Goal: Task Accomplishment & Management: Use online tool/utility

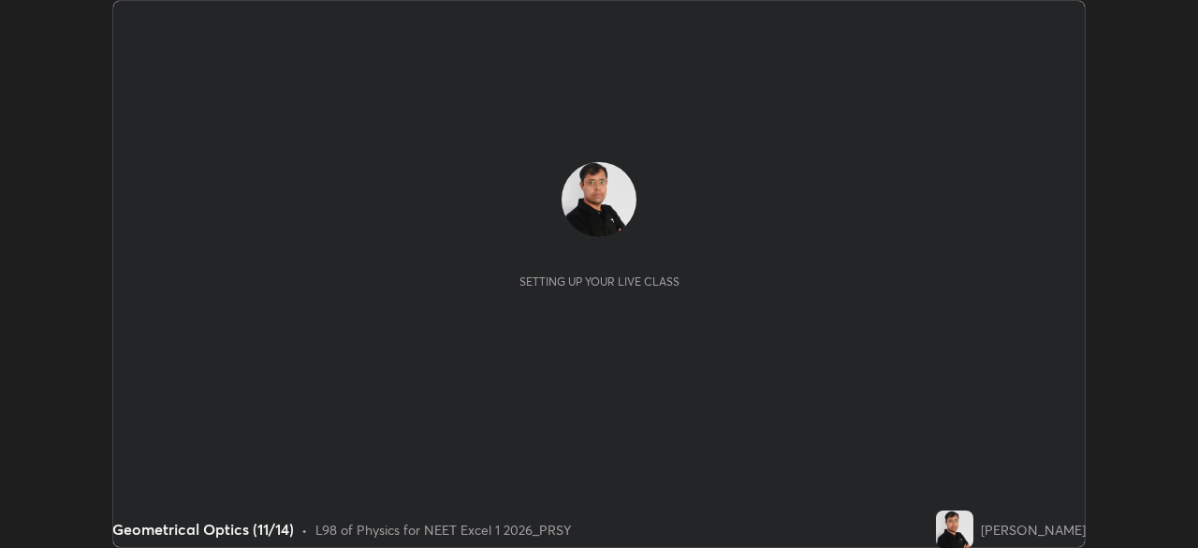
scroll to position [548, 1197]
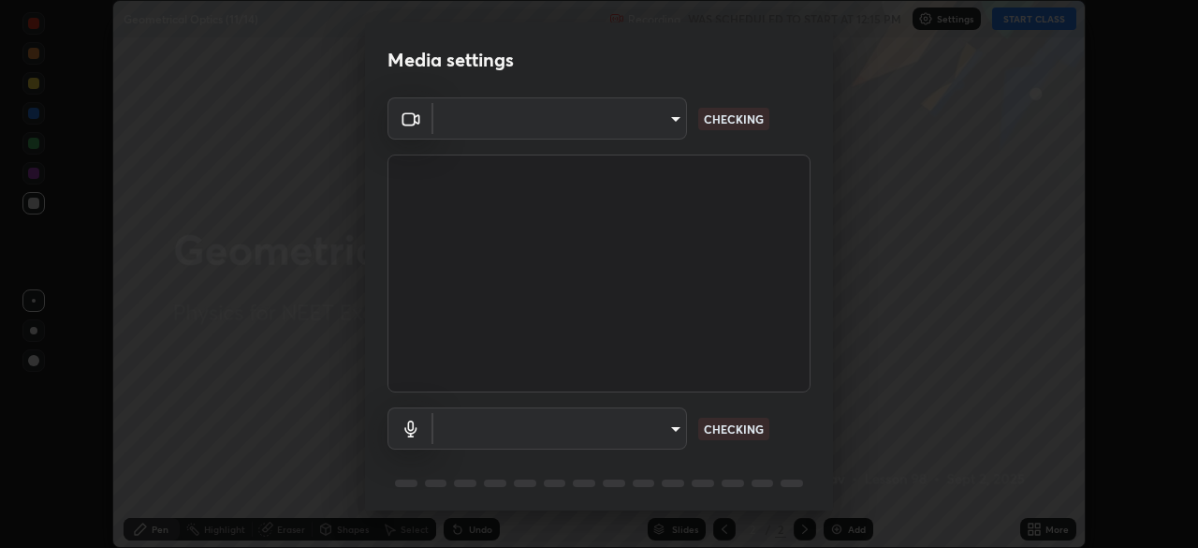
type input "2226f6d28742a26b6e0b51399fa030018956b8f43105e33b3be5017931f45398"
click at [637, 420] on body "Erase all Geometrical Optics (11/14) Recording WAS SCHEDULED TO START AT 12:15 …" at bounding box center [599, 274] width 1198 height 548
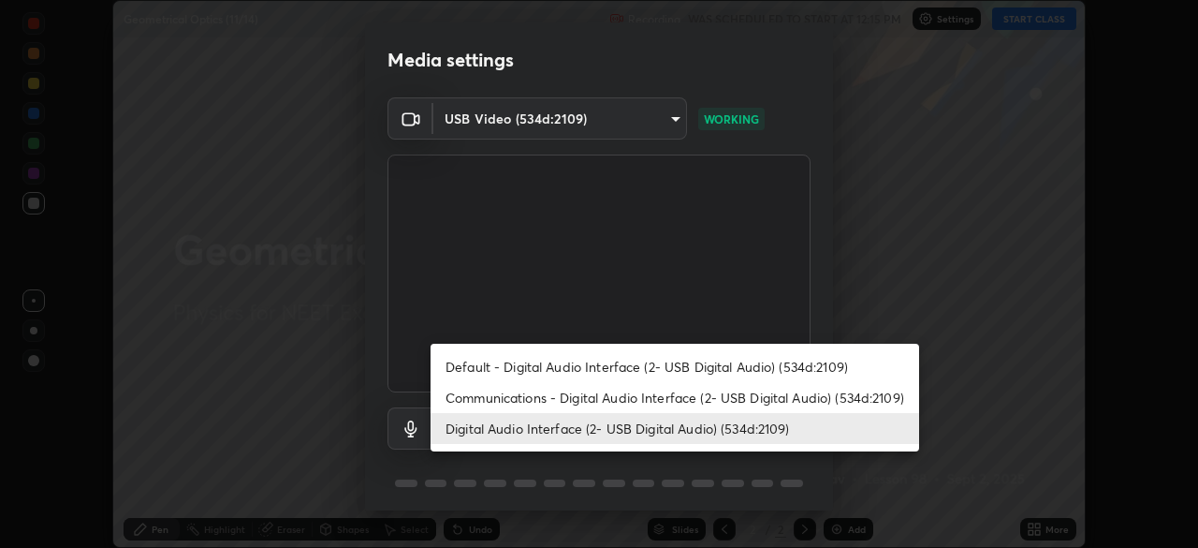
click at [591, 393] on li "Communications - Digital Audio Interface (2- USB Digital Audio) (534d:2109)" at bounding box center [675, 397] width 489 height 31
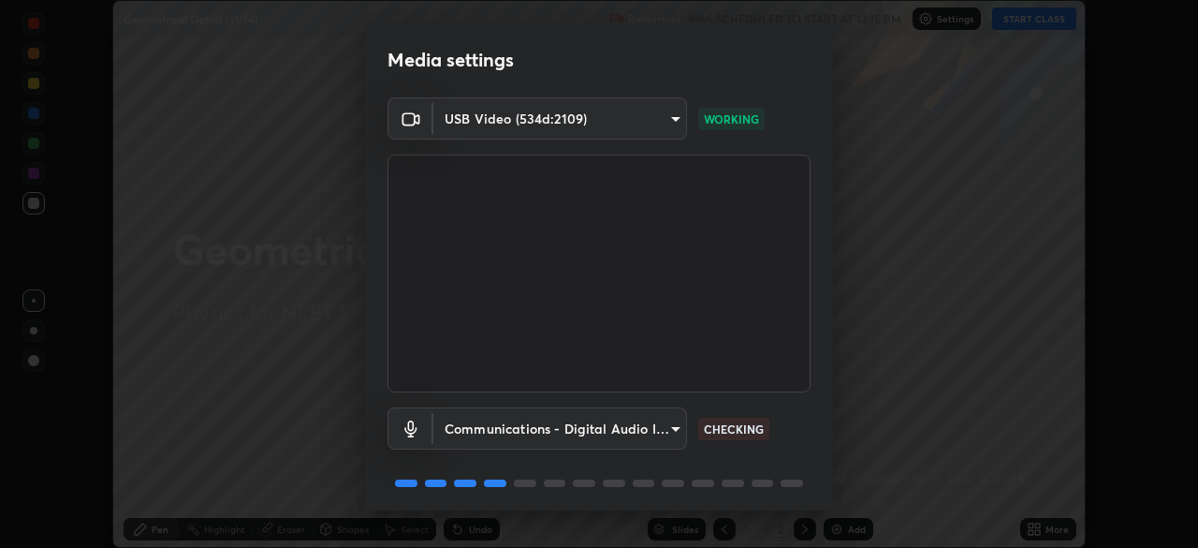
click at [595, 426] on body "Erase all Geometrical Optics (11/14) Recording WAS SCHEDULED TO START AT 12:15 …" at bounding box center [599, 274] width 1198 height 548
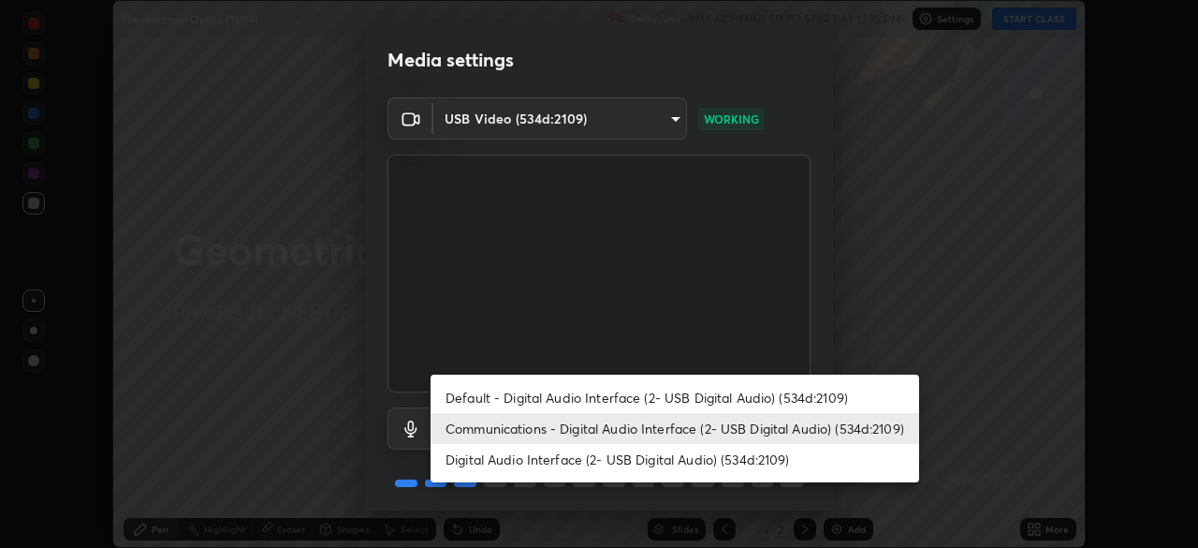
click at [580, 462] on li "Digital Audio Interface (2- USB Digital Audio) (534d:2109)" at bounding box center [675, 459] width 489 height 31
type input "62bcce4cbefccdbc85104c87e6e648d46c4666d442dd78cf9b514089073a0a01"
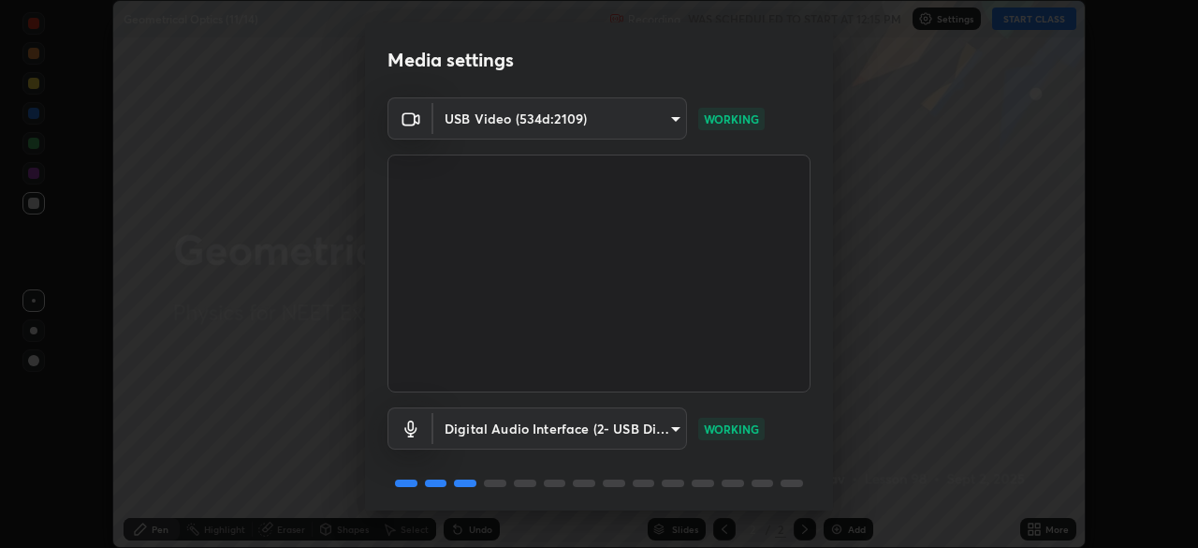
scroll to position [66, 0]
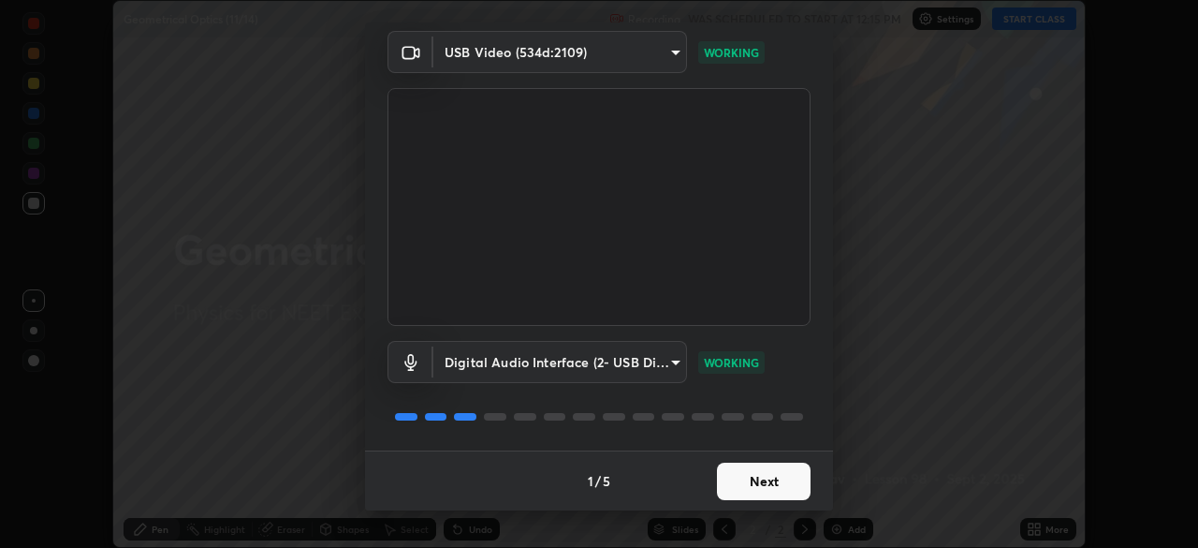
click at [765, 478] on button "Next" at bounding box center [764, 480] width 94 height 37
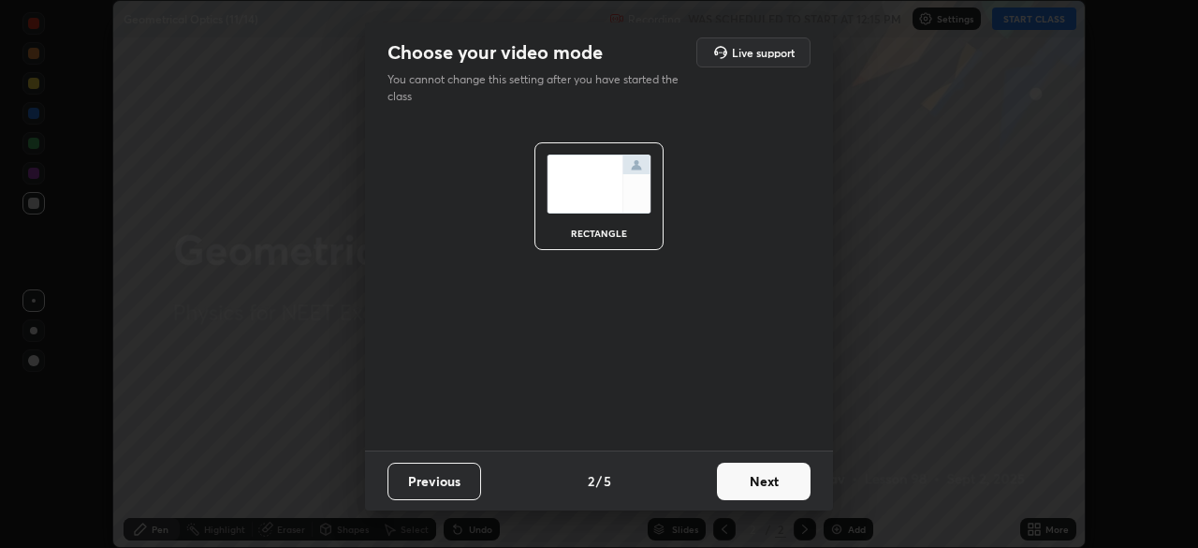
click at [760, 476] on button "Next" at bounding box center [764, 480] width 94 height 37
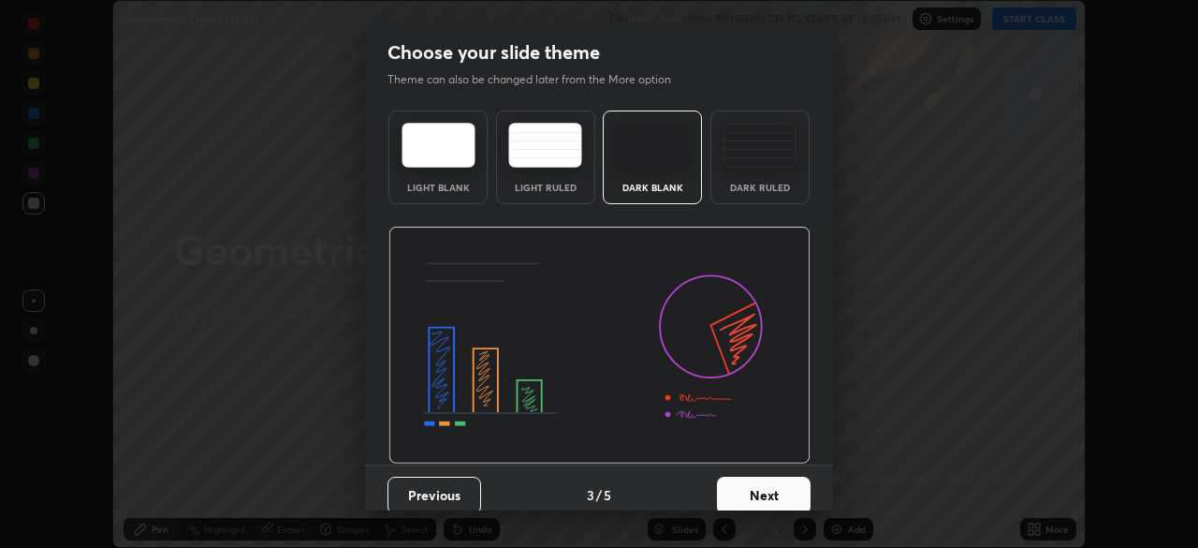
click at [757, 161] on img at bounding box center [760, 145] width 74 height 45
click at [767, 493] on button "Next" at bounding box center [764, 494] width 94 height 37
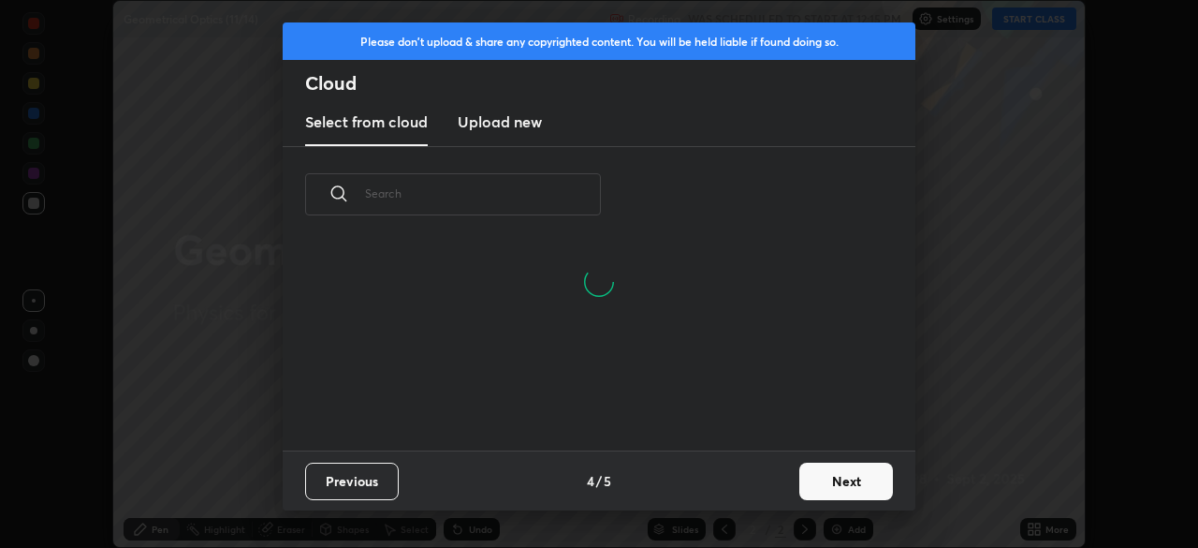
click at [512, 128] on h3 "Upload new" at bounding box center [500, 121] width 84 height 22
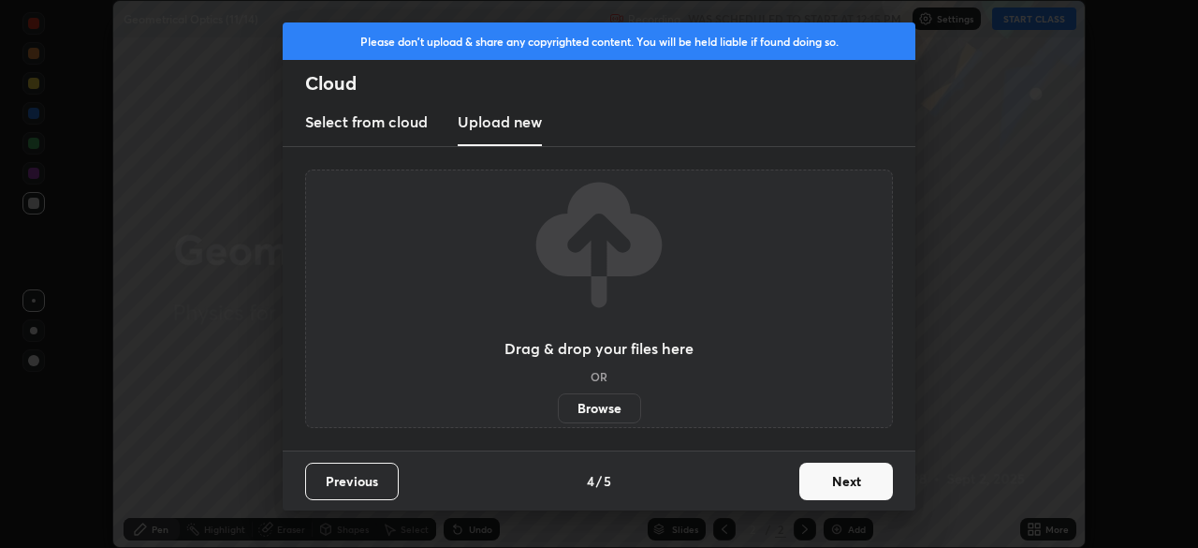
click at [587, 409] on label "Browse" at bounding box center [599, 408] width 83 height 30
click at [558, 409] on input "Browse" at bounding box center [558, 408] width 0 height 30
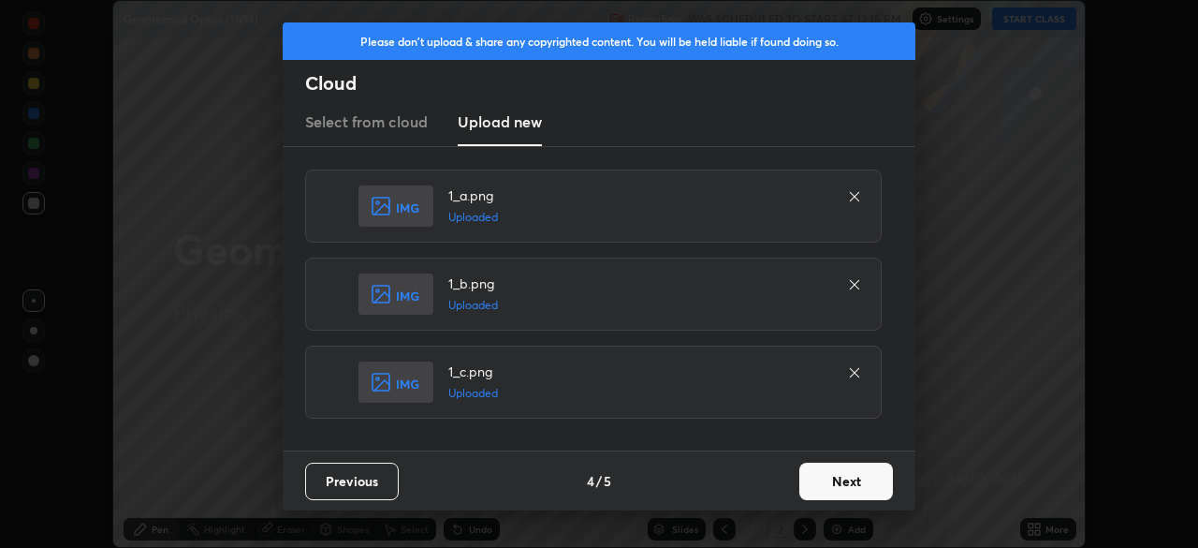
click at [852, 475] on button "Next" at bounding box center [846, 480] width 94 height 37
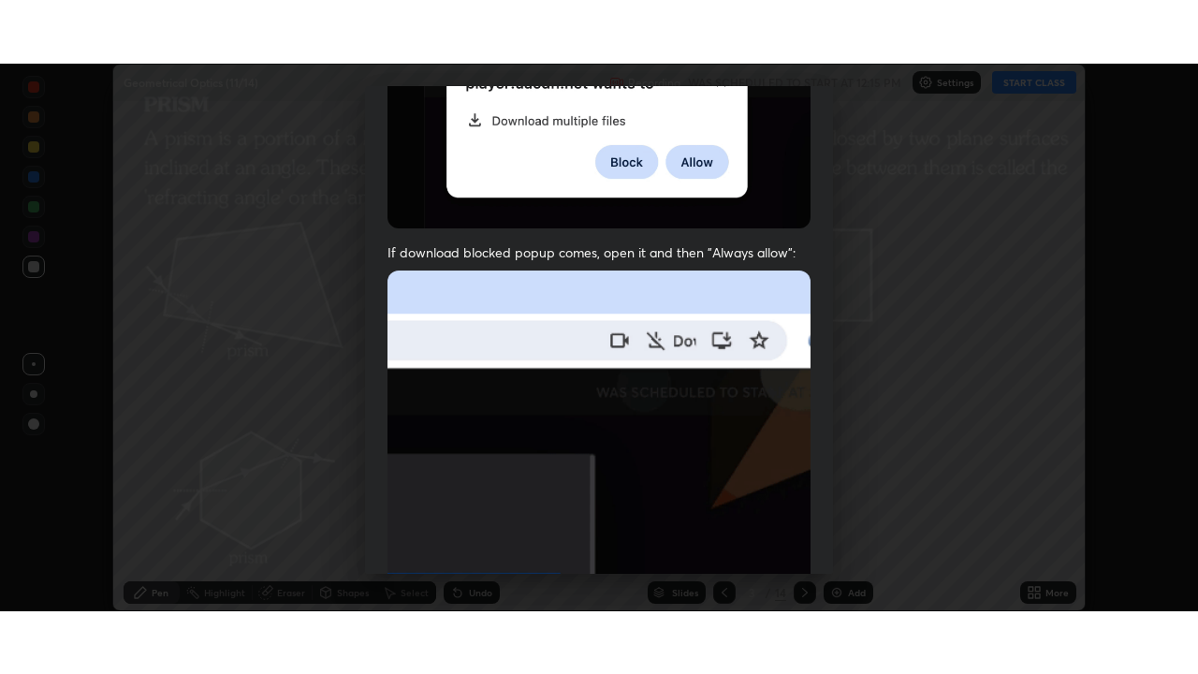
scroll to position [448, 0]
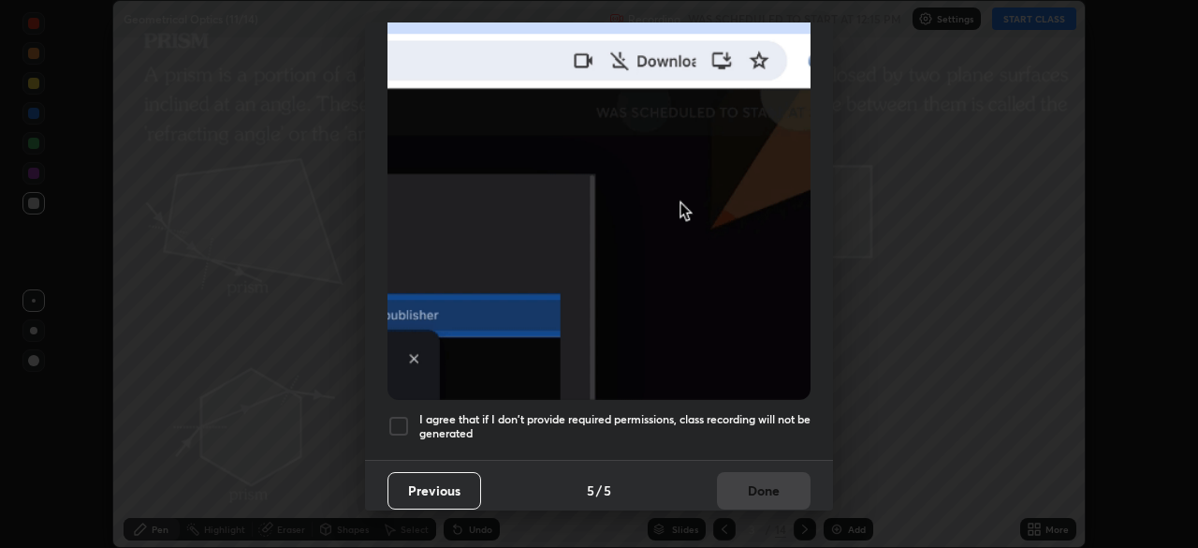
click at [405, 417] on div at bounding box center [399, 426] width 22 height 22
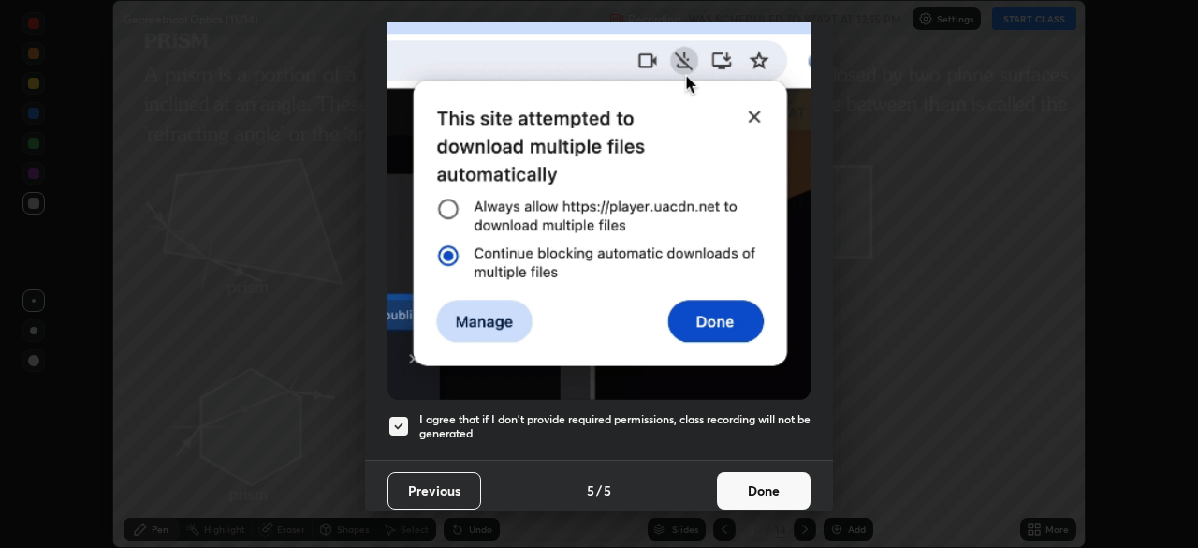
click at [748, 477] on button "Done" at bounding box center [764, 490] width 94 height 37
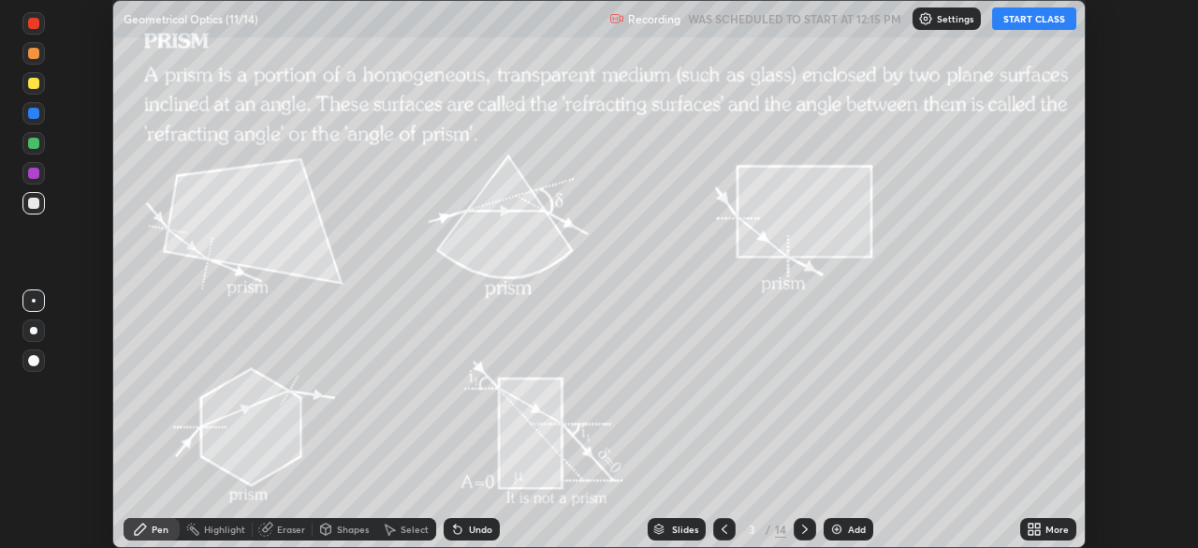
click at [1037, 525] on icon at bounding box center [1037, 525] width 5 height 5
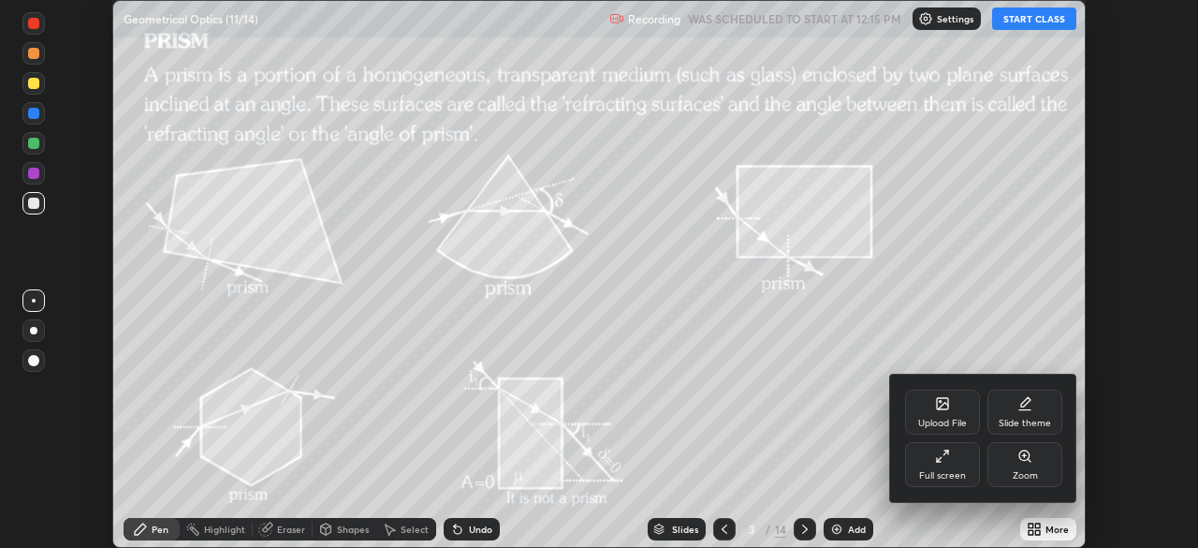
click at [937, 461] on icon at bounding box center [939, 459] width 5 height 5
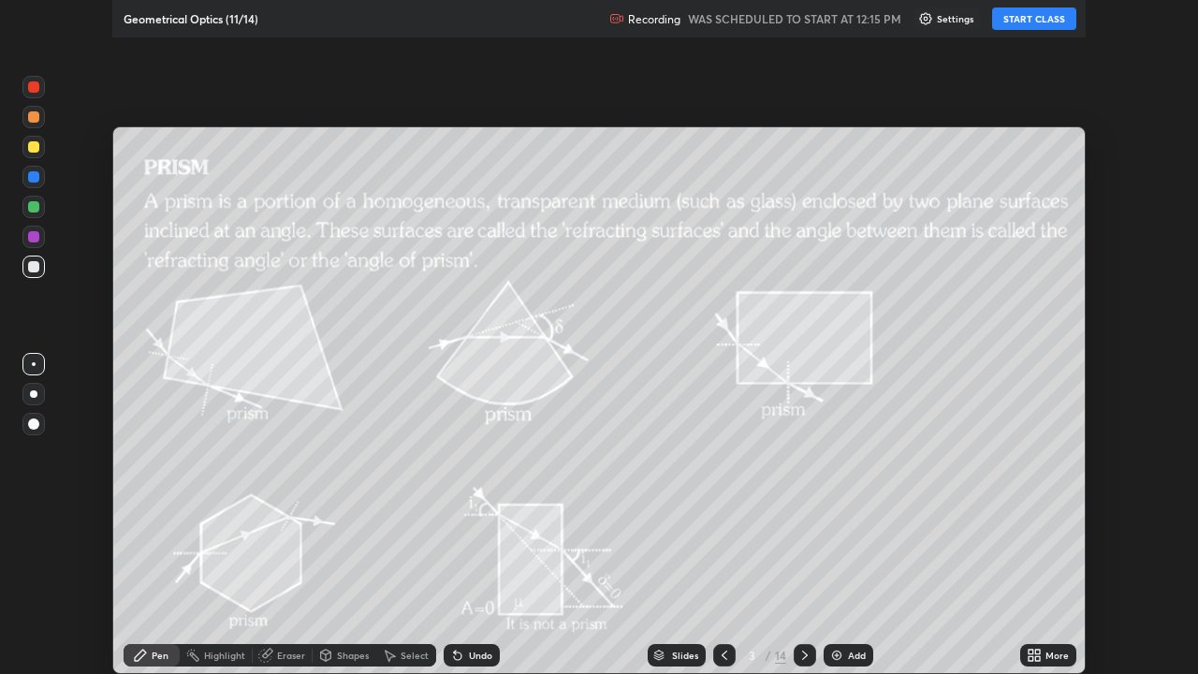
scroll to position [674, 1198]
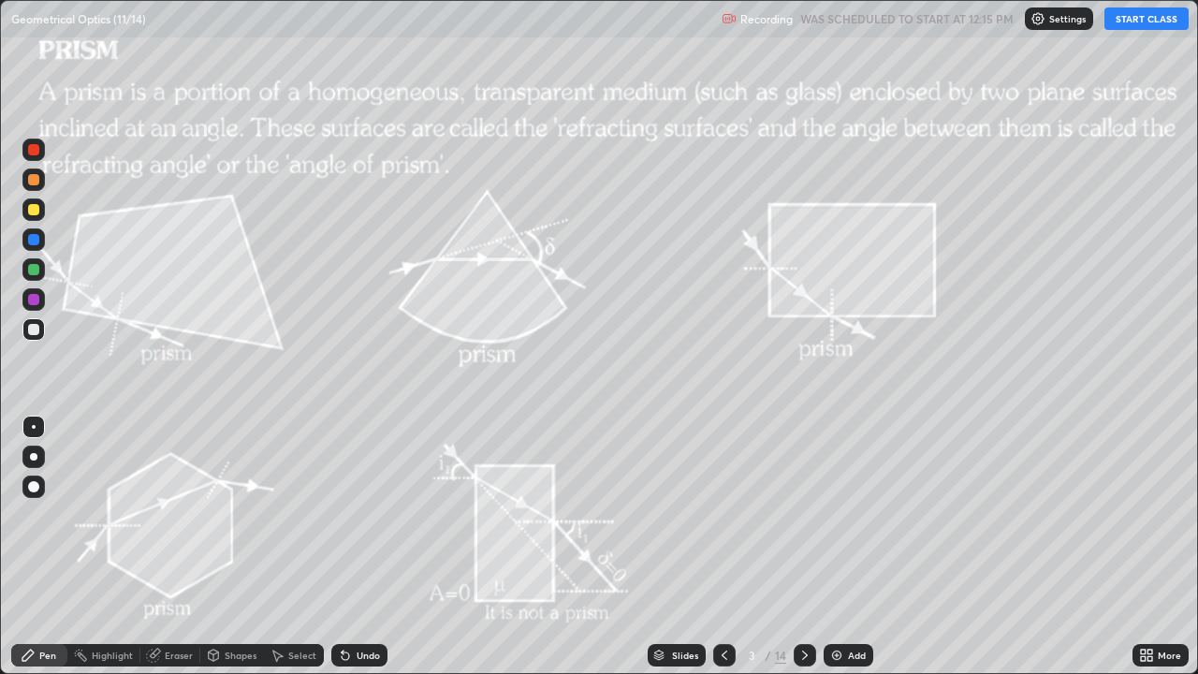
click at [722, 547] on icon at bounding box center [724, 655] width 15 height 15
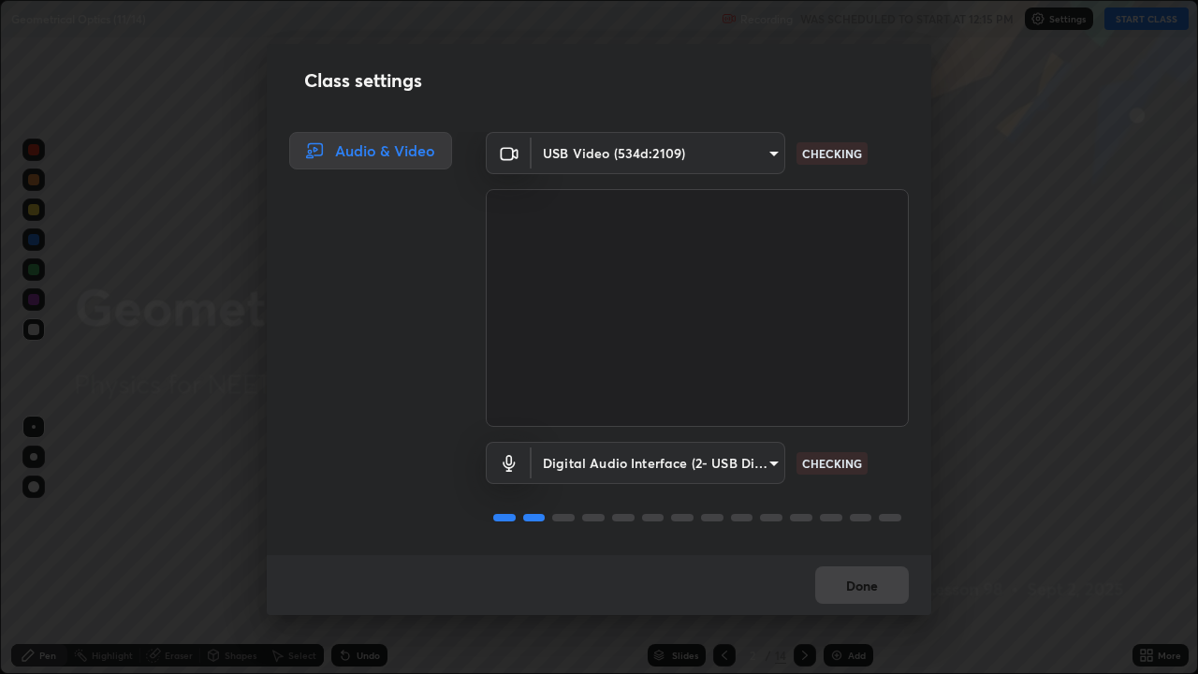
click at [1146, 26] on div "Class settings Audio & Video USB Video (534d:2109) 2226f6d28742a26b6e0b51399fa0…" at bounding box center [599, 337] width 1198 height 674
click at [850, 547] on button "Done" at bounding box center [862, 584] width 94 height 37
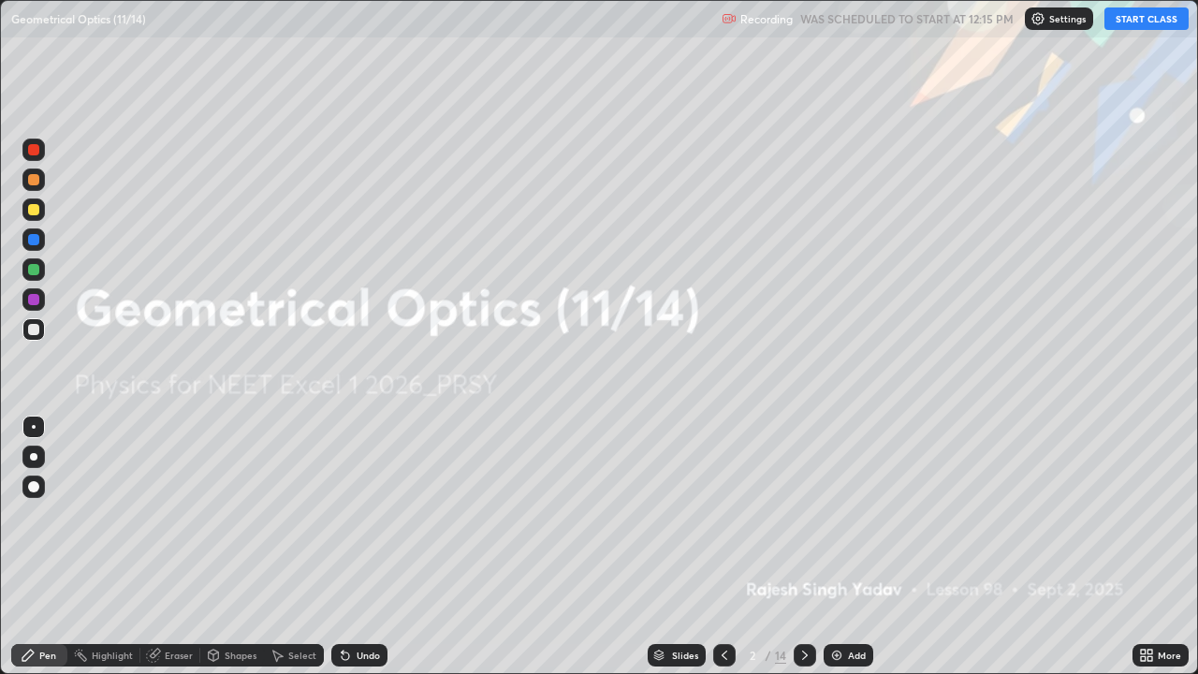
click at [1127, 14] on button "START CLASS" at bounding box center [1146, 18] width 84 height 22
click at [767, 547] on div "/" at bounding box center [769, 655] width 6 height 11
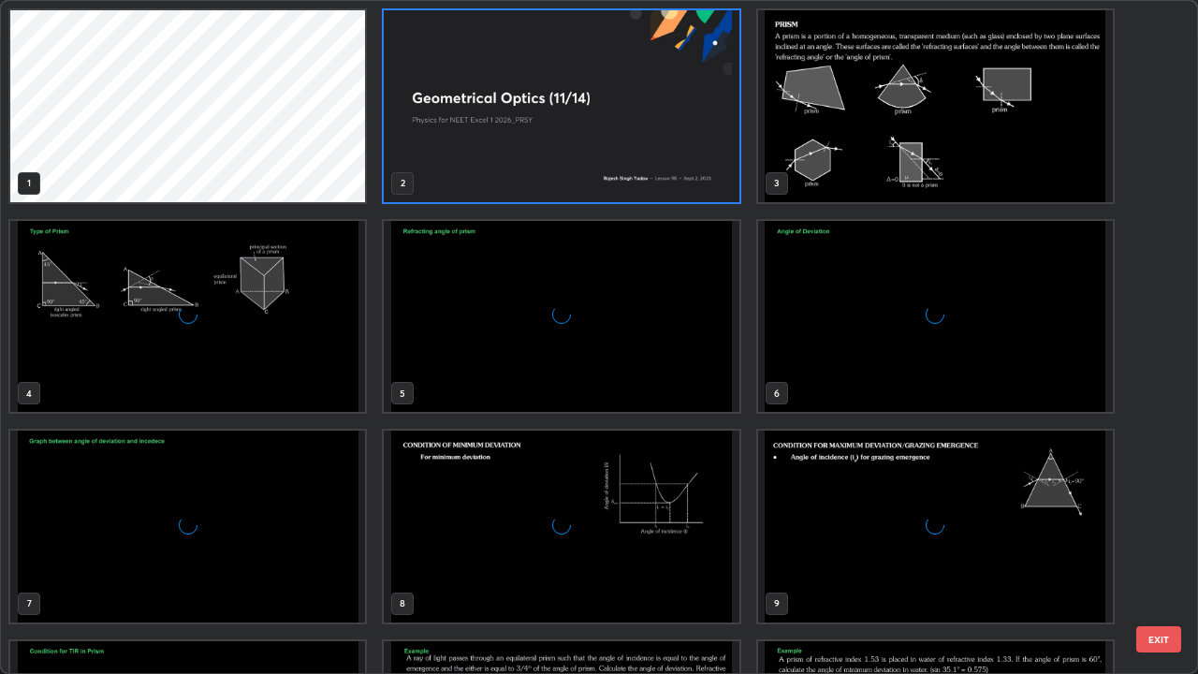
scroll to position [666, 1187]
click at [624, 328] on img "grid" at bounding box center [561, 317] width 355 height 192
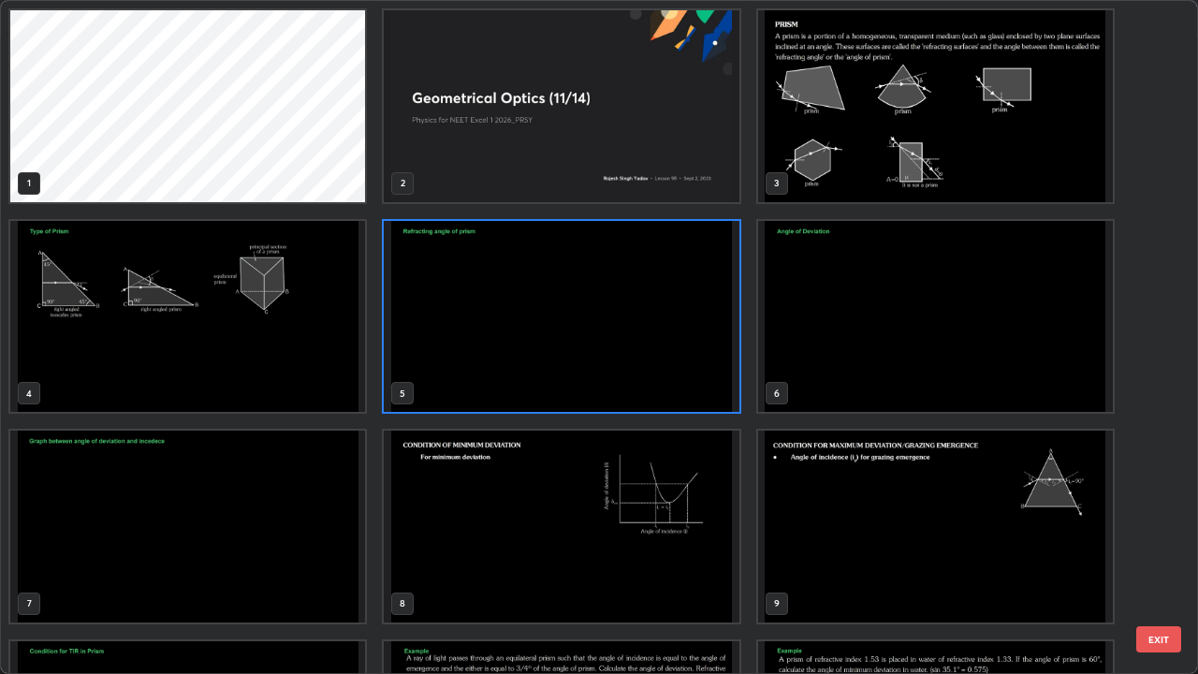
click at [624, 331] on img "grid" at bounding box center [561, 317] width 355 height 192
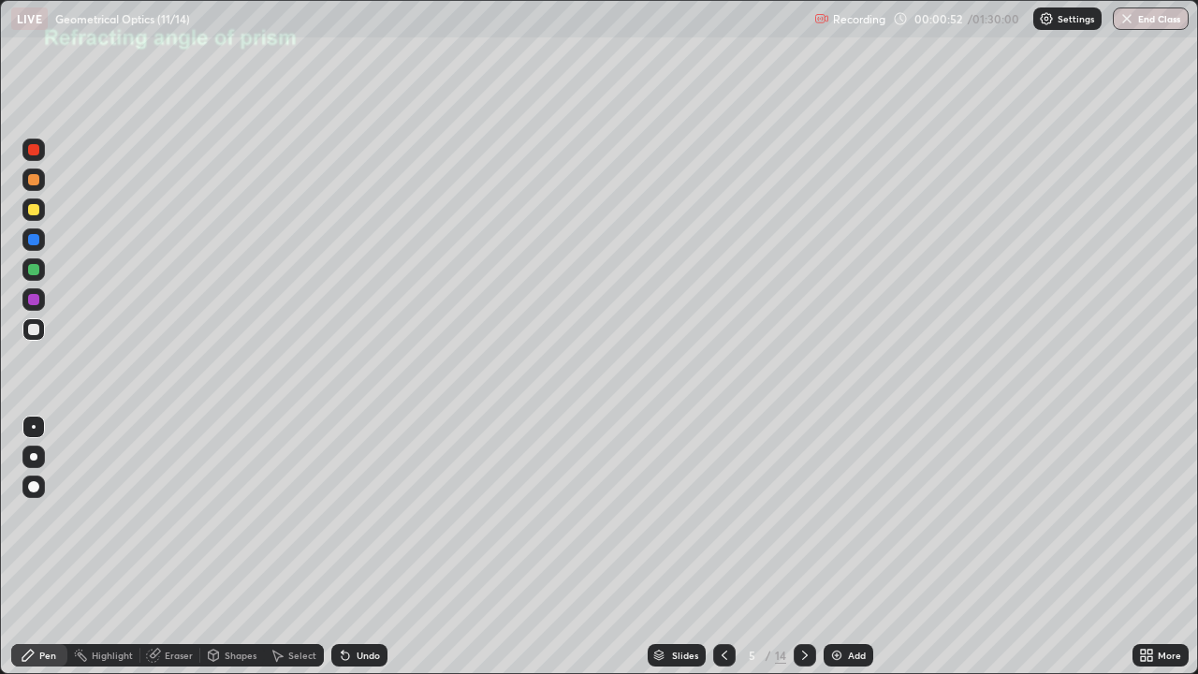
click at [244, 547] on div "Shapes" at bounding box center [241, 655] width 32 height 9
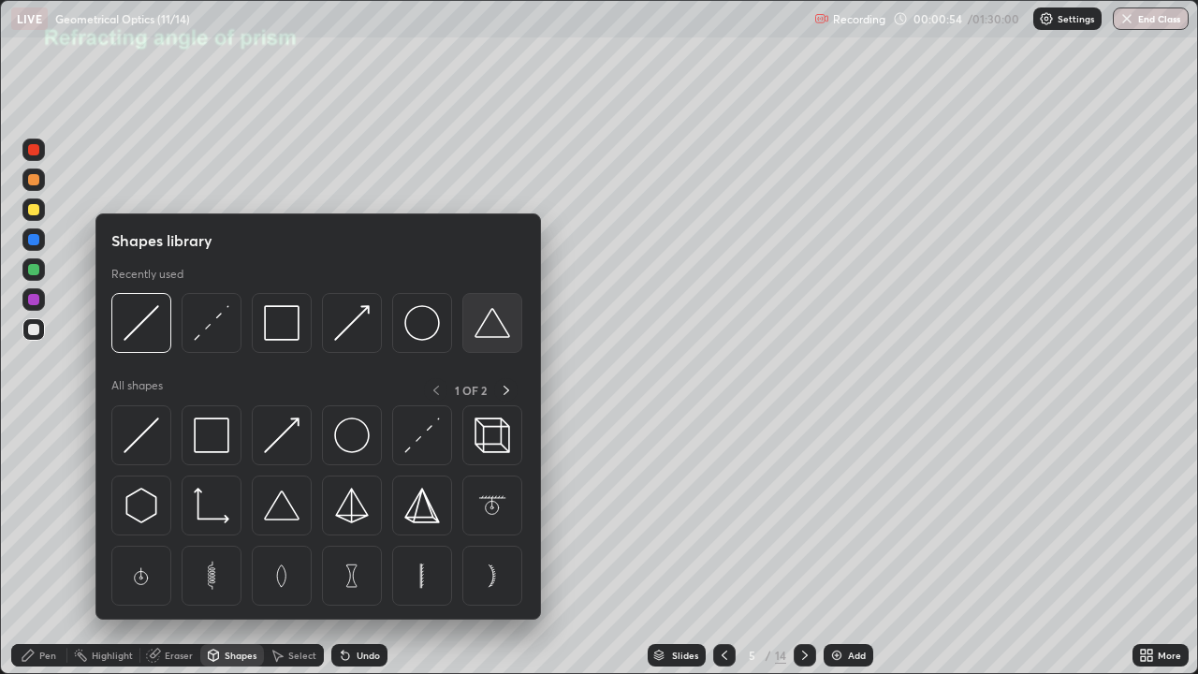
click at [483, 334] on img at bounding box center [493, 323] width 36 height 36
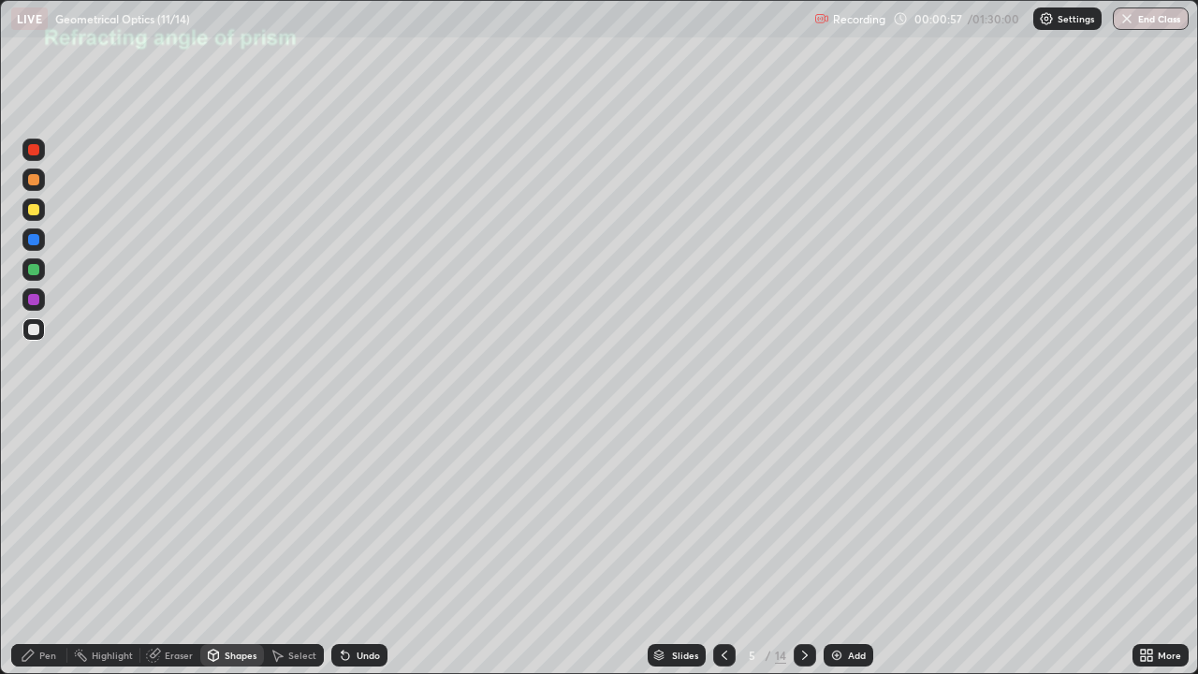
click at [45, 547] on div "Pen" at bounding box center [47, 655] width 17 height 9
click at [36, 328] on div at bounding box center [33, 329] width 11 height 11
click at [358, 547] on div "Undo" at bounding box center [359, 655] width 56 height 22
click at [232, 547] on div "Shapes" at bounding box center [241, 655] width 32 height 9
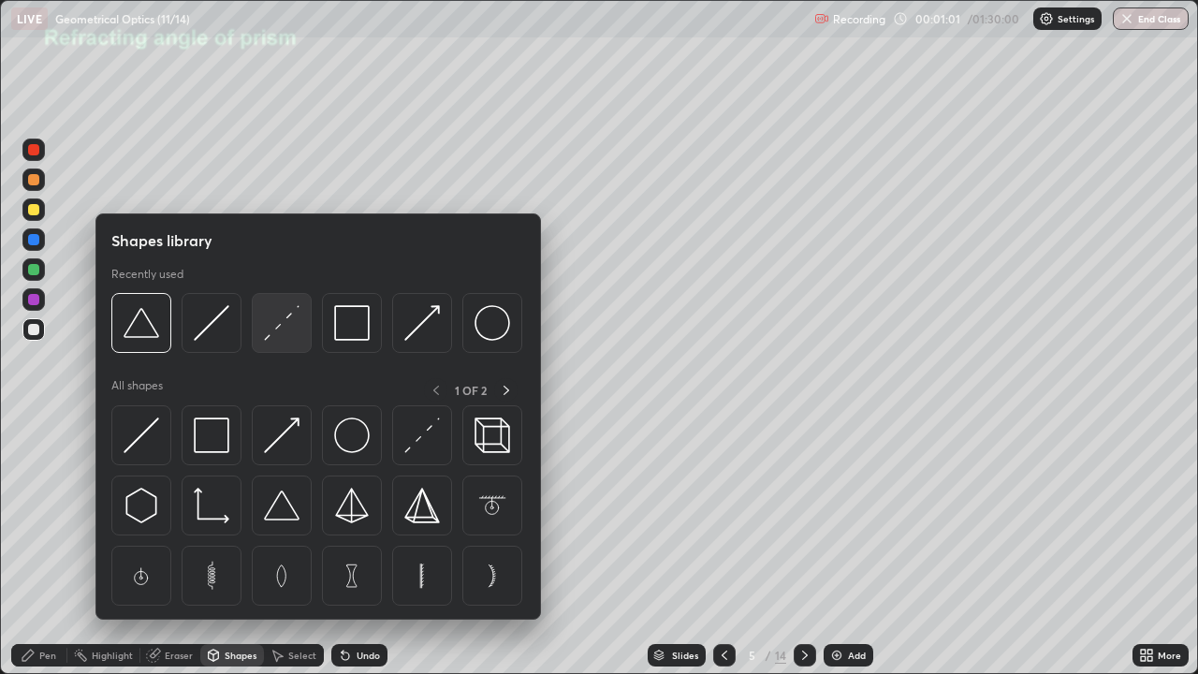
click at [273, 331] on img at bounding box center [282, 323] width 36 height 36
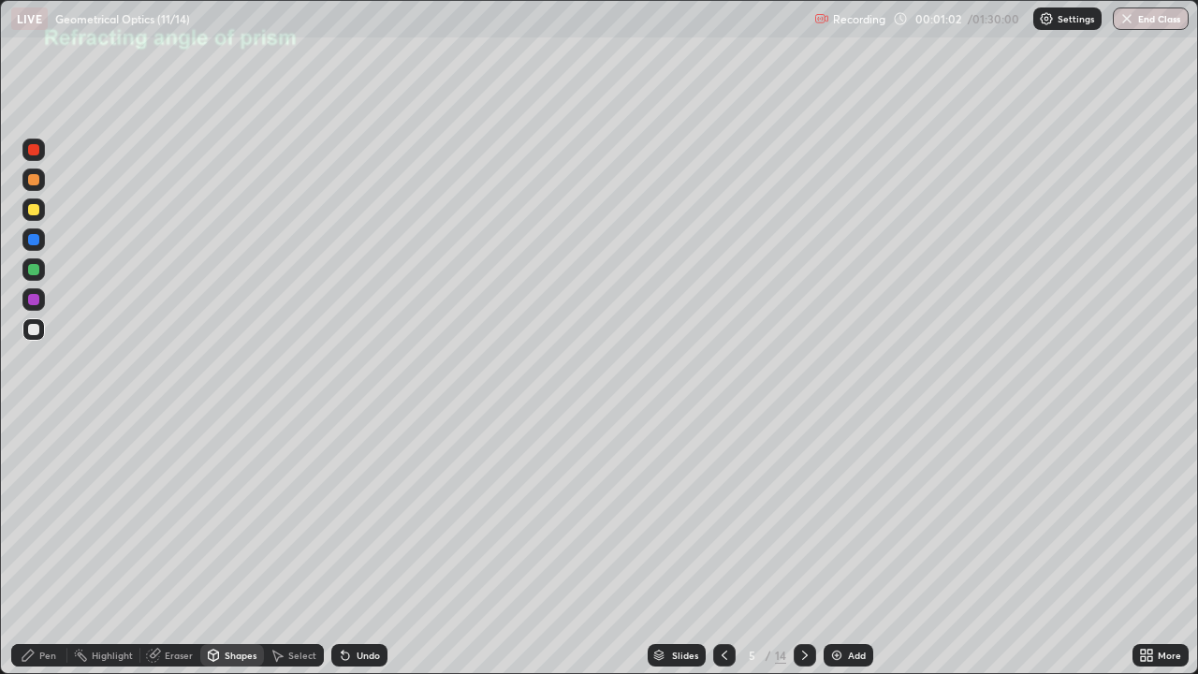
click at [35, 214] on div at bounding box center [33, 209] width 11 height 11
click at [32, 270] on div at bounding box center [33, 269] width 11 height 11
click at [220, 547] on div "Shapes" at bounding box center [232, 655] width 64 height 22
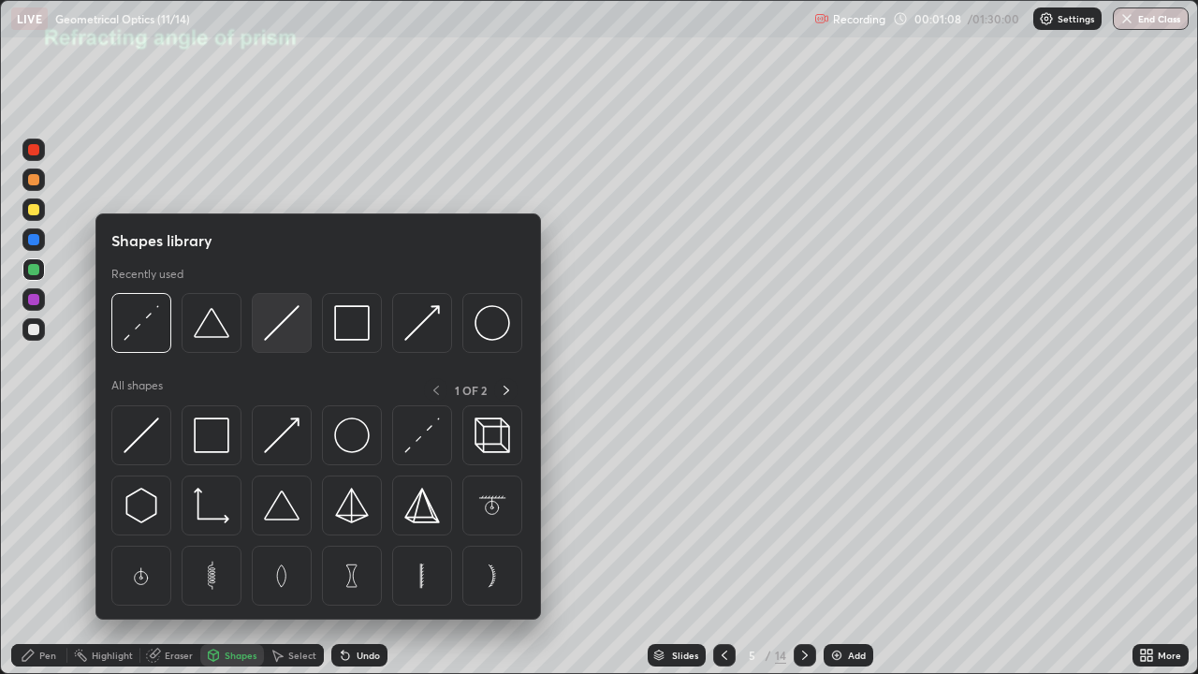
click at [268, 334] on img at bounding box center [282, 323] width 36 height 36
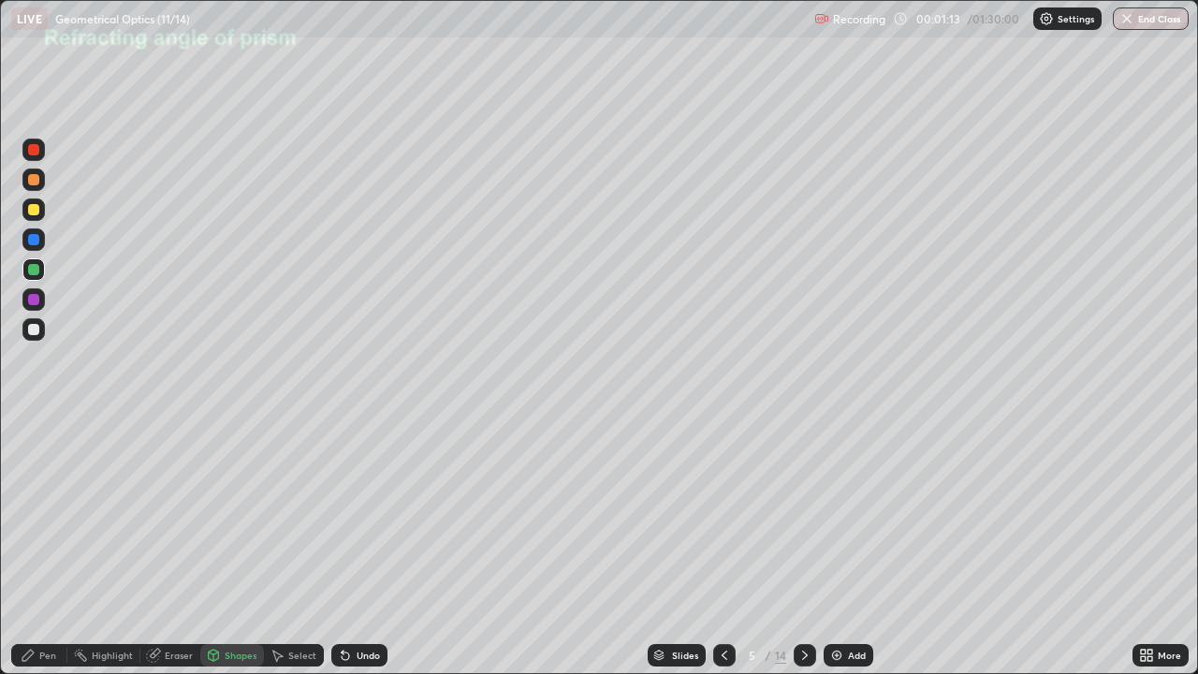
click at [40, 547] on div "Pen" at bounding box center [39, 655] width 56 height 22
click at [228, 547] on div "Shapes" at bounding box center [241, 655] width 32 height 9
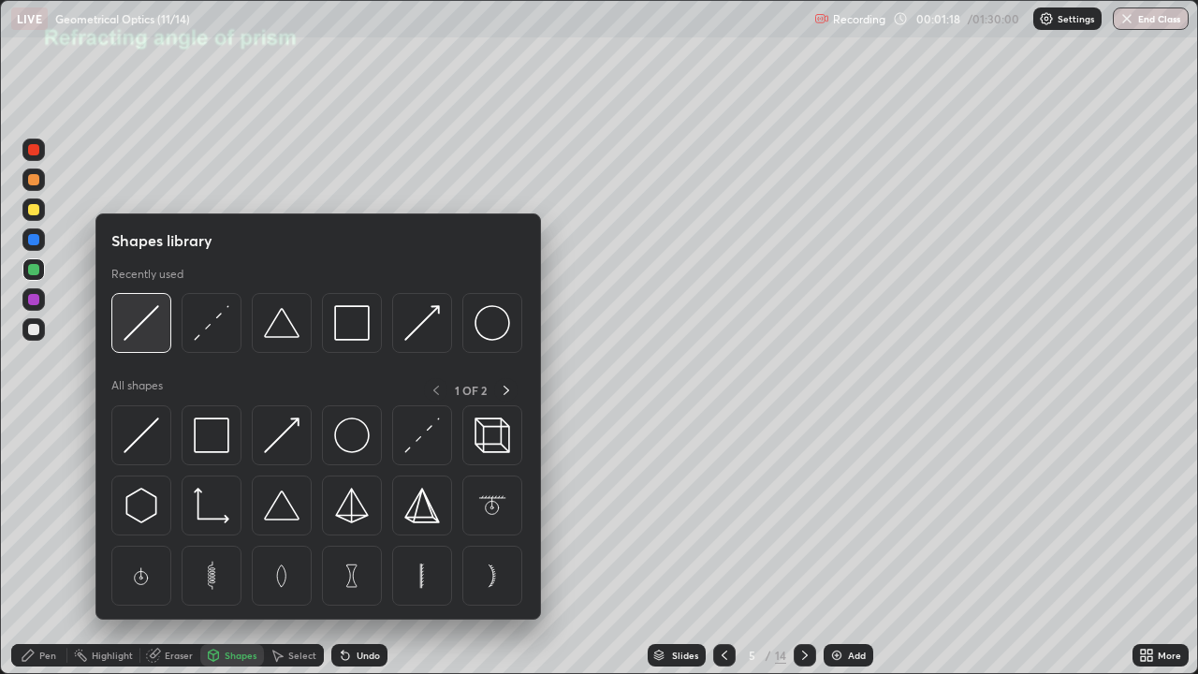
click at [148, 321] on img at bounding box center [142, 323] width 36 height 36
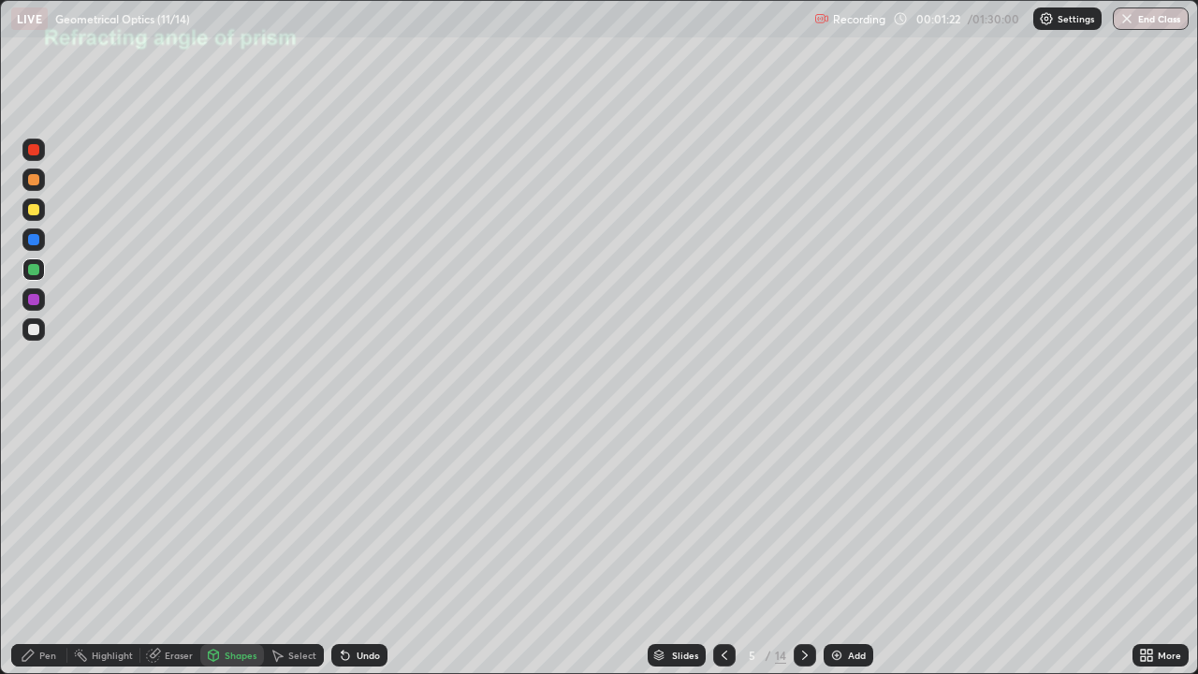
click at [229, 547] on div "Shapes" at bounding box center [232, 655] width 64 height 22
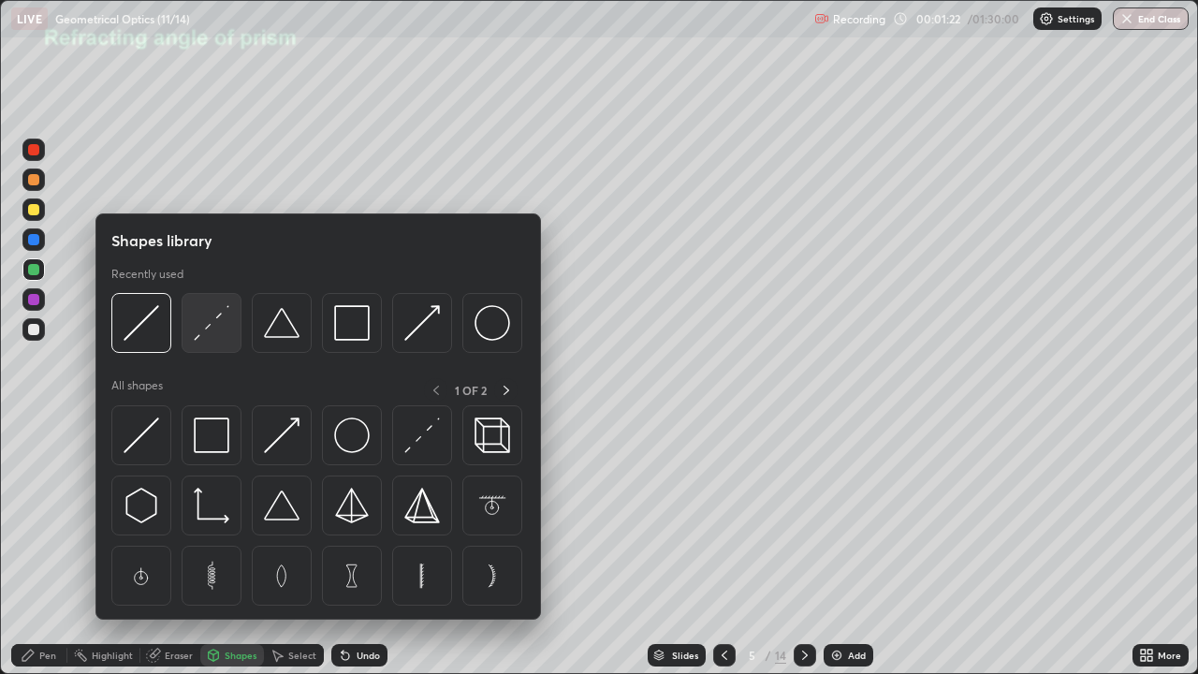
click at [207, 332] on img at bounding box center [212, 323] width 36 height 36
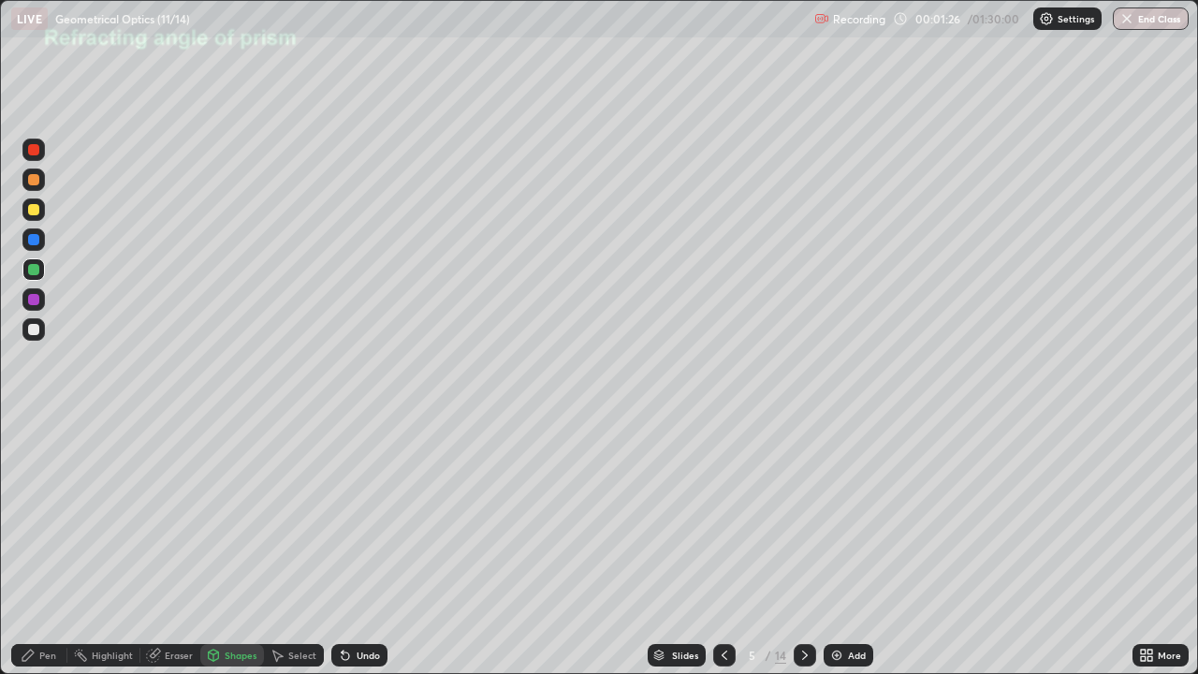
click at [227, 547] on div "Shapes" at bounding box center [241, 655] width 32 height 9
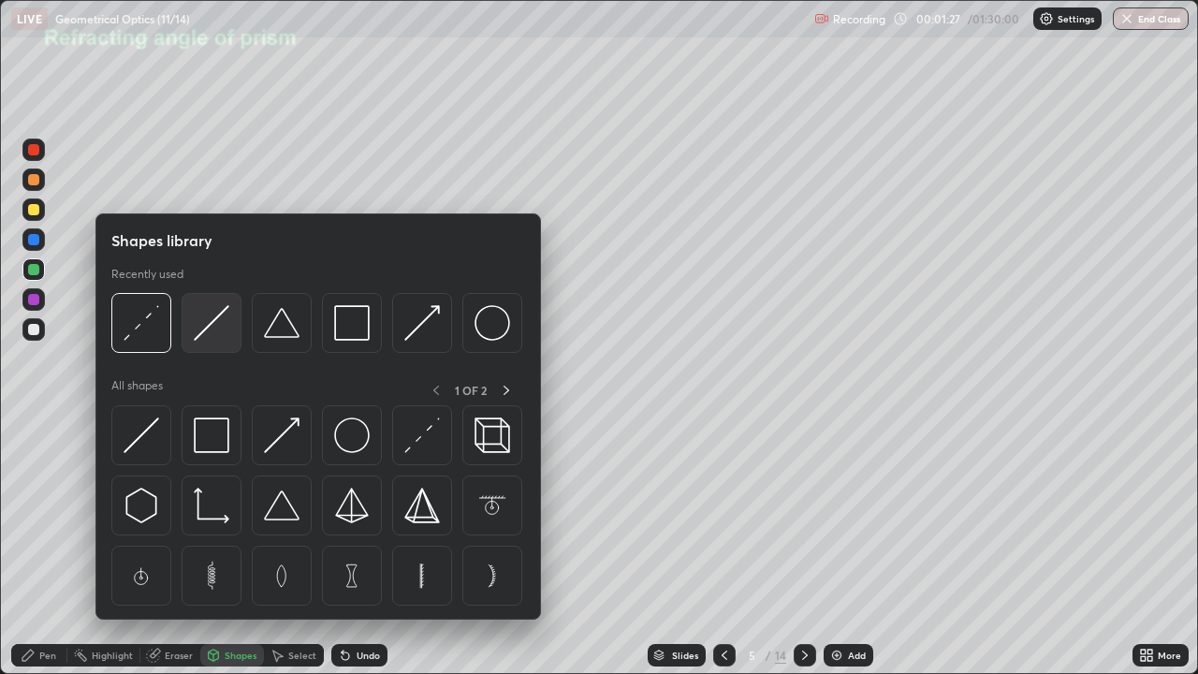
click at [211, 326] on img at bounding box center [212, 323] width 36 height 36
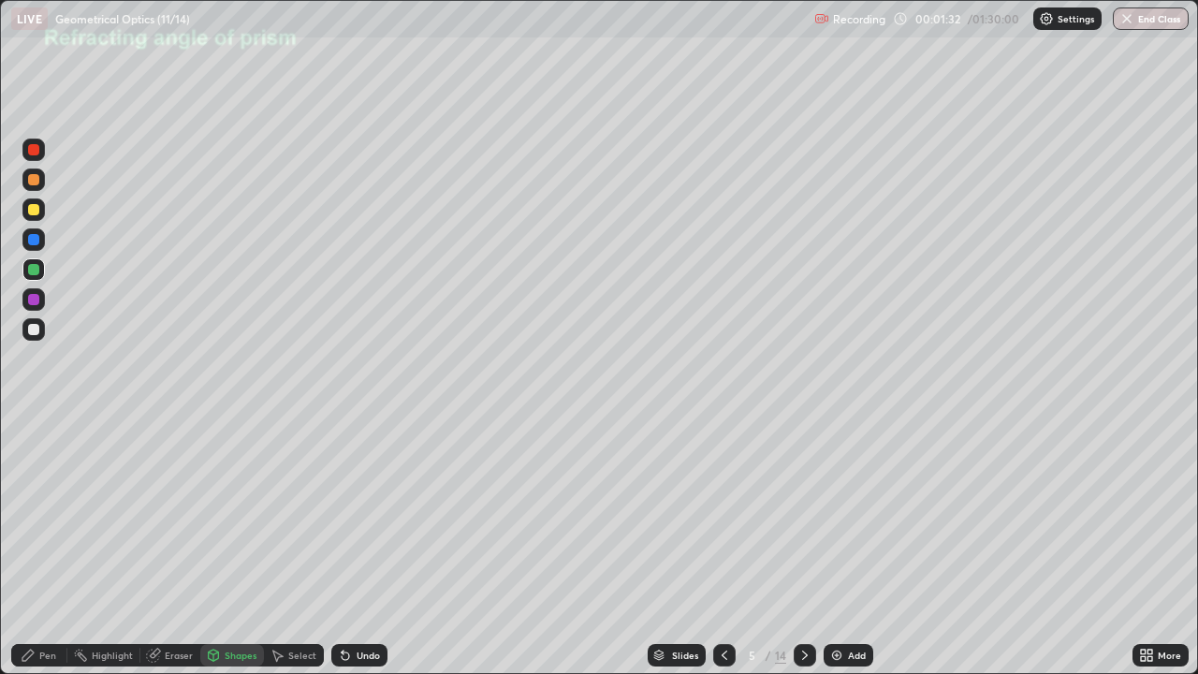
click at [235, 547] on div "Shapes" at bounding box center [241, 655] width 32 height 9
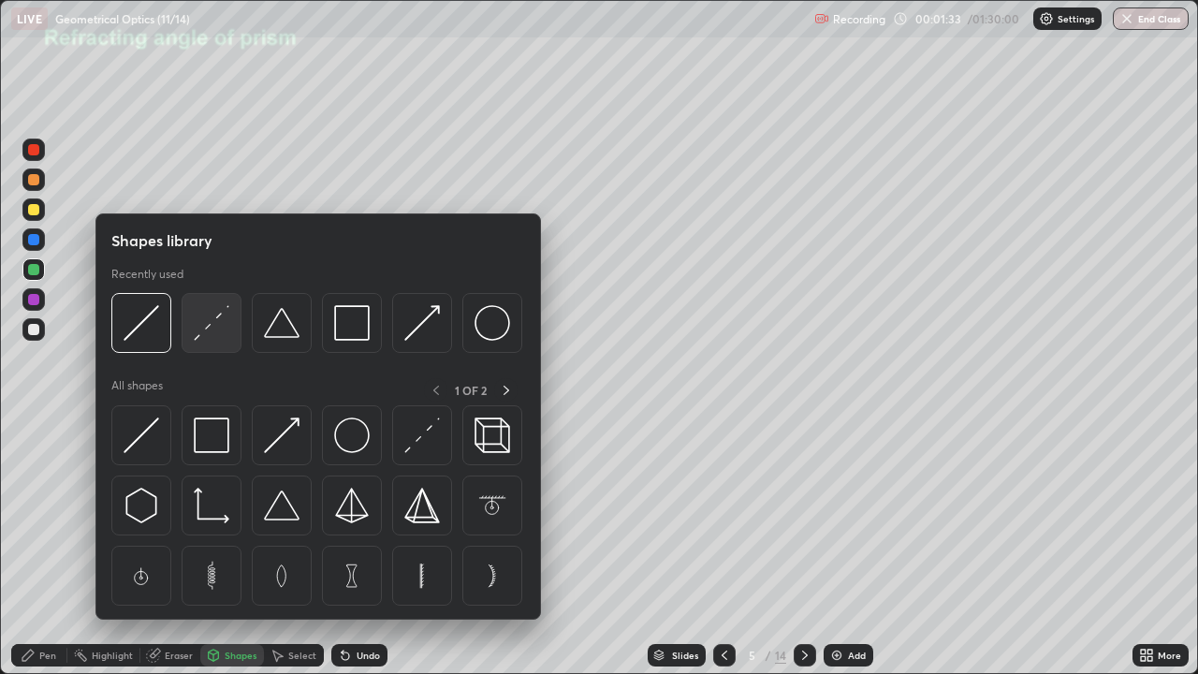
click at [208, 334] on img at bounding box center [212, 323] width 36 height 36
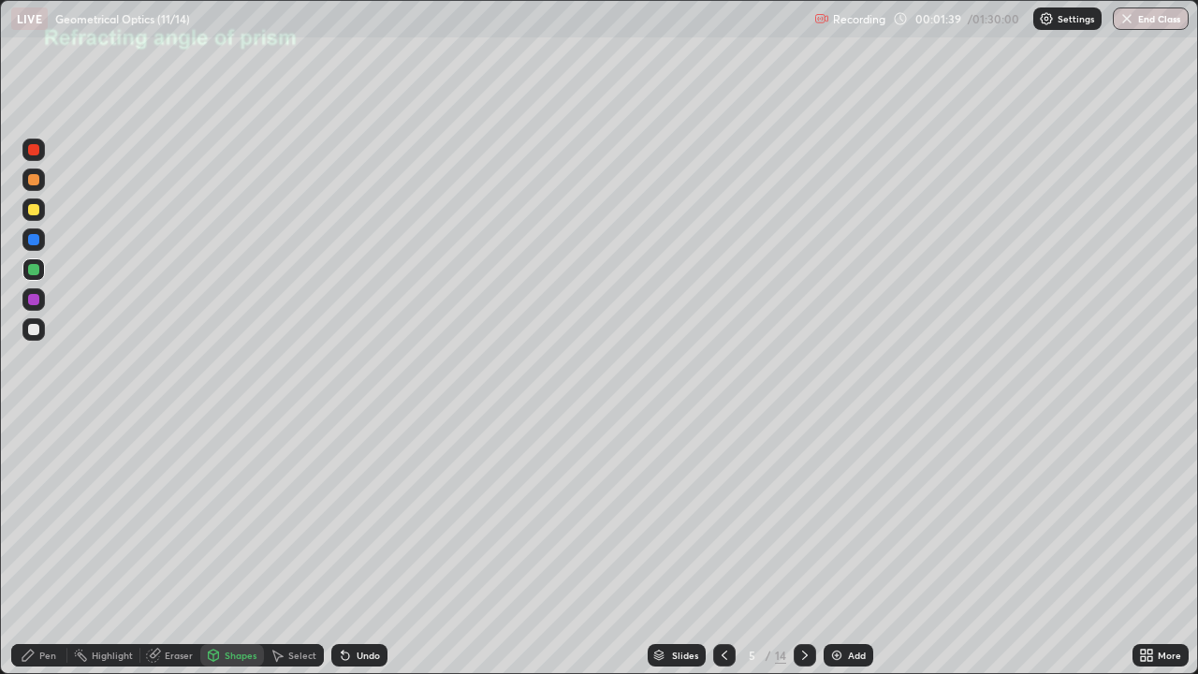
click at [231, 547] on div "Shapes" at bounding box center [241, 655] width 32 height 9
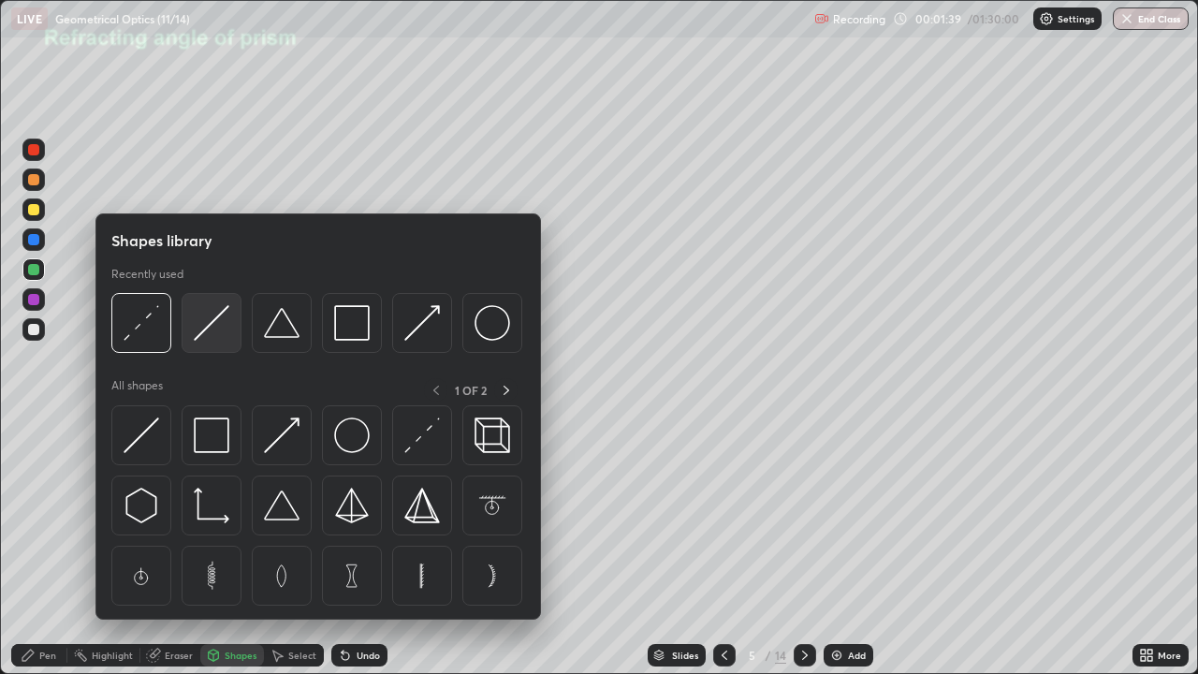
click at [212, 332] on img at bounding box center [212, 323] width 36 height 36
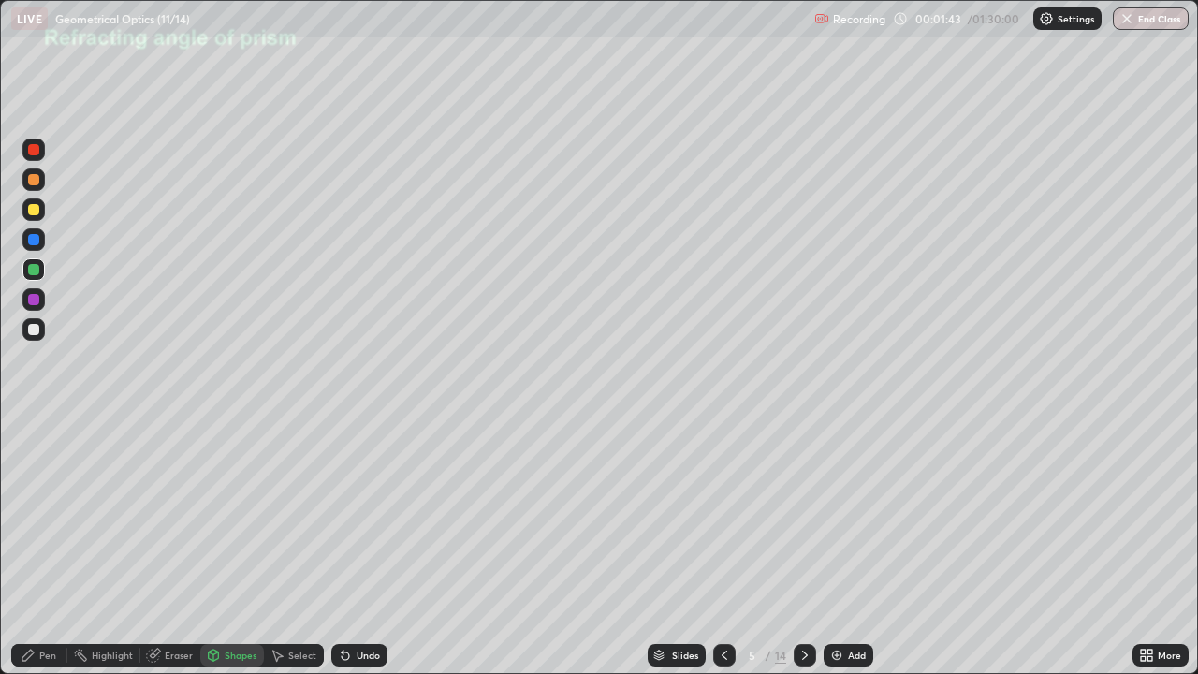
click at [54, 547] on div "Pen" at bounding box center [39, 655] width 56 height 22
click at [37, 333] on div at bounding box center [33, 329] width 11 height 11
click at [241, 547] on div "Shapes" at bounding box center [241, 655] width 32 height 9
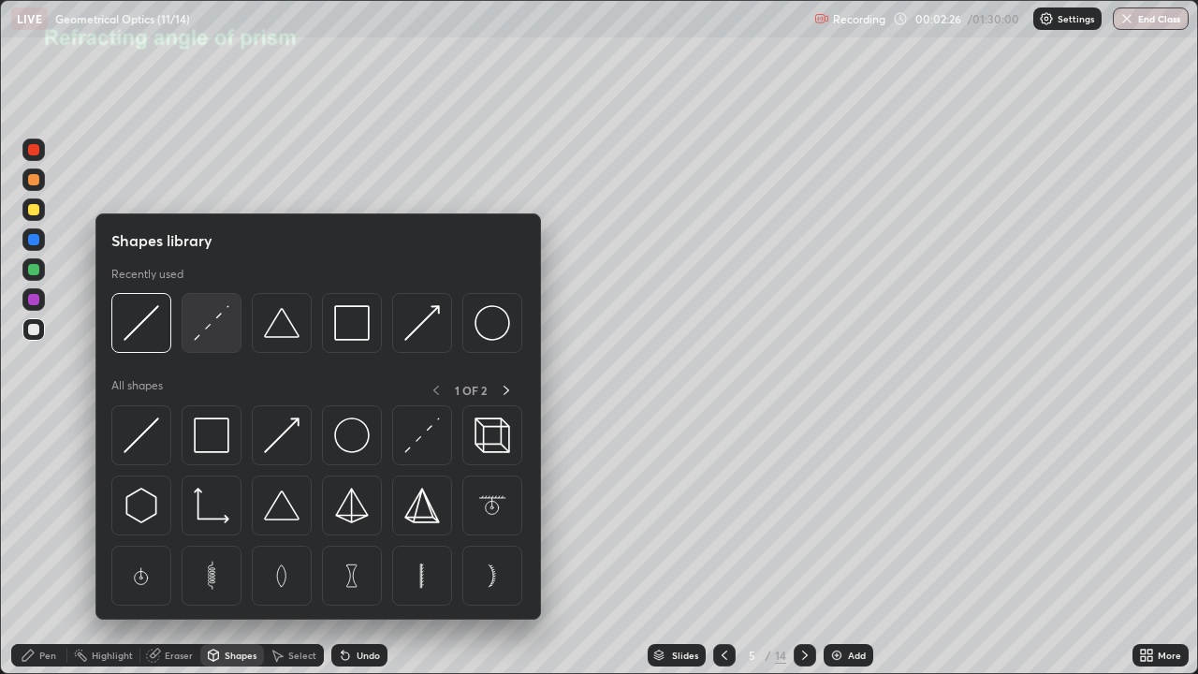
click at [205, 328] on img at bounding box center [212, 323] width 36 height 36
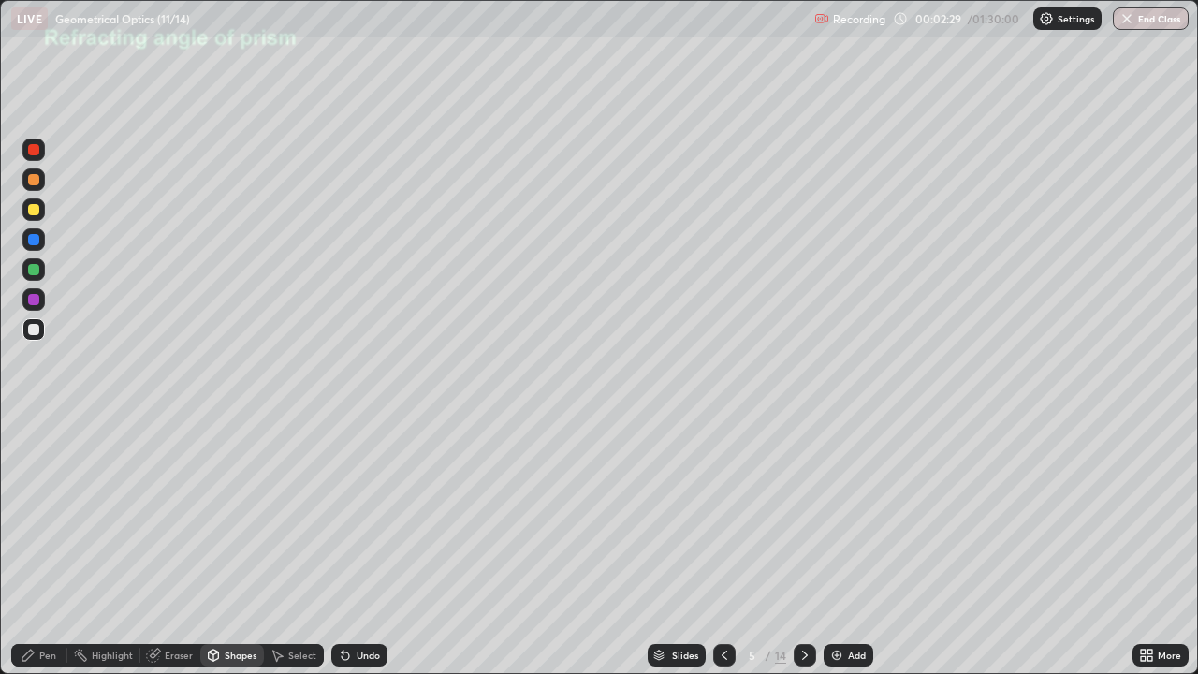
click at [53, 547] on div "Pen" at bounding box center [47, 655] width 17 height 9
click at [41, 329] on div at bounding box center [33, 329] width 22 height 22
click at [802, 547] on icon at bounding box center [804, 655] width 15 height 15
click at [806, 547] on icon at bounding box center [804, 655] width 15 height 15
click at [229, 547] on div "Shapes" at bounding box center [241, 655] width 32 height 9
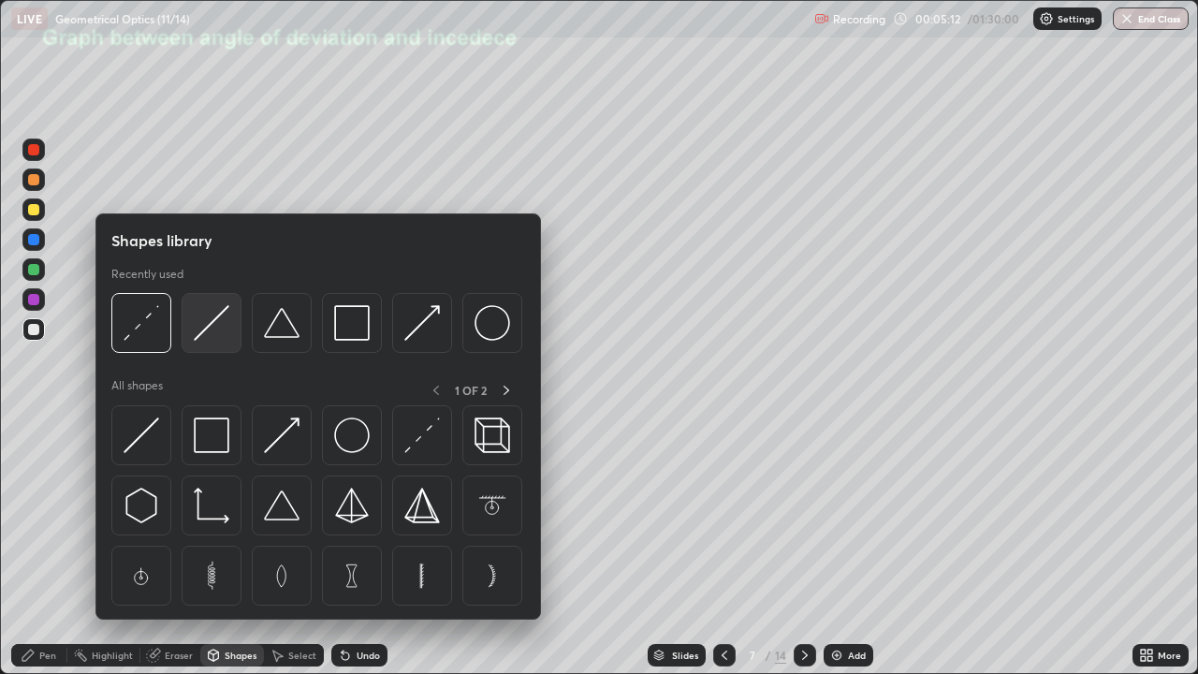
click at [212, 326] on img at bounding box center [212, 323] width 36 height 36
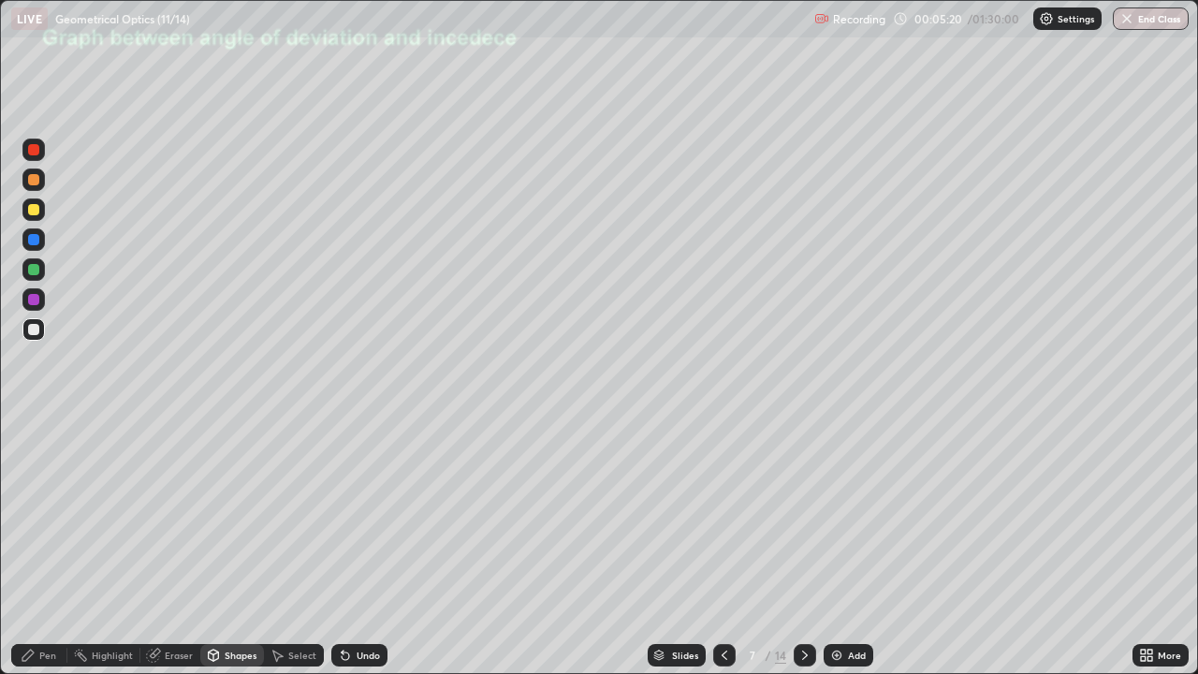
click at [43, 547] on div "Pen" at bounding box center [47, 655] width 17 height 9
click at [35, 213] on div at bounding box center [33, 209] width 11 height 11
click at [40, 329] on div at bounding box center [33, 329] width 22 height 22
click at [234, 547] on div "Shapes" at bounding box center [241, 655] width 32 height 9
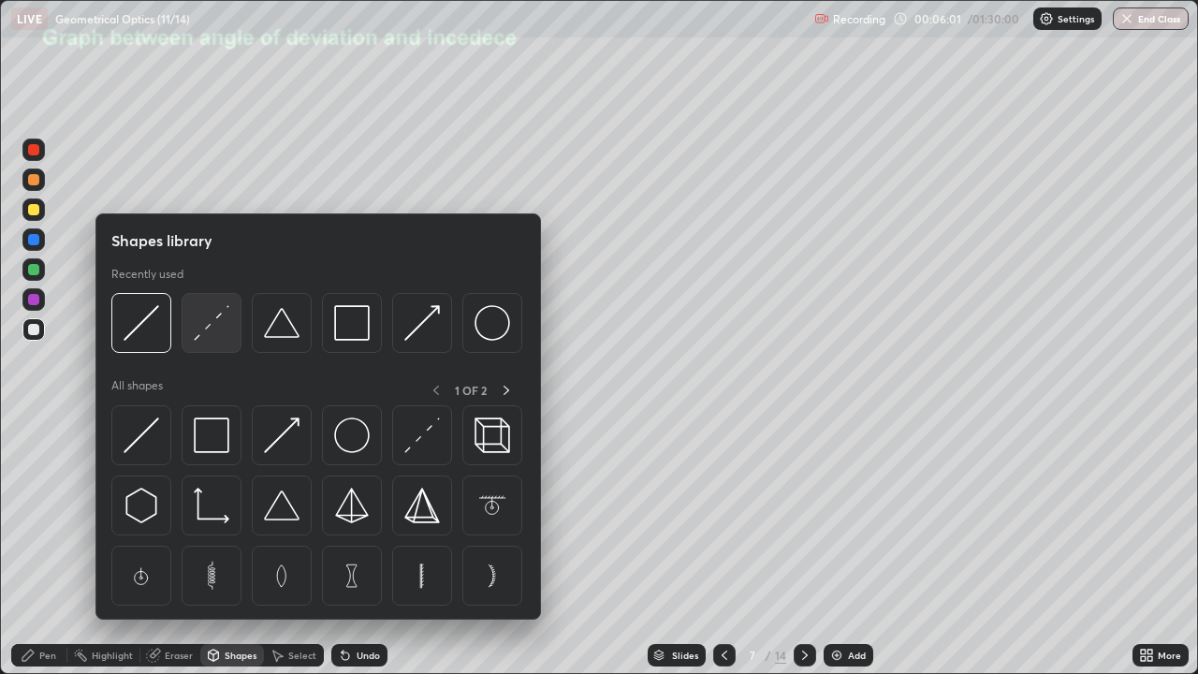
click at [212, 328] on img at bounding box center [212, 323] width 36 height 36
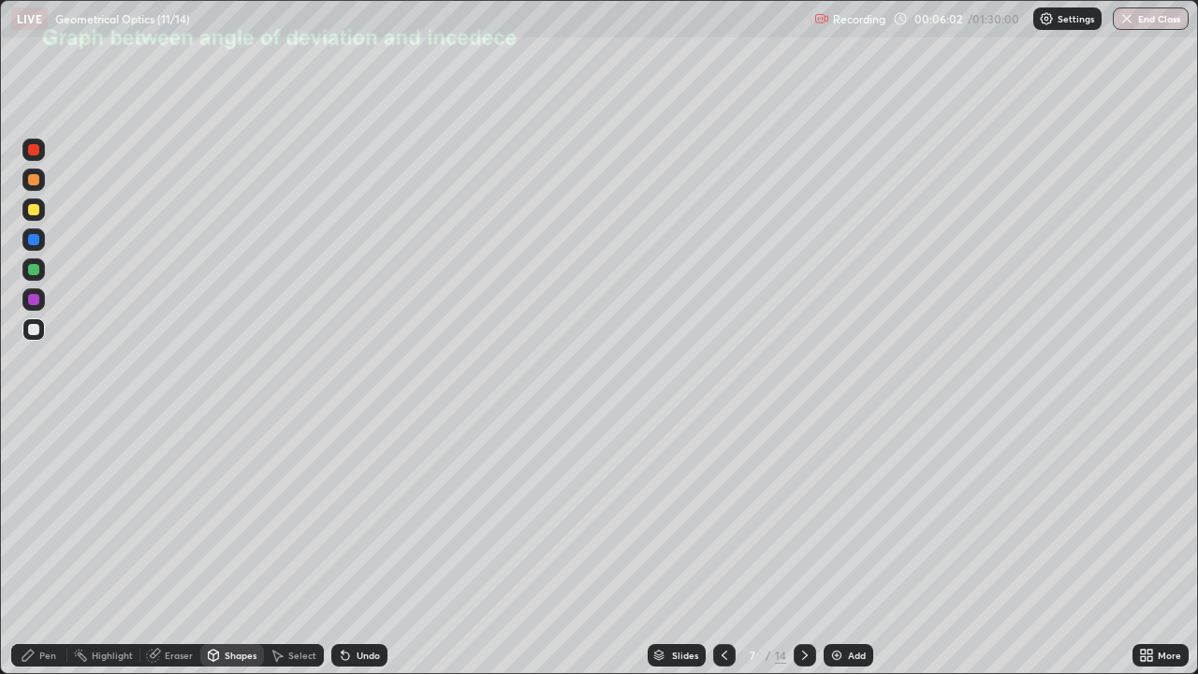
click at [34, 208] on div at bounding box center [33, 209] width 11 height 11
click at [52, 547] on div "Pen" at bounding box center [47, 655] width 17 height 9
click at [35, 453] on div at bounding box center [33, 456] width 7 height 7
click at [36, 183] on div at bounding box center [33, 179] width 11 height 11
click at [357, 547] on div "Undo" at bounding box center [368, 655] width 23 height 9
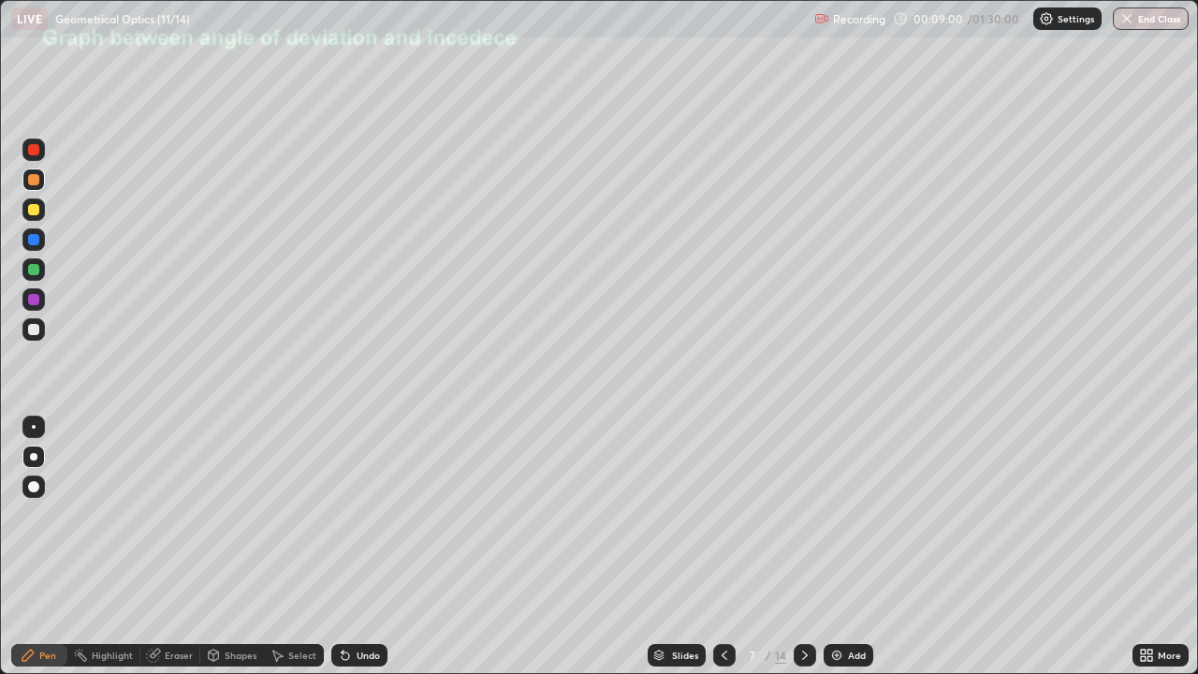
click at [358, 547] on div "Undo" at bounding box center [368, 655] width 23 height 9
click at [229, 547] on div "Shapes" at bounding box center [241, 655] width 32 height 9
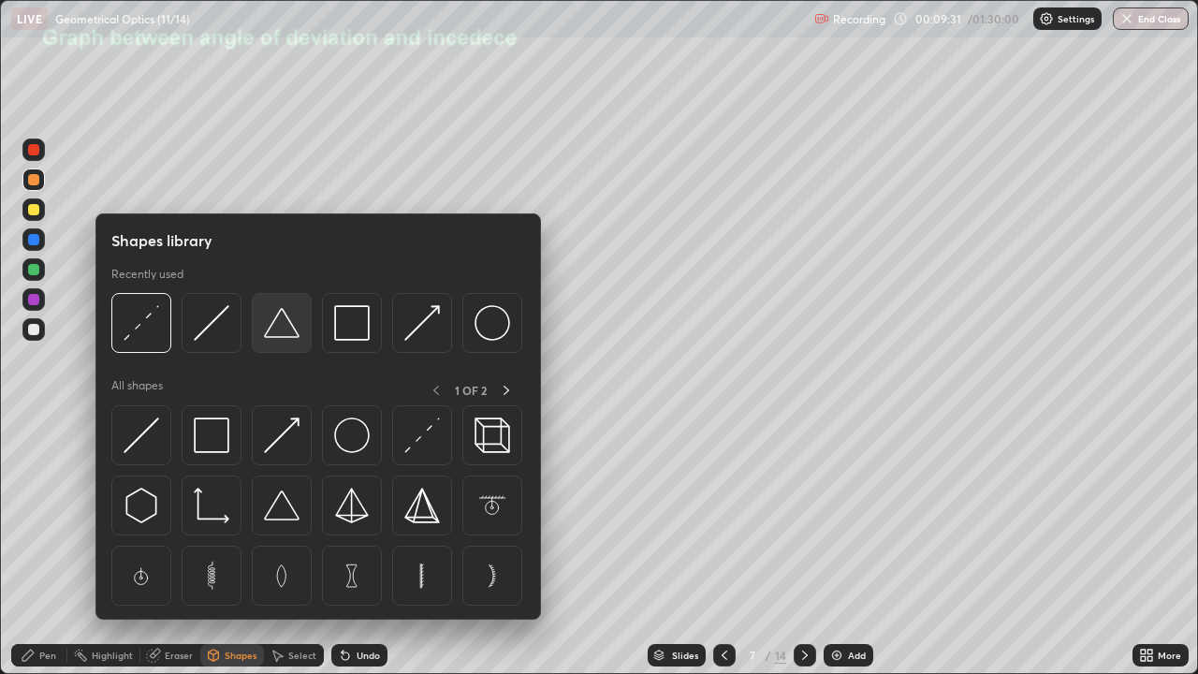
click at [283, 335] on img at bounding box center [282, 323] width 36 height 36
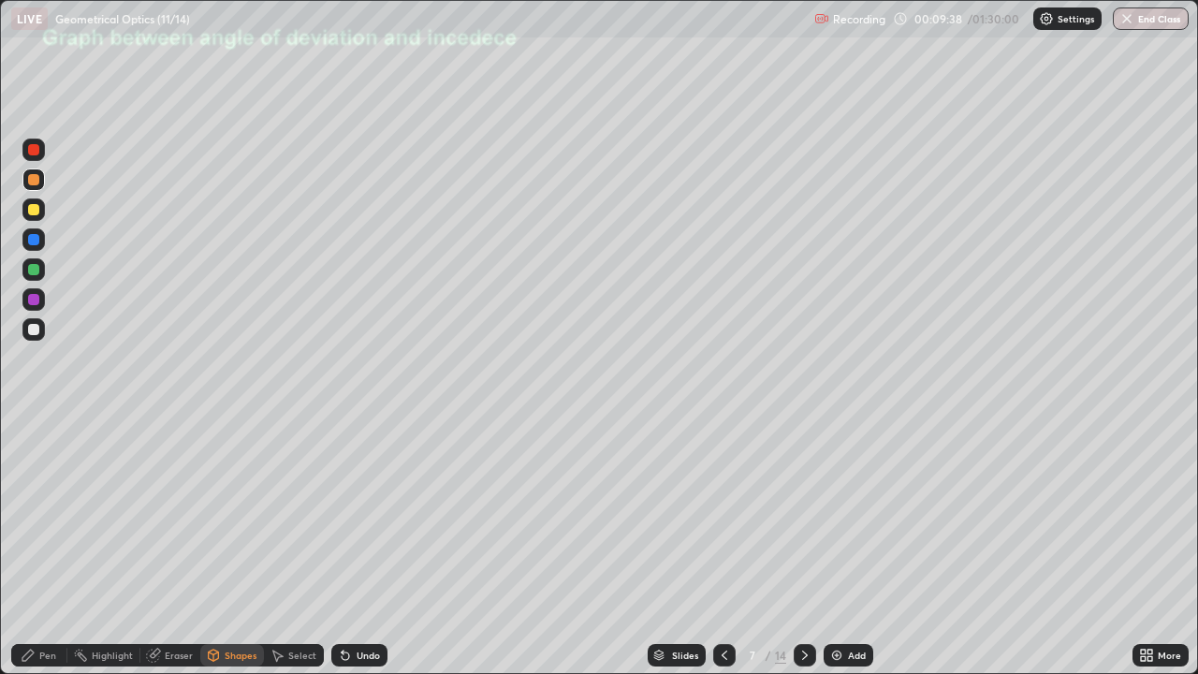
click at [357, 547] on div "Undo" at bounding box center [368, 655] width 23 height 9
click at [292, 547] on div "Select" at bounding box center [302, 655] width 28 height 9
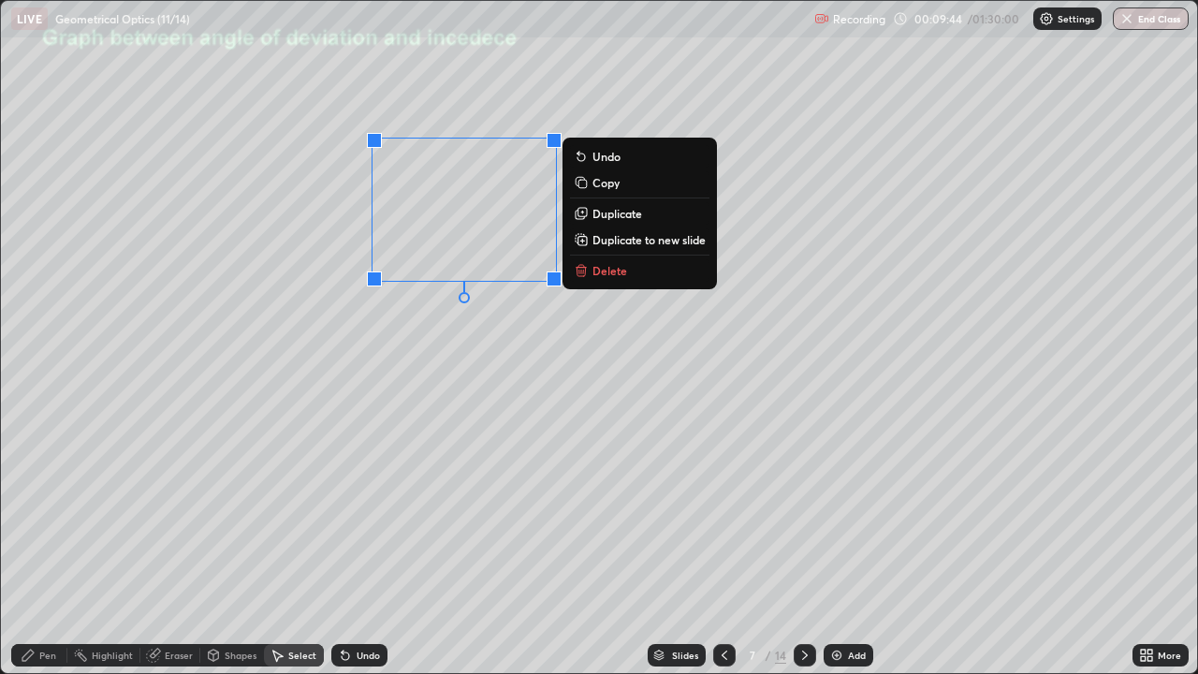
click at [227, 547] on div "Shapes" at bounding box center [241, 655] width 32 height 9
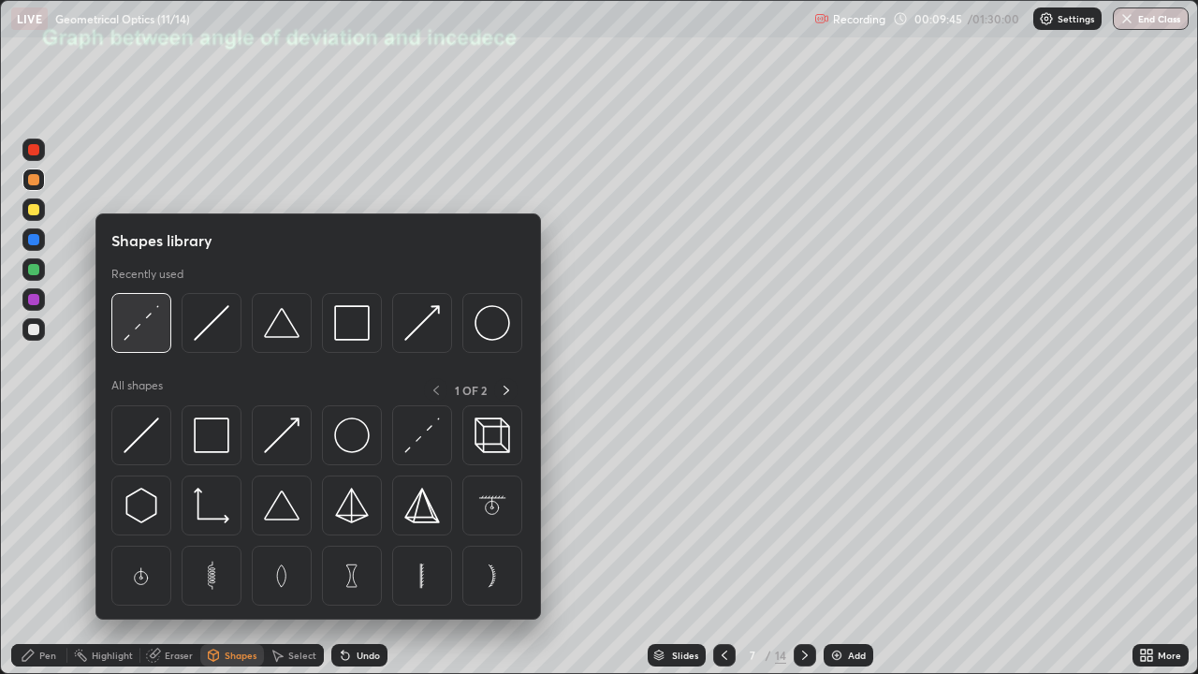
click at [143, 325] on img at bounding box center [142, 323] width 36 height 36
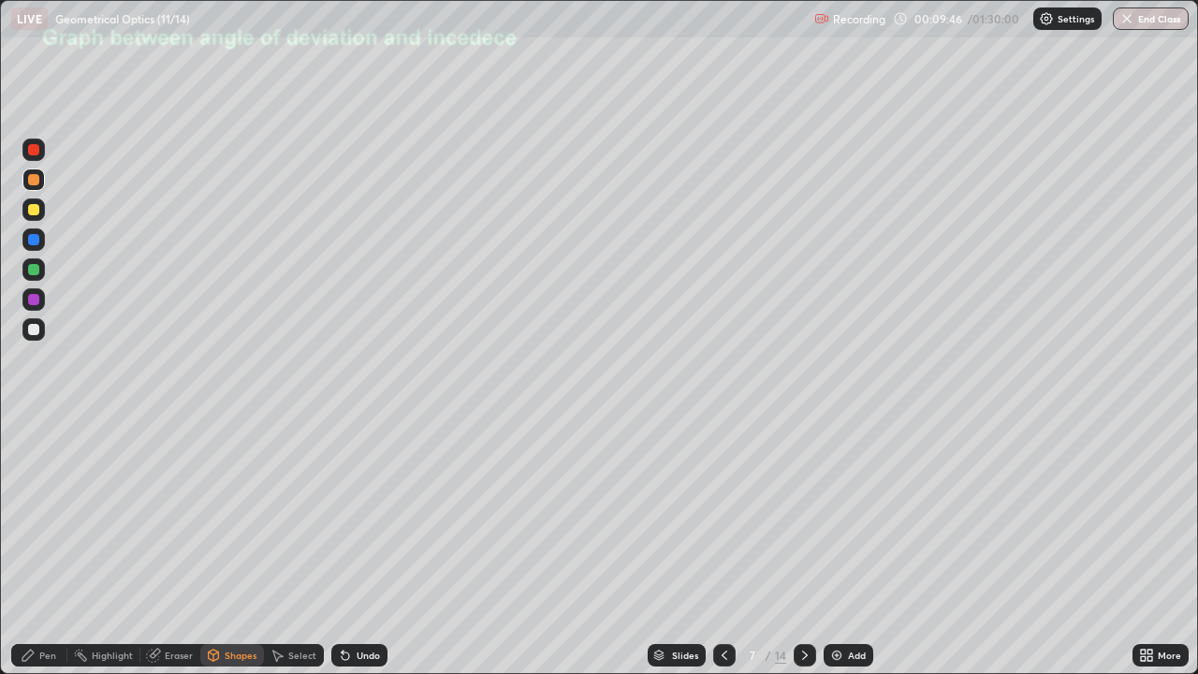
click at [34, 211] on div at bounding box center [33, 209] width 11 height 11
click at [227, 547] on div "Shapes" at bounding box center [241, 655] width 32 height 9
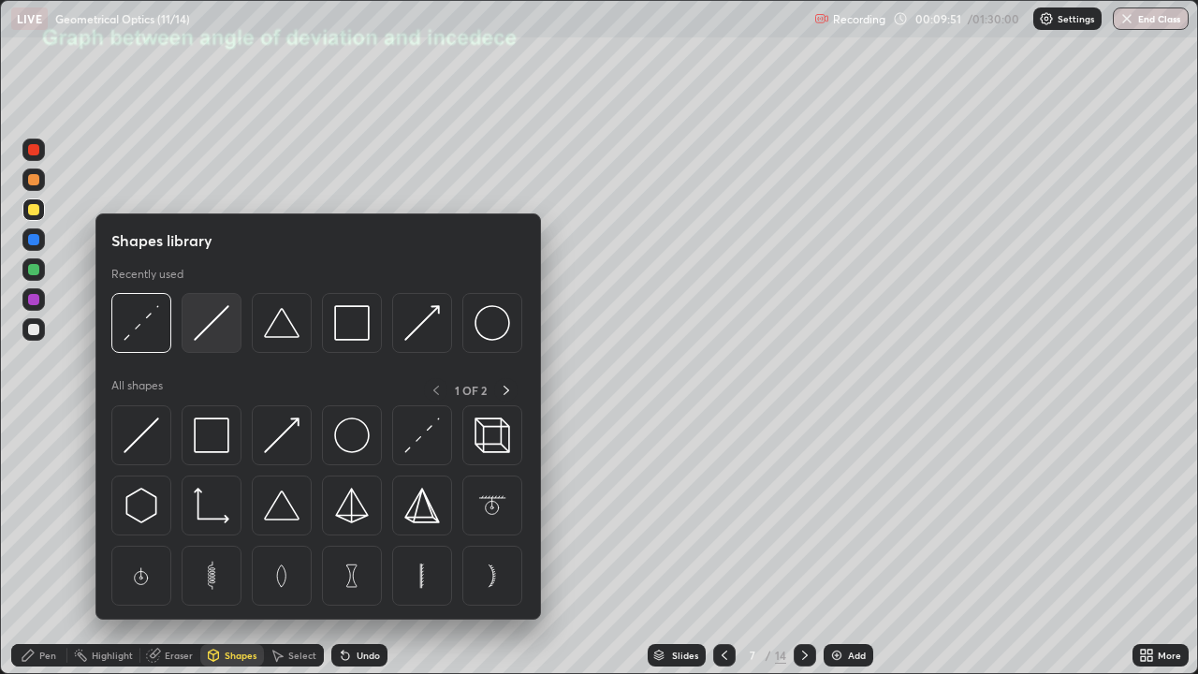
click at [203, 333] on img at bounding box center [212, 323] width 36 height 36
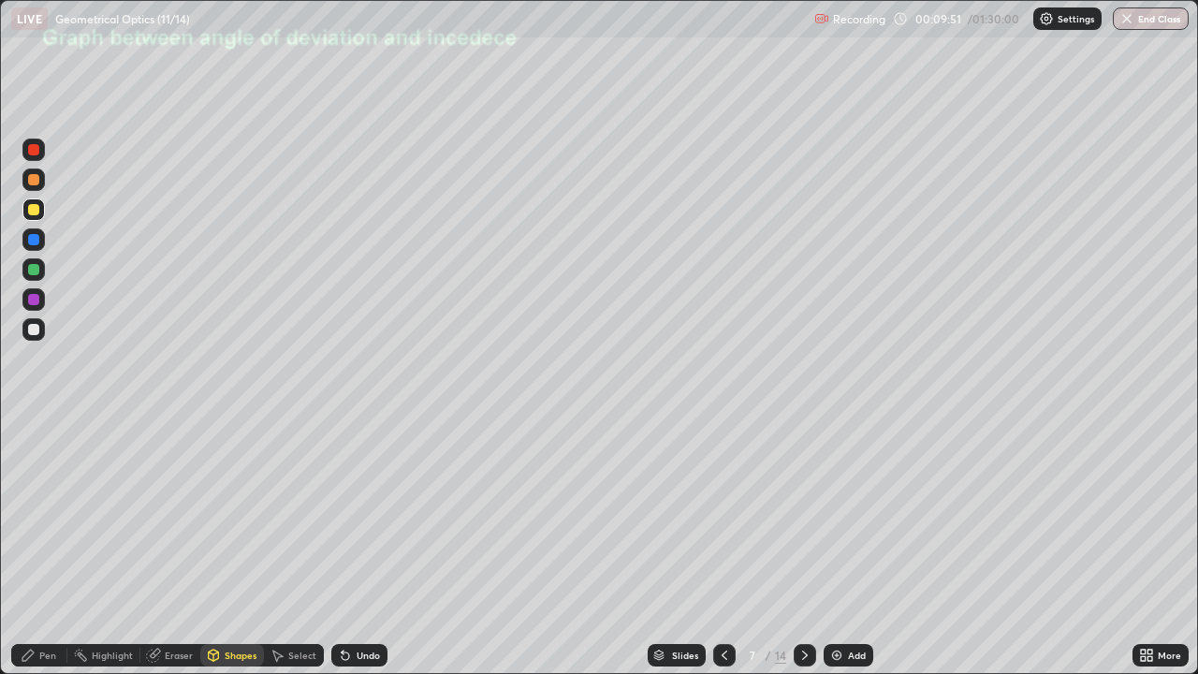
click at [38, 268] on div at bounding box center [33, 269] width 11 height 11
click at [36, 547] on div "Pen" at bounding box center [39, 655] width 56 height 22
click at [32, 321] on div at bounding box center [33, 329] width 22 height 22
click at [616, 547] on div "Slides 7 / 14 Add" at bounding box center [760, 654] width 745 height 37
click at [612, 547] on div "Slides 7 / 14 Add" at bounding box center [760, 654] width 745 height 37
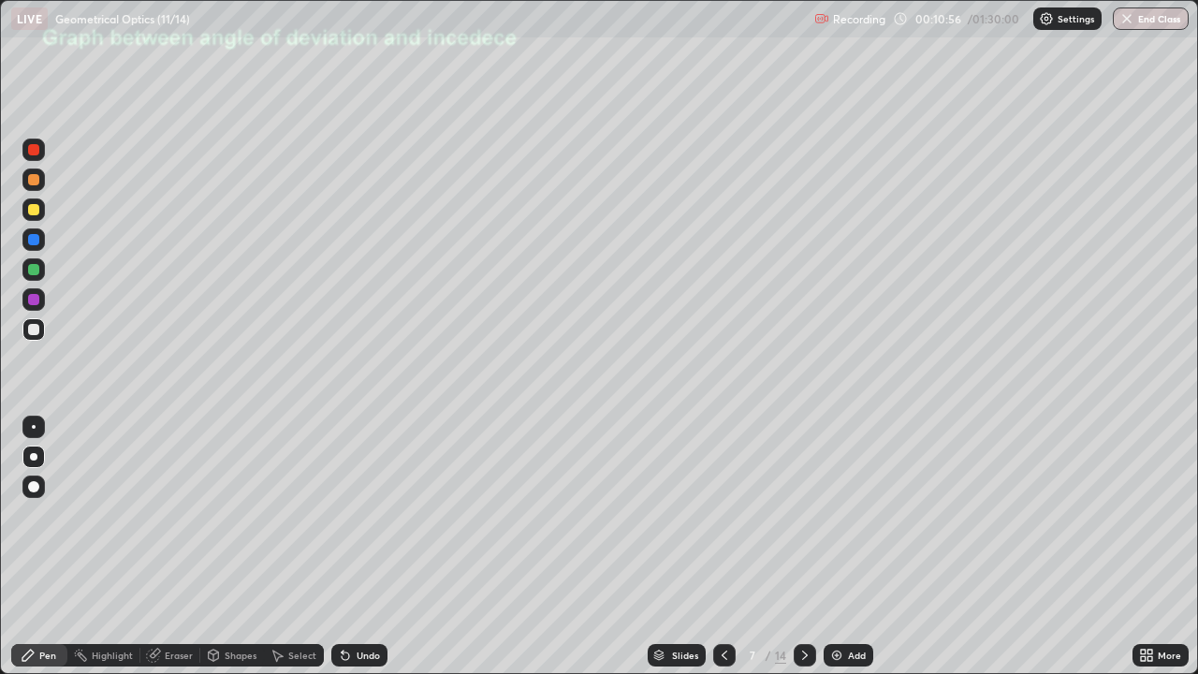
click at [633, 547] on div "Slides 7 / 14 Add" at bounding box center [760, 654] width 745 height 37
click at [806, 547] on div at bounding box center [805, 654] width 22 height 37
click at [805, 547] on icon at bounding box center [805, 655] width 6 height 9
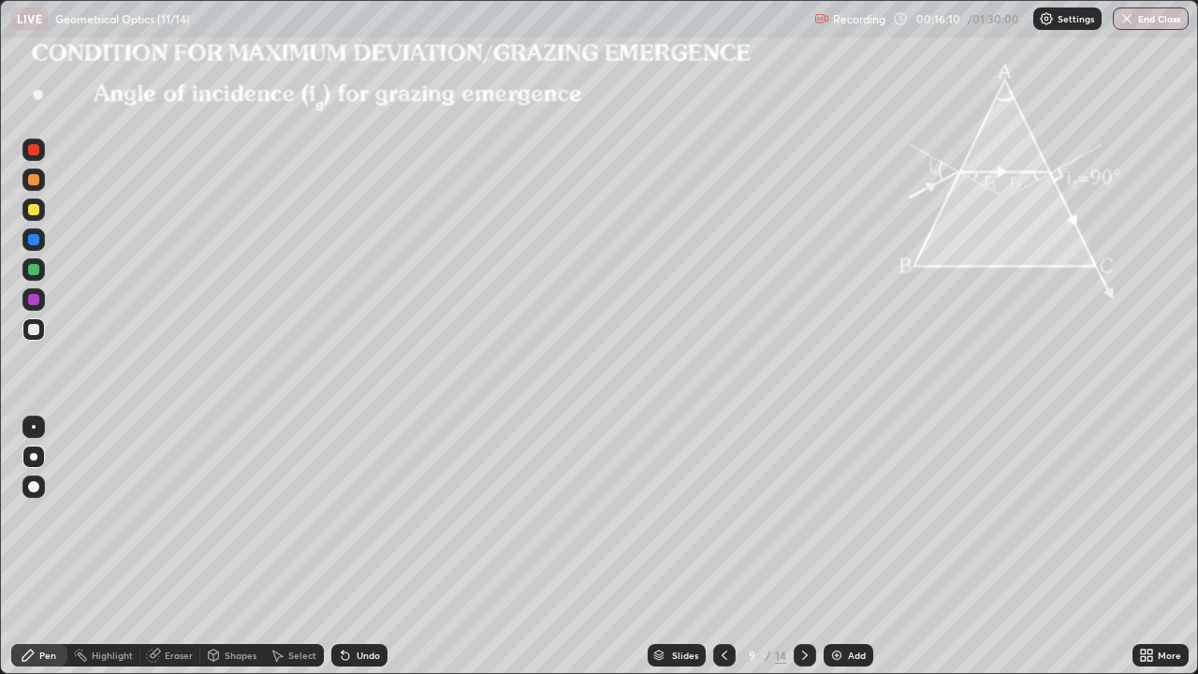
click at [240, 547] on div "Shapes" at bounding box center [241, 655] width 32 height 9
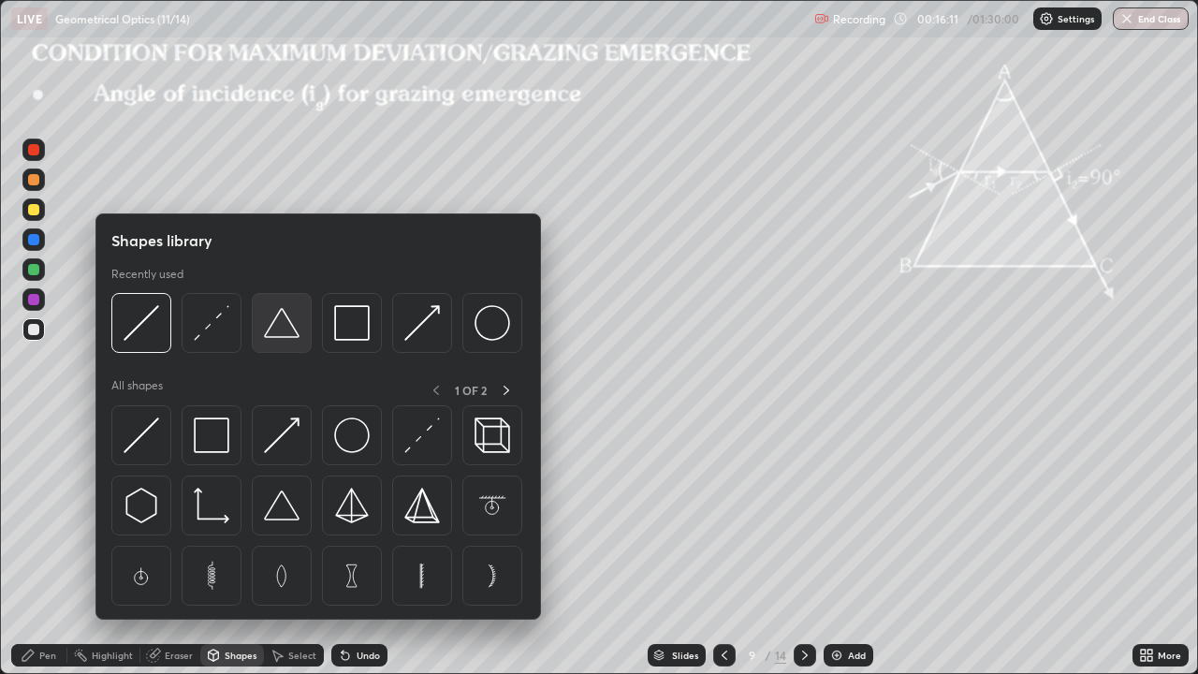
click at [285, 332] on img at bounding box center [282, 323] width 36 height 36
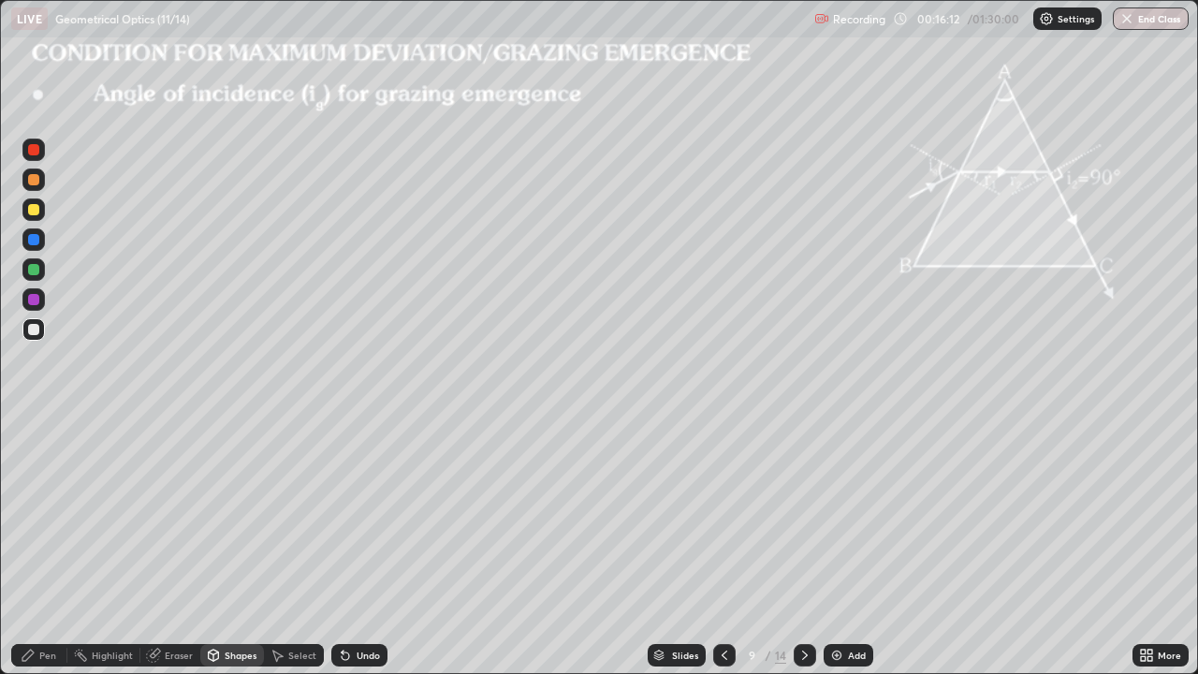
click at [37, 212] on div at bounding box center [33, 209] width 11 height 11
click at [722, 547] on icon at bounding box center [724, 655] width 15 height 15
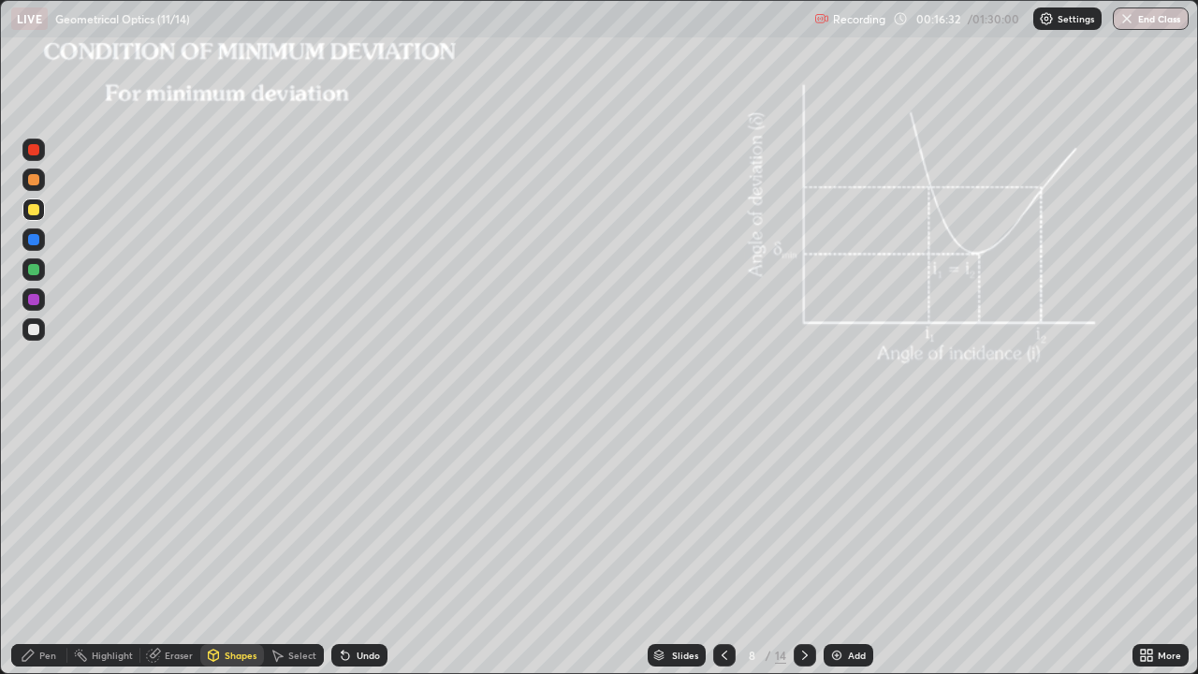
click at [722, 547] on icon at bounding box center [725, 655] width 6 height 9
click at [802, 547] on icon at bounding box center [804, 655] width 15 height 15
click at [719, 547] on icon at bounding box center [724, 655] width 15 height 15
click at [802, 547] on icon at bounding box center [804, 655] width 15 height 15
click at [805, 547] on icon at bounding box center [805, 655] width 6 height 9
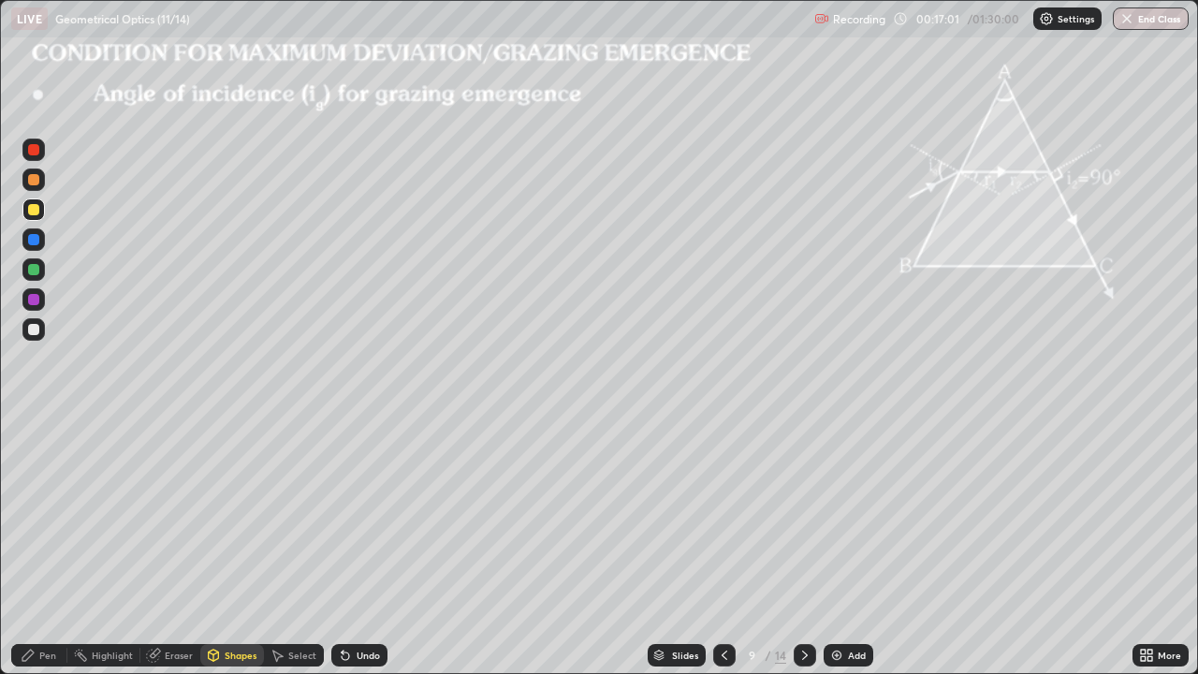
click at [238, 547] on div "Shapes" at bounding box center [241, 655] width 32 height 9
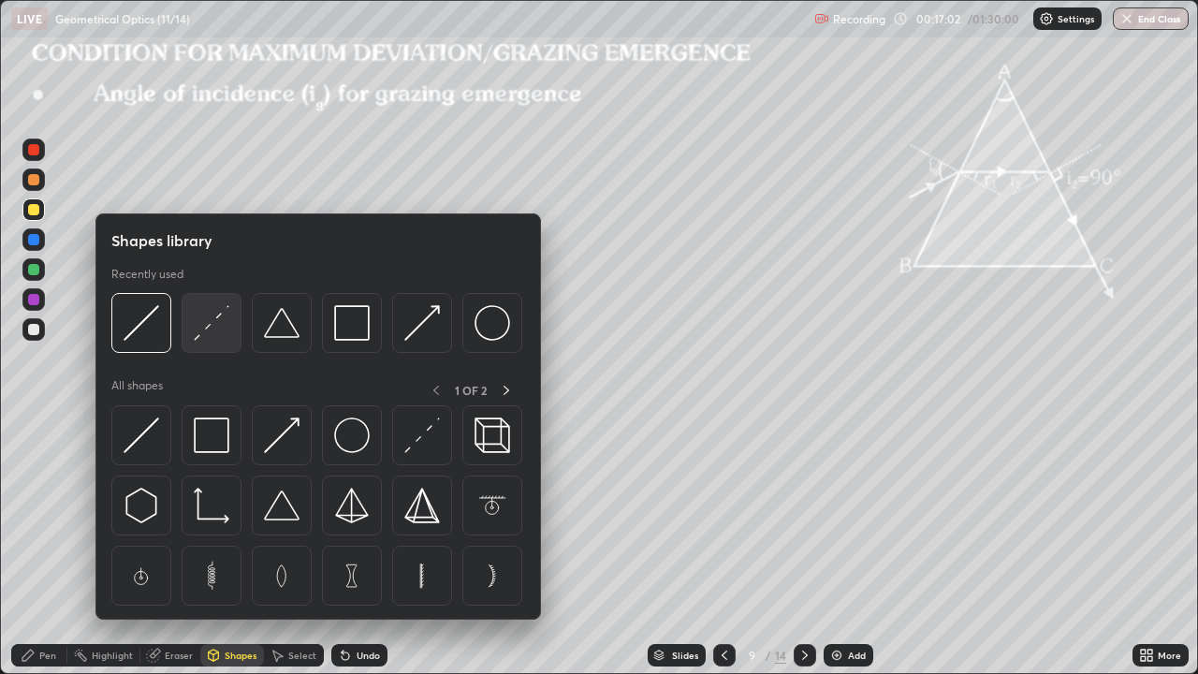
click at [201, 328] on img at bounding box center [212, 323] width 36 height 36
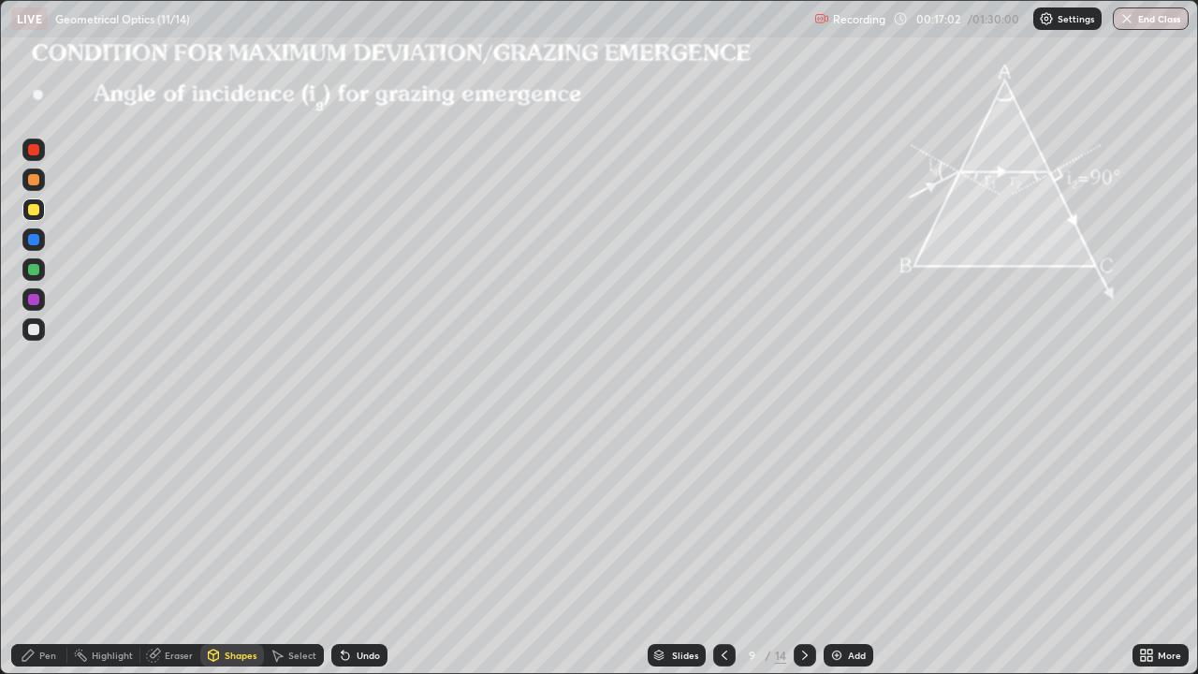
click at [38, 327] on div at bounding box center [33, 329] width 11 height 11
click at [36, 270] on div at bounding box center [33, 269] width 11 height 11
click at [241, 547] on div "Shapes" at bounding box center [232, 655] width 64 height 22
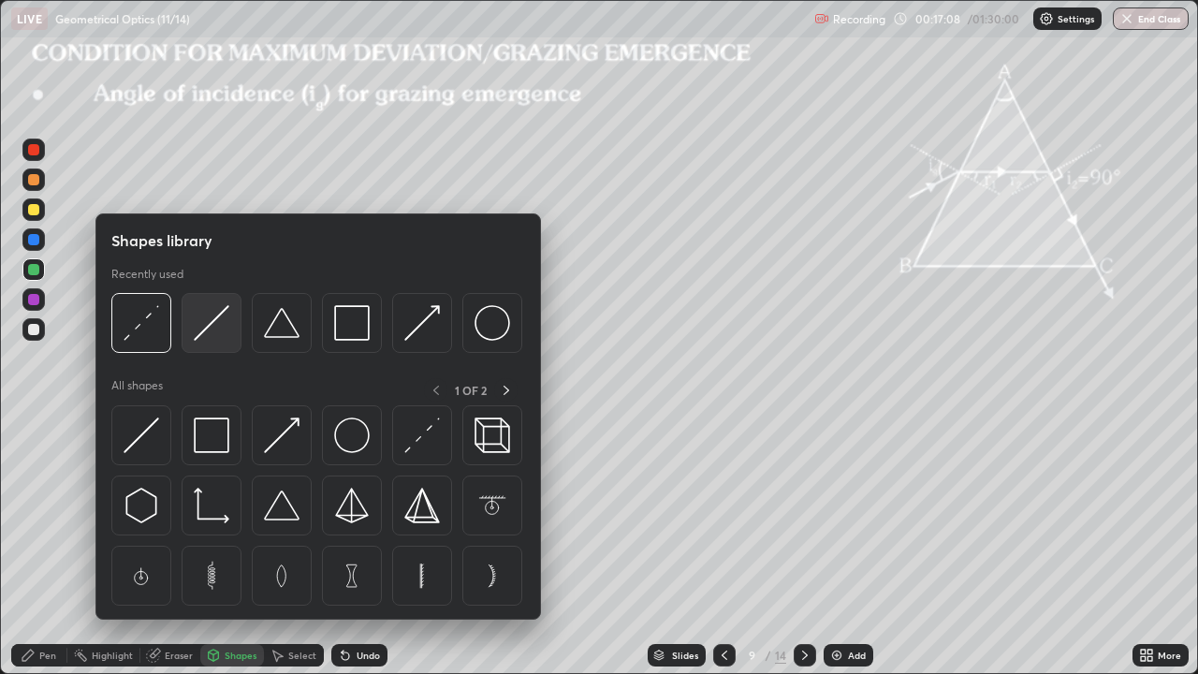
click at [212, 325] on img at bounding box center [212, 323] width 36 height 36
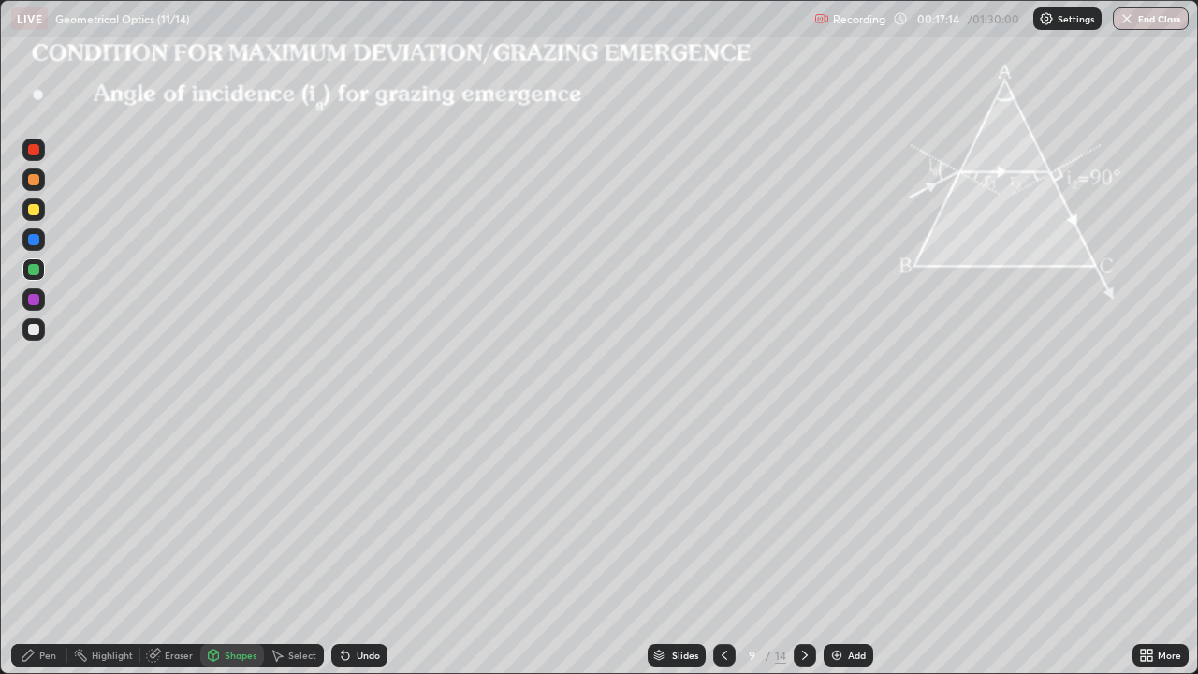
click at [45, 547] on div "Pen" at bounding box center [47, 655] width 17 height 9
click at [358, 547] on div "Undo" at bounding box center [368, 655] width 23 height 9
click at [245, 547] on div "Shapes" at bounding box center [241, 655] width 32 height 9
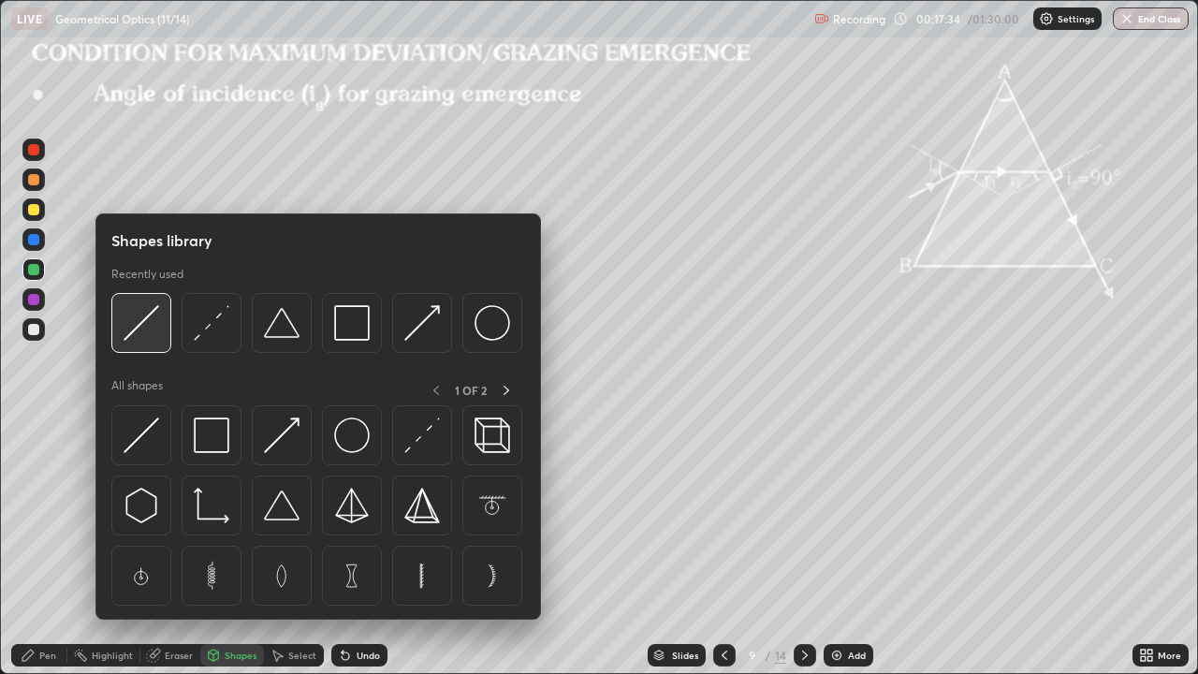
click at [147, 326] on img at bounding box center [142, 323] width 36 height 36
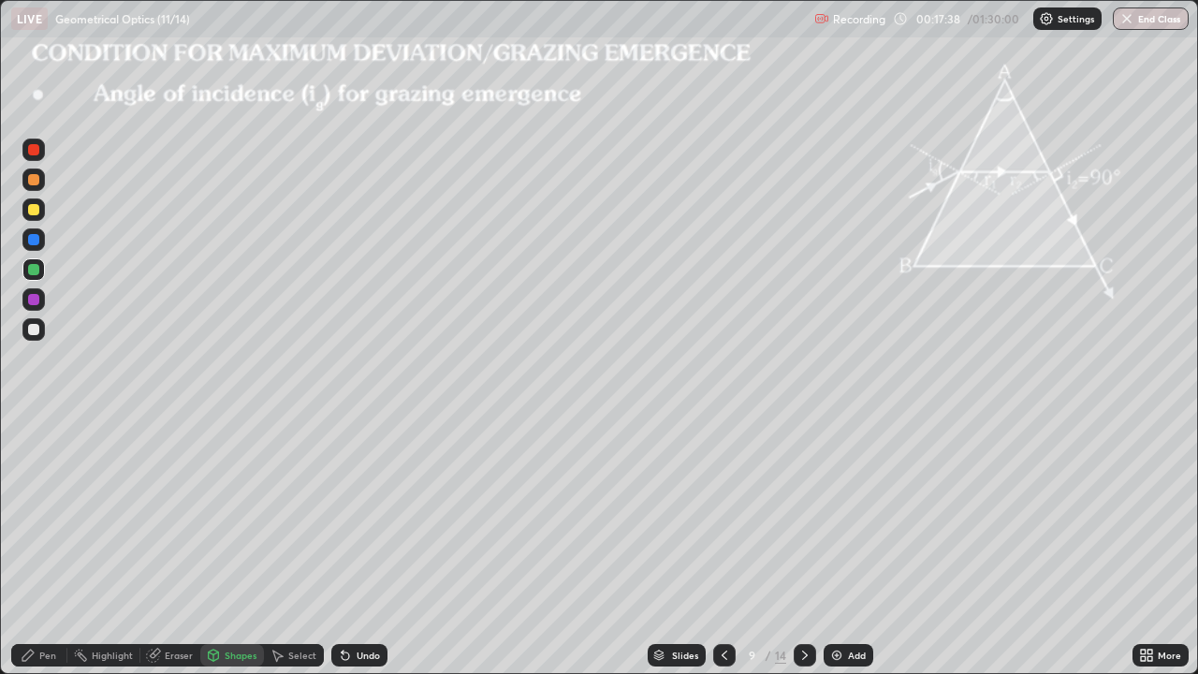
click at [47, 547] on div "Pen" at bounding box center [47, 655] width 17 height 9
click at [35, 210] on div at bounding box center [33, 209] width 11 height 11
click at [41, 329] on div at bounding box center [33, 329] width 22 height 22
click at [225, 547] on div "Shapes" at bounding box center [241, 655] width 32 height 9
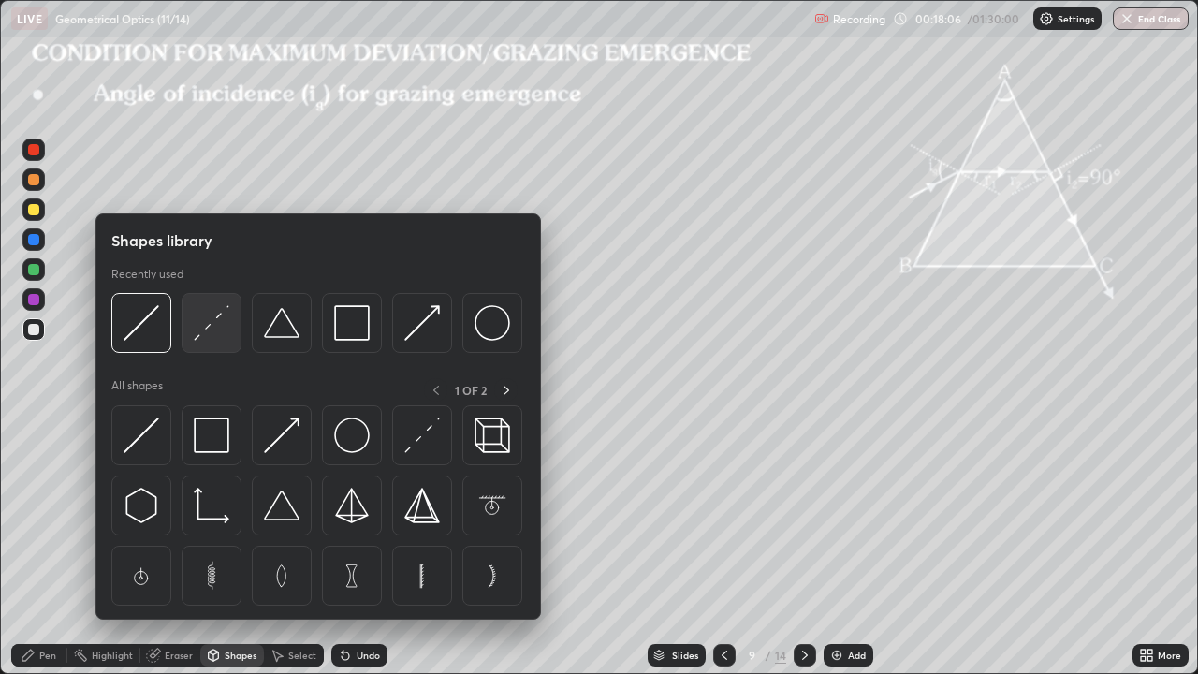
click at [206, 329] on img at bounding box center [212, 323] width 36 height 36
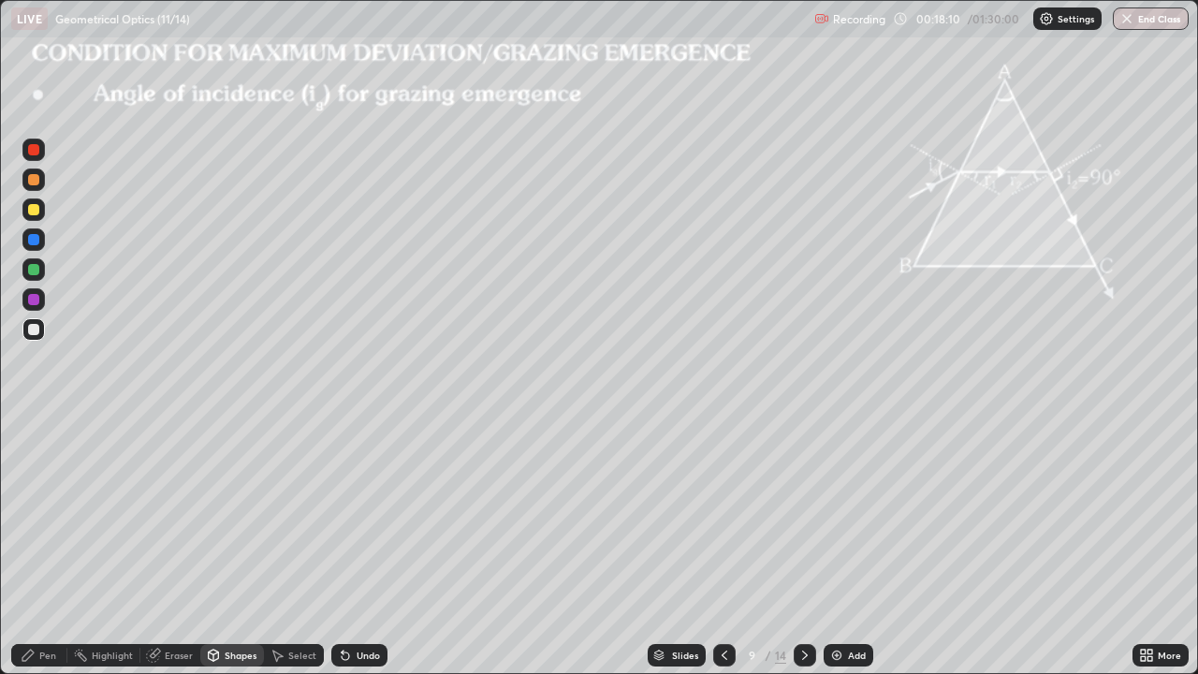
click at [48, 547] on div "Pen" at bounding box center [47, 655] width 17 height 9
click at [43, 268] on div at bounding box center [33, 269] width 22 height 22
click at [228, 547] on div "Shapes" at bounding box center [241, 655] width 32 height 9
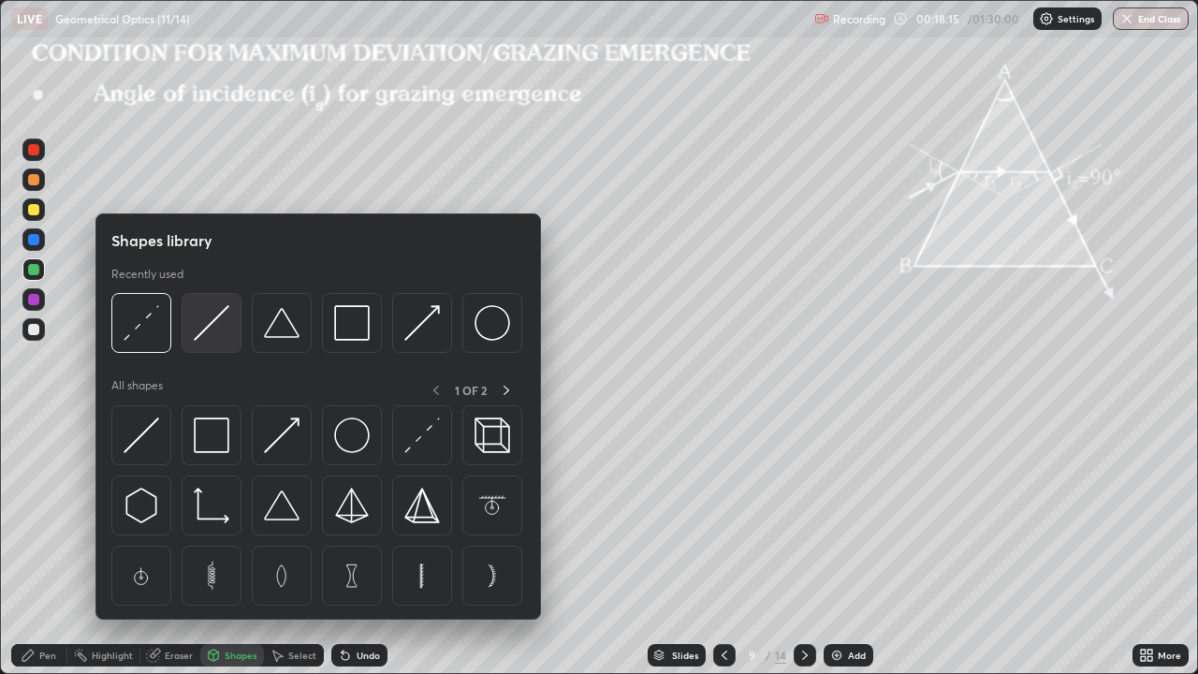
click at [208, 332] on img at bounding box center [212, 323] width 36 height 36
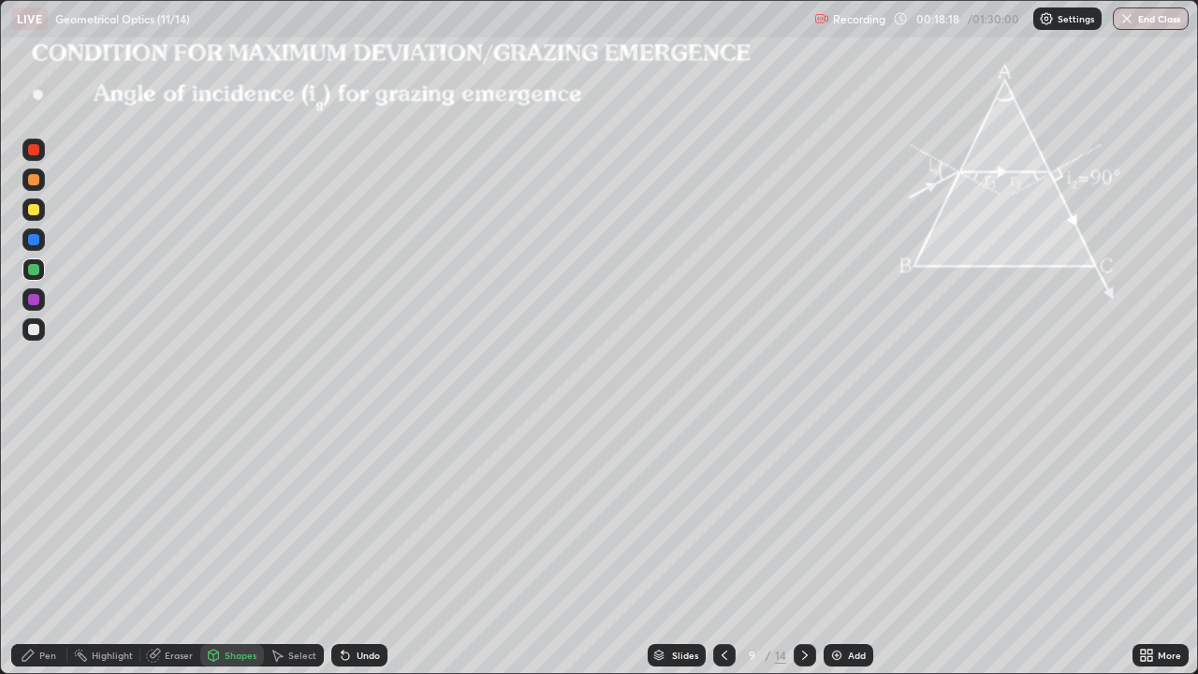
click at [47, 547] on div "Pen" at bounding box center [47, 655] width 17 height 9
click at [38, 331] on div at bounding box center [33, 329] width 11 height 11
click at [37, 214] on div at bounding box center [33, 209] width 22 height 22
click at [170, 547] on div "Eraser" at bounding box center [179, 655] width 28 height 9
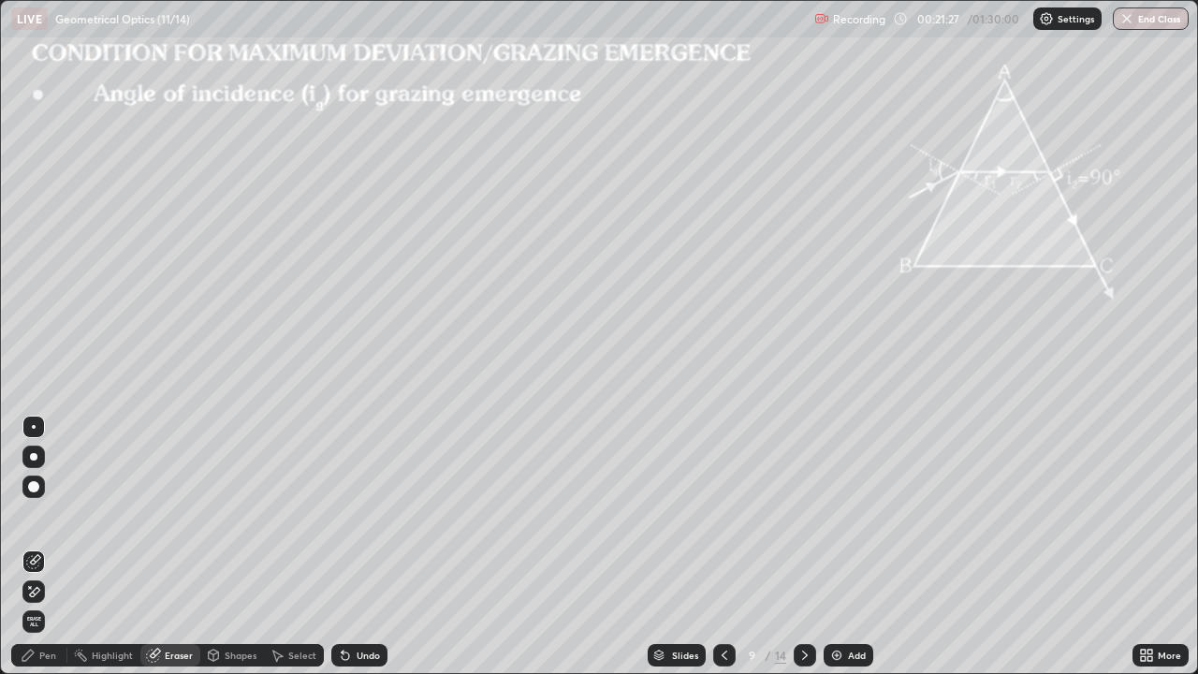
click at [35, 547] on icon at bounding box center [28, 655] width 15 height 15
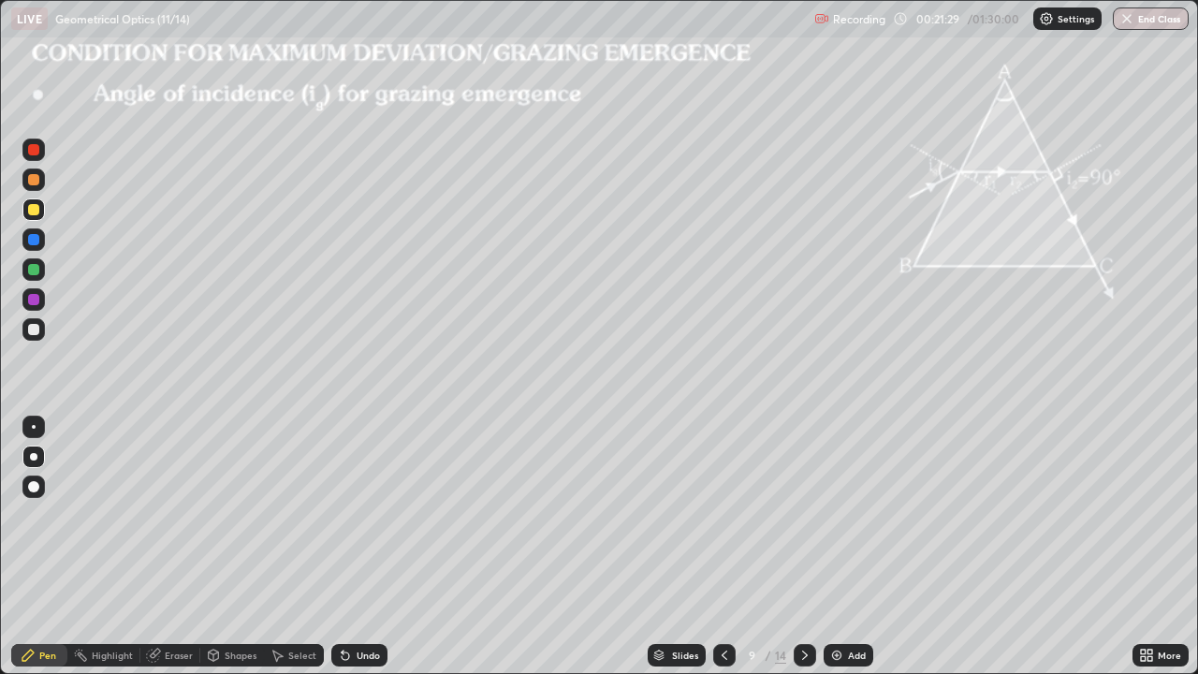
click at [33, 329] on div at bounding box center [33, 329] width 11 height 11
click at [802, 547] on icon at bounding box center [804, 655] width 15 height 15
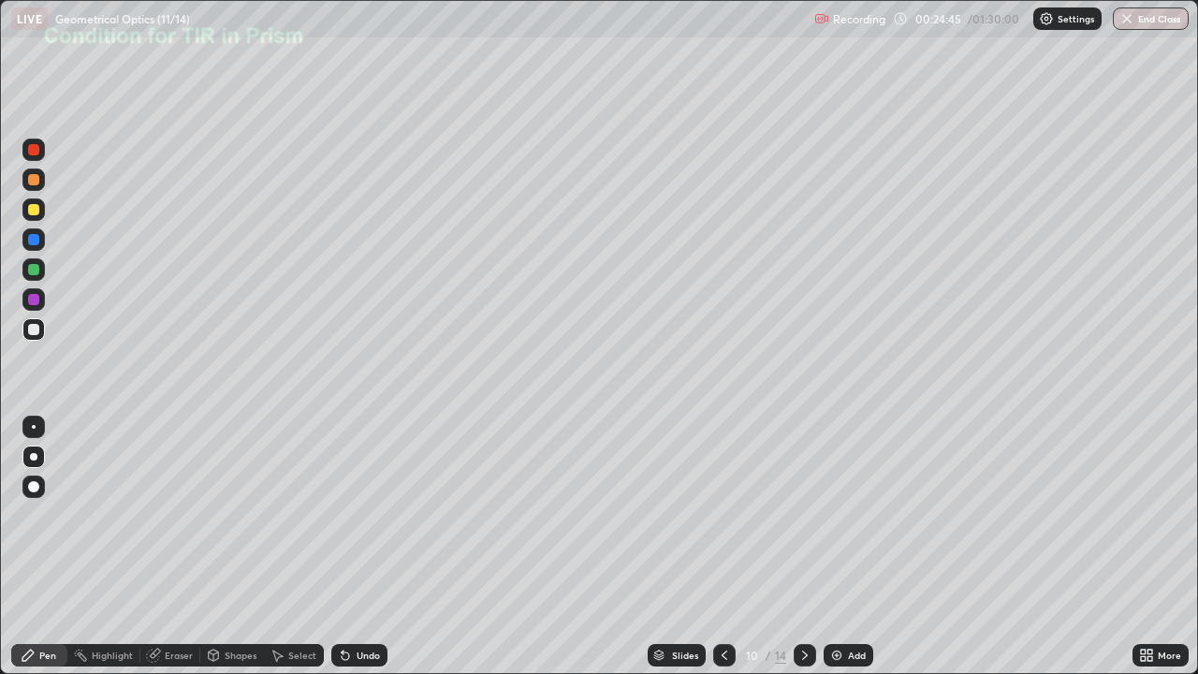
click at [225, 547] on div "Shapes" at bounding box center [241, 655] width 32 height 9
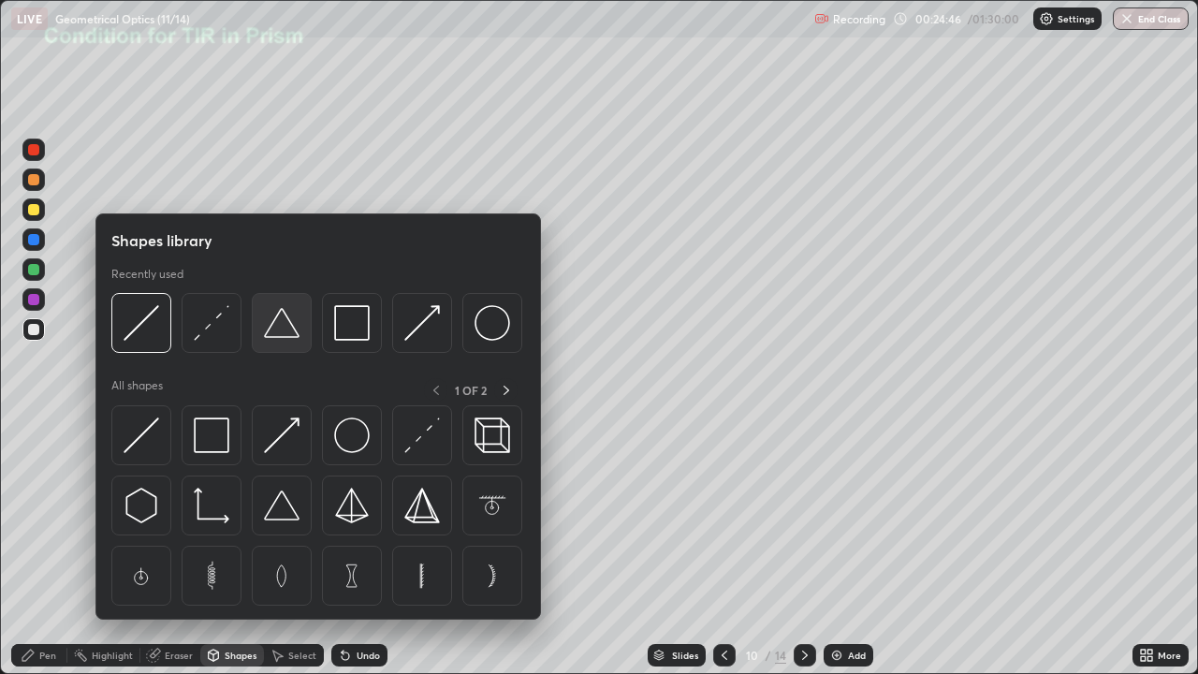
click at [274, 342] on div at bounding box center [282, 323] width 60 height 60
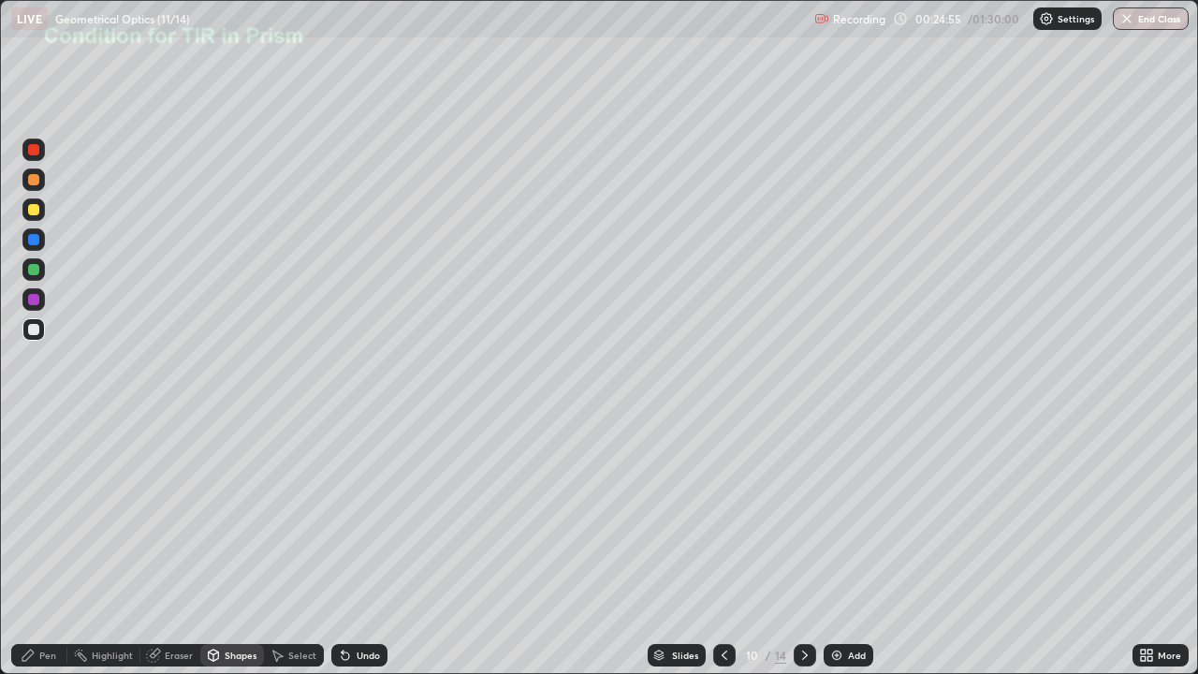
click at [303, 547] on div "Select" at bounding box center [302, 655] width 28 height 9
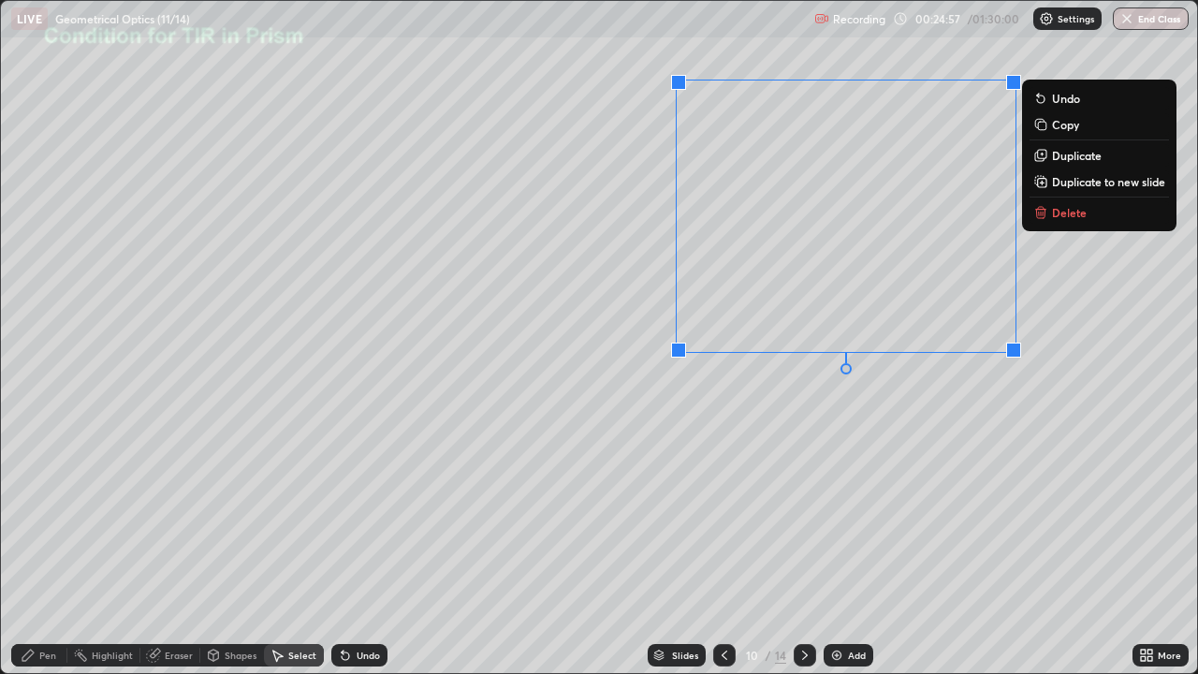
click at [753, 430] on div "0 ° Undo Copy Duplicate Duplicate to new slide Delete" at bounding box center [599, 337] width 1196 height 672
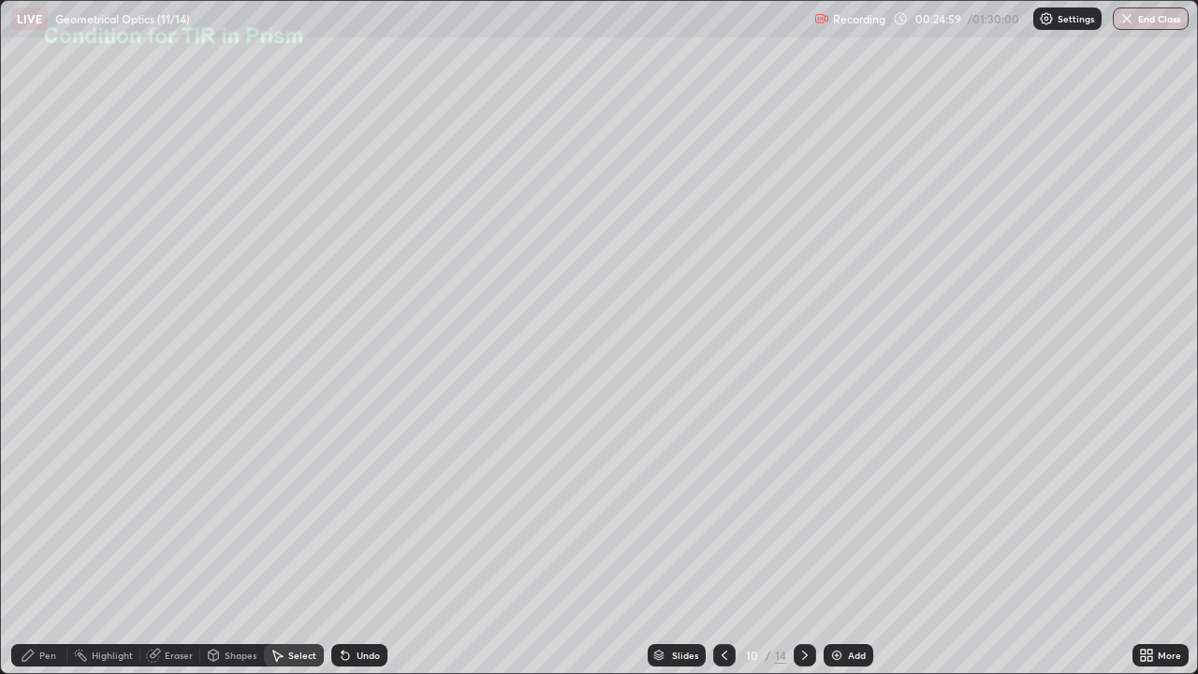
click at [241, 547] on div "Shapes" at bounding box center [241, 655] width 32 height 9
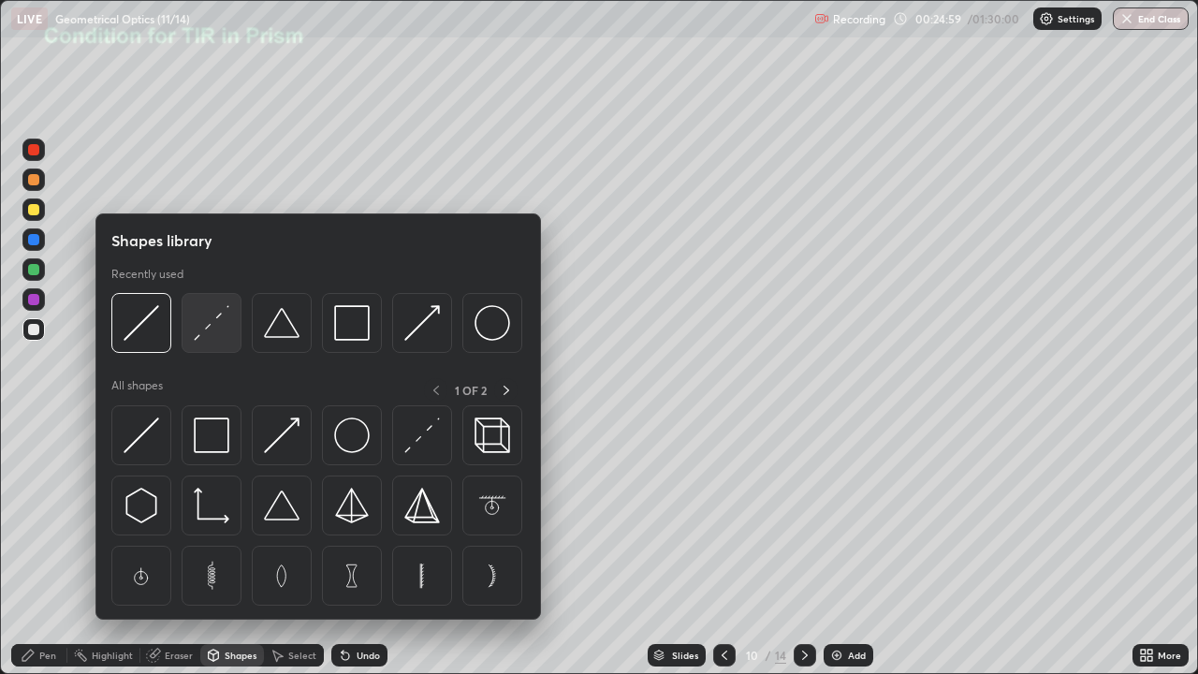
click at [210, 333] on img at bounding box center [212, 323] width 36 height 36
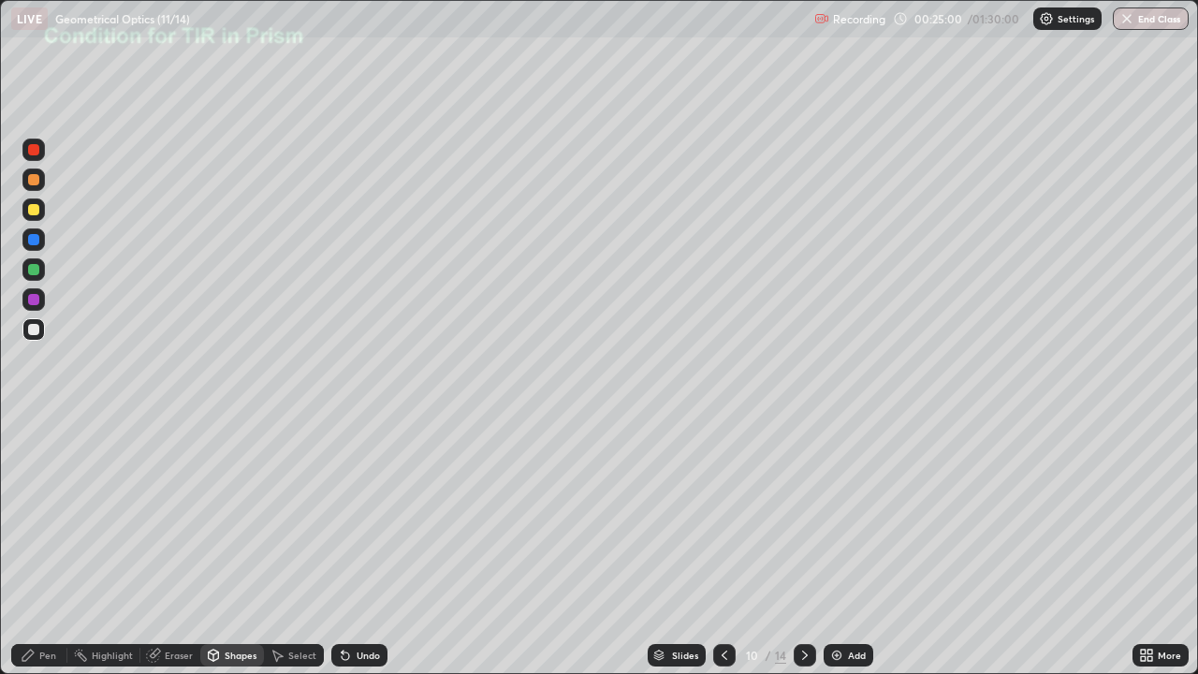
click at [43, 211] on div at bounding box center [33, 209] width 22 height 22
click at [230, 547] on div "Shapes" at bounding box center [241, 655] width 32 height 9
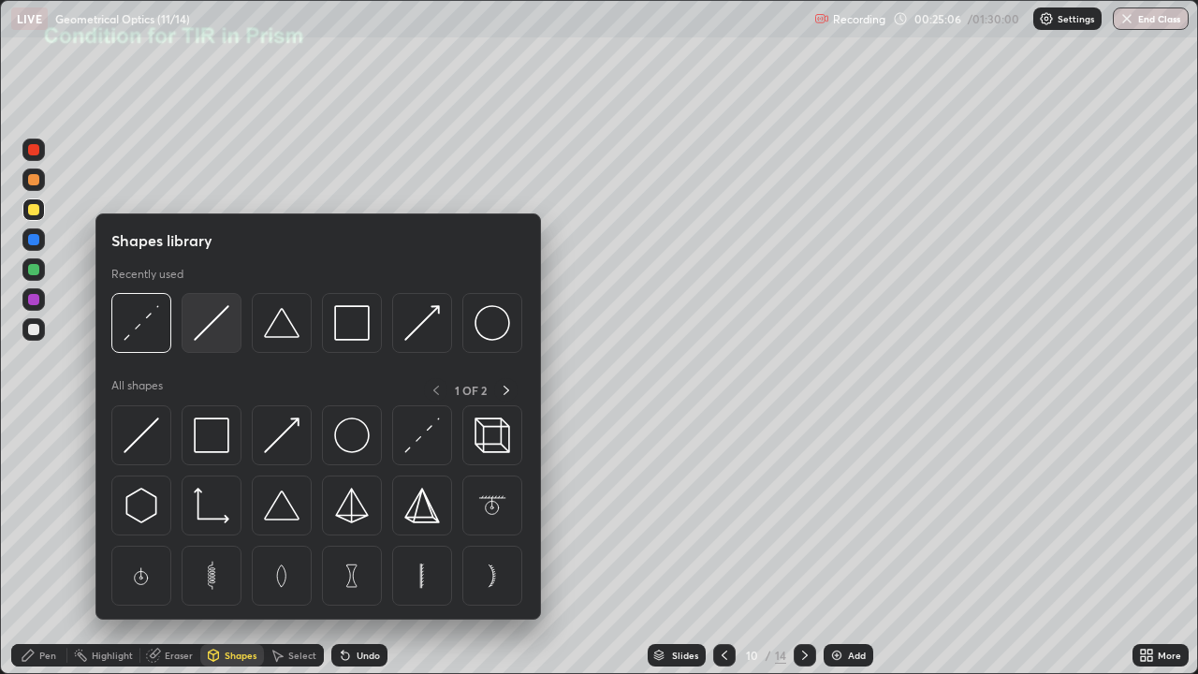
click at [210, 326] on img at bounding box center [212, 323] width 36 height 36
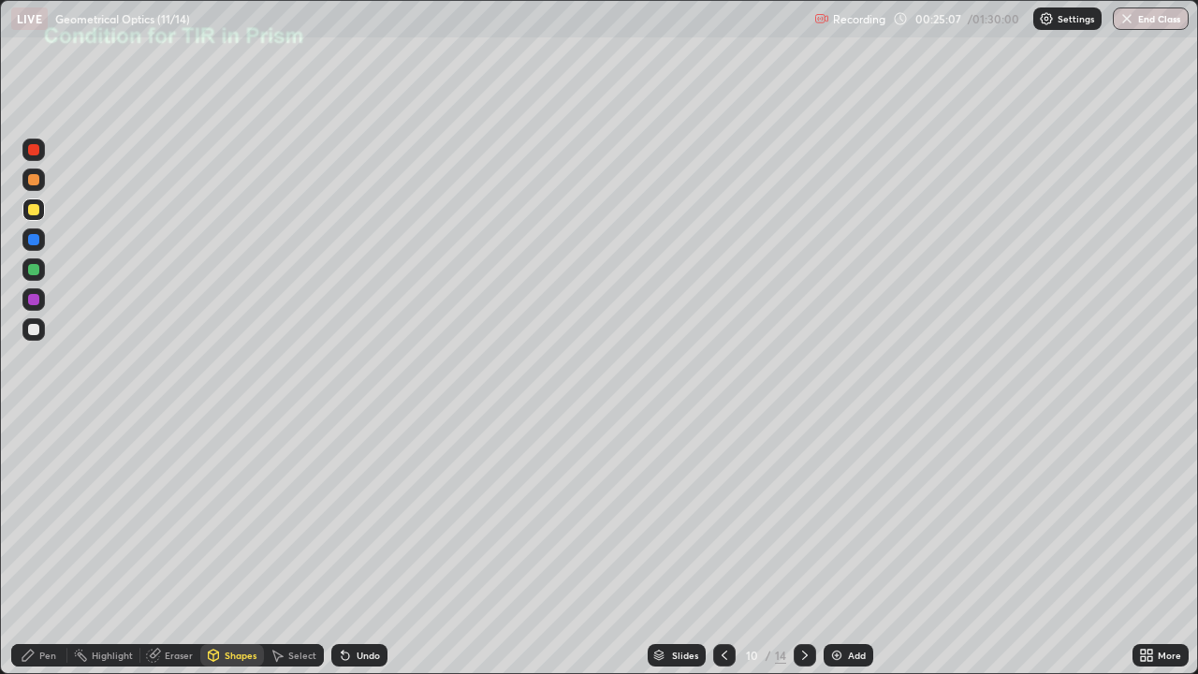
click at [42, 272] on div at bounding box center [33, 269] width 22 height 22
click at [48, 547] on div "Pen" at bounding box center [47, 655] width 17 height 9
click at [35, 329] on div at bounding box center [33, 329] width 11 height 11
click at [35, 212] on div at bounding box center [33, 209] width 11 height 11
click at [804, 547] on icon at bounding box center [804, 655] width 15 height 15
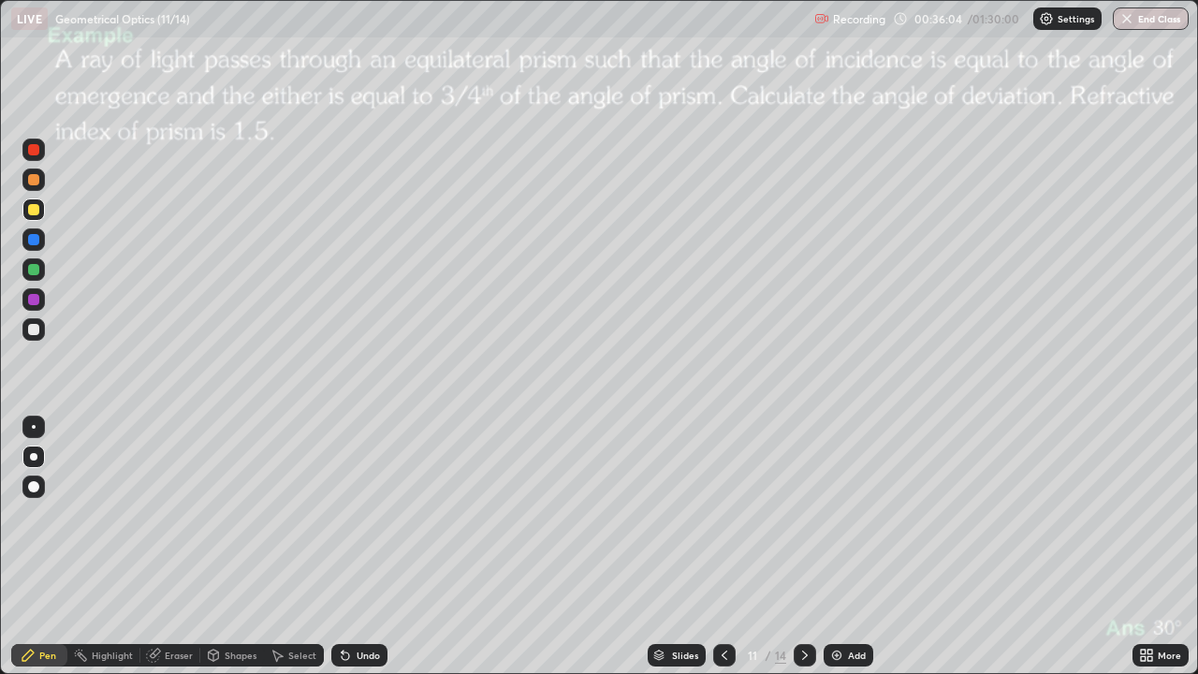
click at [37, 210] on div at bounding box center [33, 209] width 11 height 11
click at [29, 327] on div at bounding box center [33, 329] width 11 height 11
click at [34, 427] on div at bounding box center [34, 427] width 4 height 4
click at [168, 547] on div "Eraser" at bounding box center [179, 655] width 28 height 9
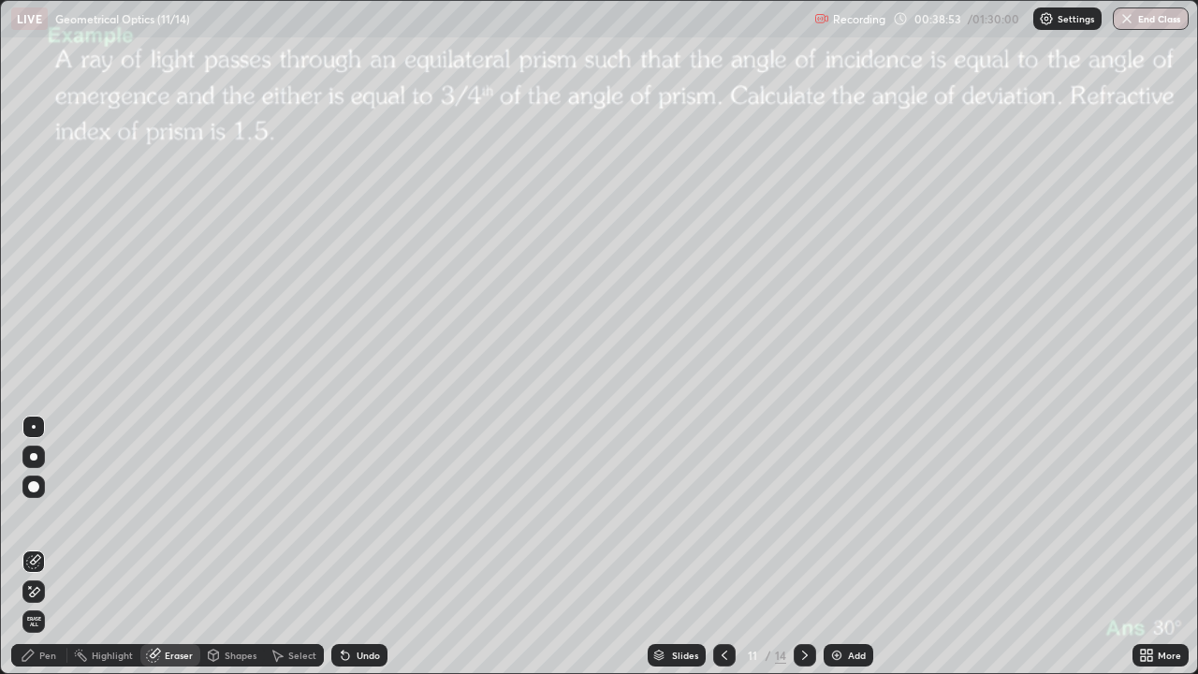
click at [44, 547] on div "Pen" at bounding box center [39, 655] width 56 height 22
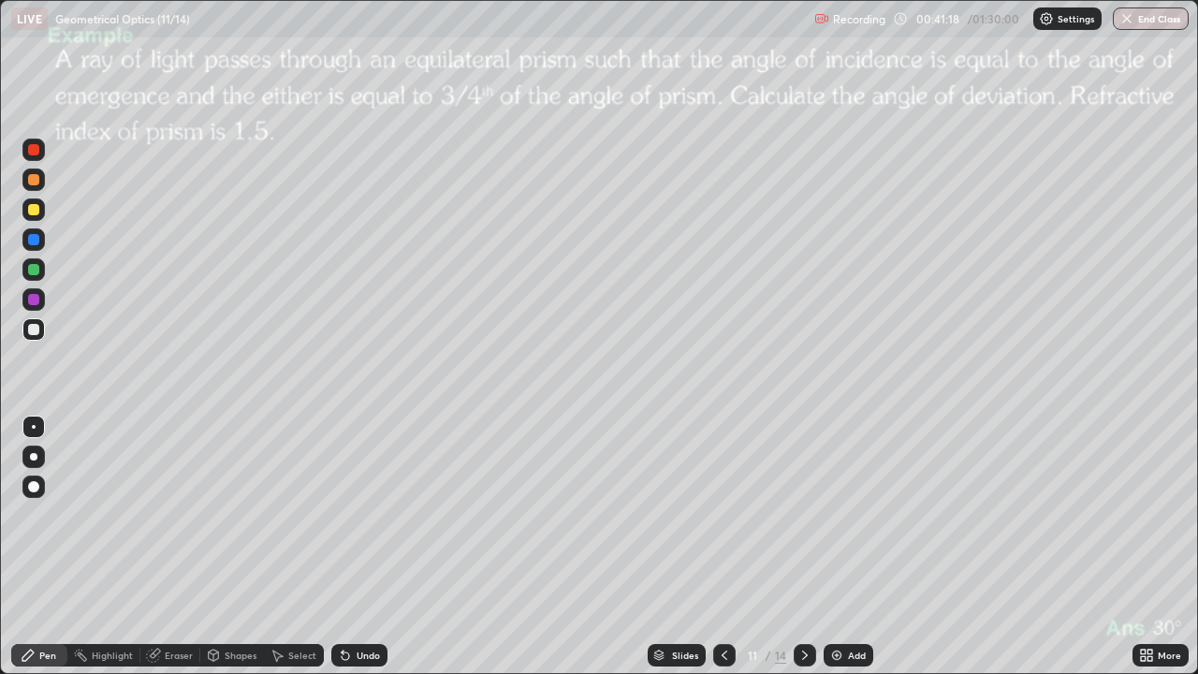
click at [802, 547] on icon at bounding box center [804, 655] width 15 height 15
click at [33, 210] on div at bounding box center [33, 209] width 11 height 11
click at [36, 333] on div at bounding box center [33, 329] width 11 height 11
click at [34, 274] on div at bounding box center [33, 269] width 11 height 11
click at [803, 547] on icon at bounding box center [804, 655] width 15 height 15
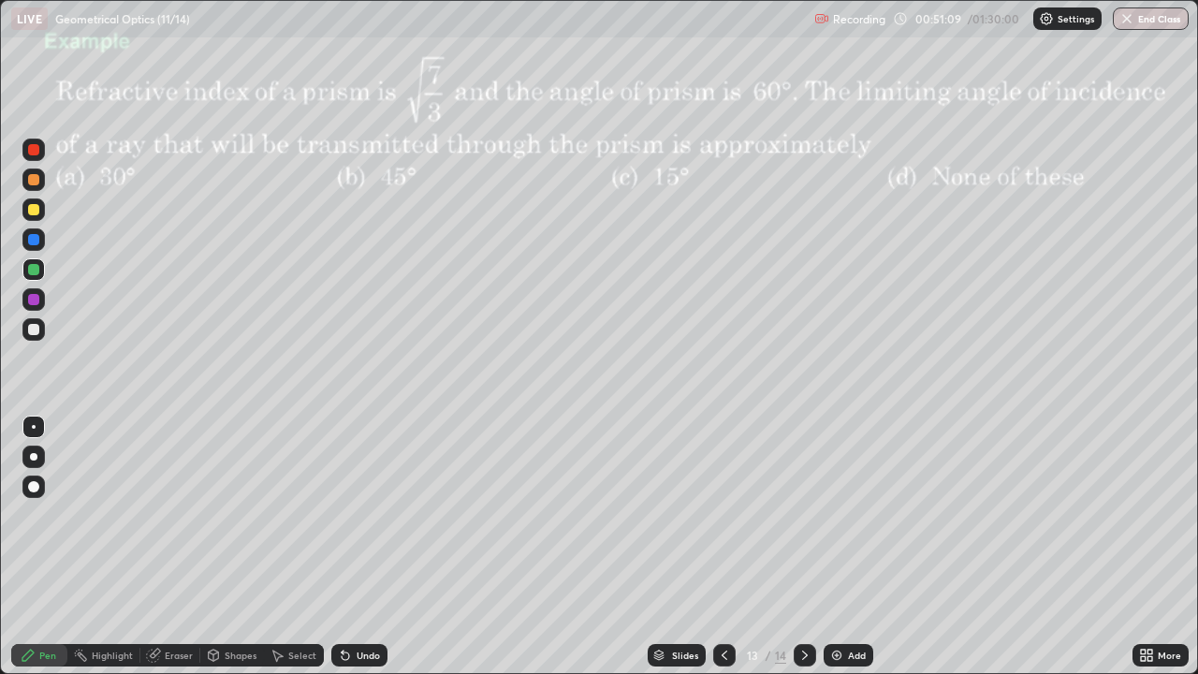
click at [236, 547] on div "Shapes" at bounding box center [241, 655] width 32 height 9
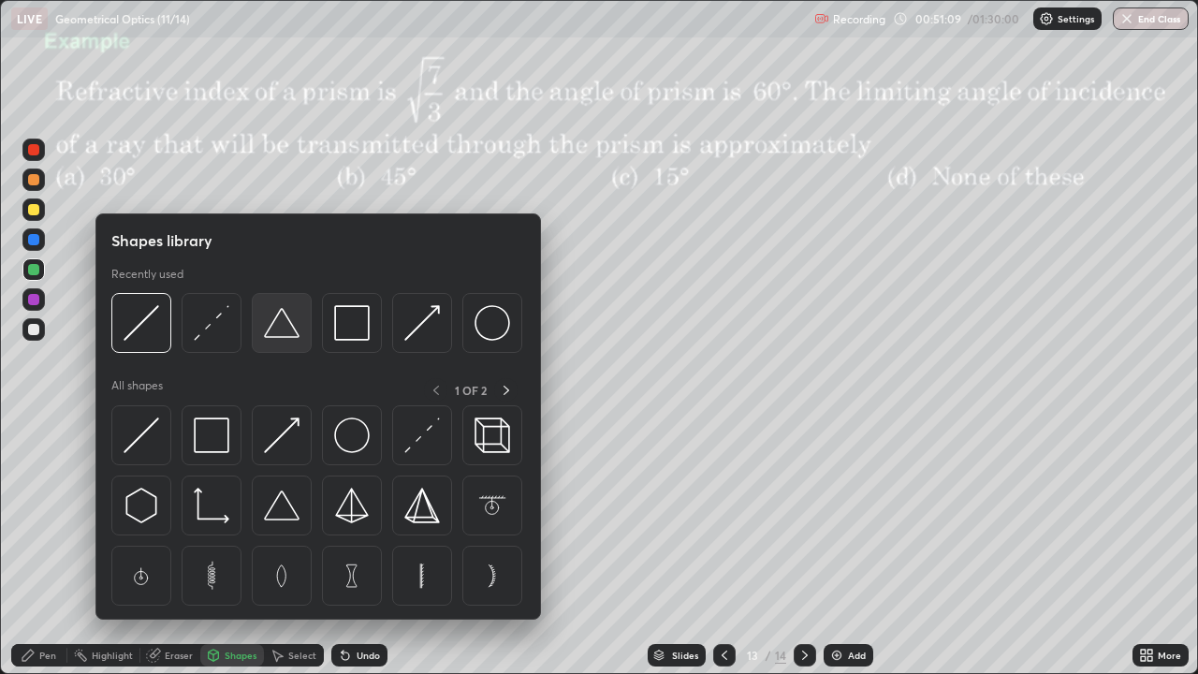
click at [278, 338] on img at bounding box center [282, 323] width 36 height 36
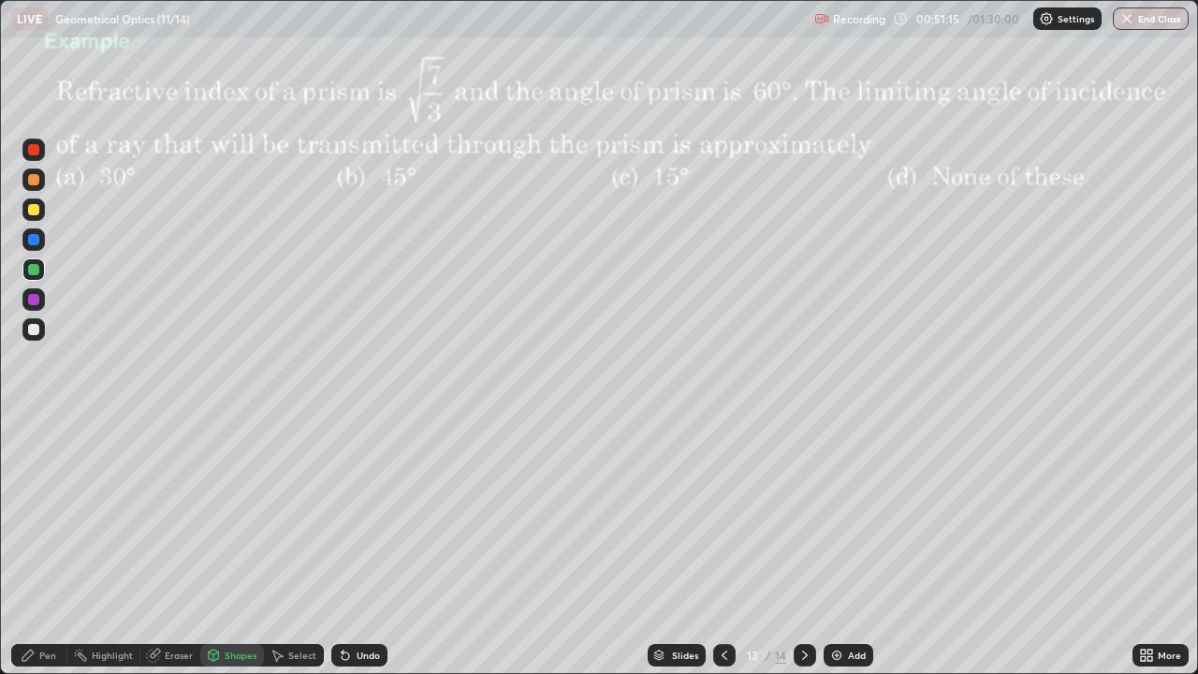
click at [358, 547] on div "Undo" at bounding box center [368, 655] width 23 height 9
click at [40, 335] on div at bounding box center [33, 329] width 22 height 22
click at [226, 547] on div "Shapes" at bounding box center [241, 655] width 32 height 9
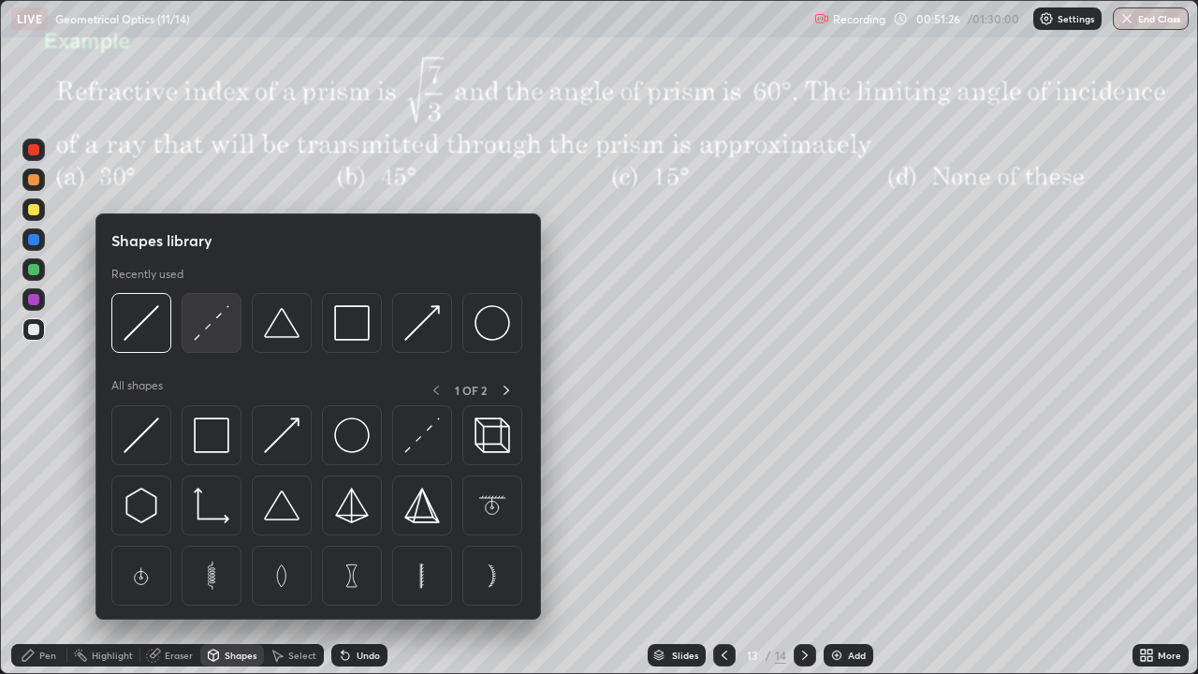
click at [200, 328] on img at bounding box center [212, 323] width 36 height 36
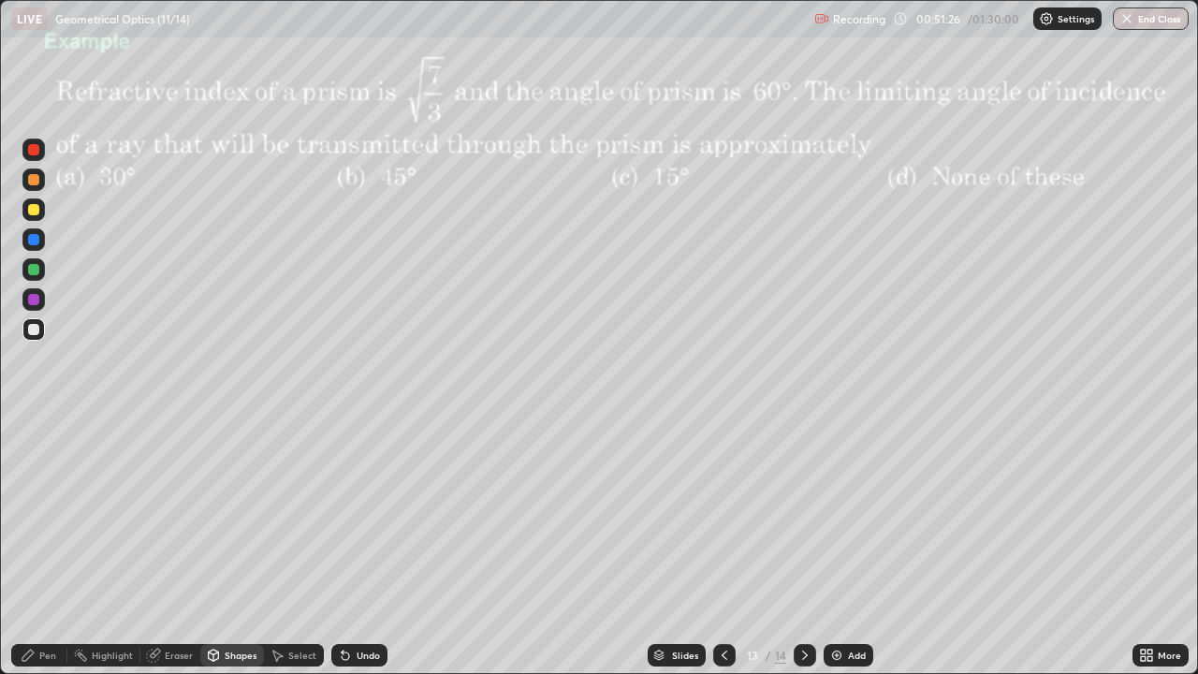
click at [33, 212] on div at bounding box center [33, 209] width 11 height 11
click at [37, 329] on div at bounding box center [33, 329] width 11 height 11
click at [40, 547] on div "Pen" at bounding box center [47, 655] width 17 height 9
click at [169, 547] on div "Eraser" at bounding box center [179, 655] width 28 height 9
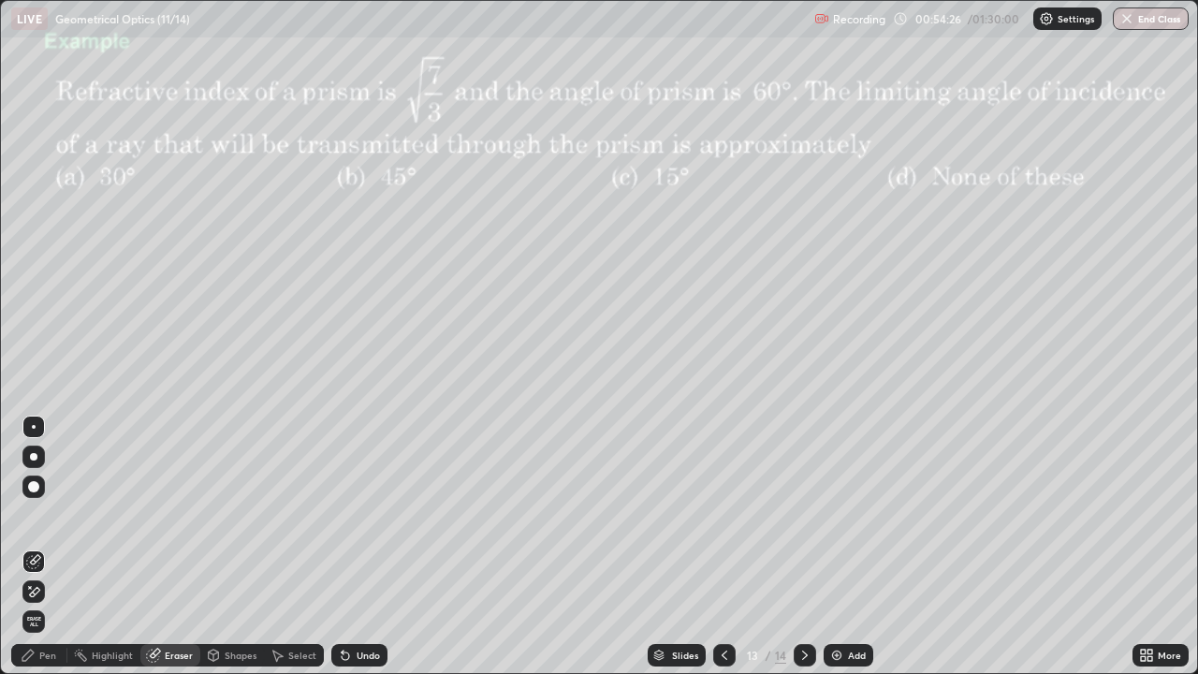
click at [35, 489] on div at bounding box center [33, 486] width 11 height 11
click at [231, 547] on div "Shapes" at bounding box center [241, 655] width 32 height 9
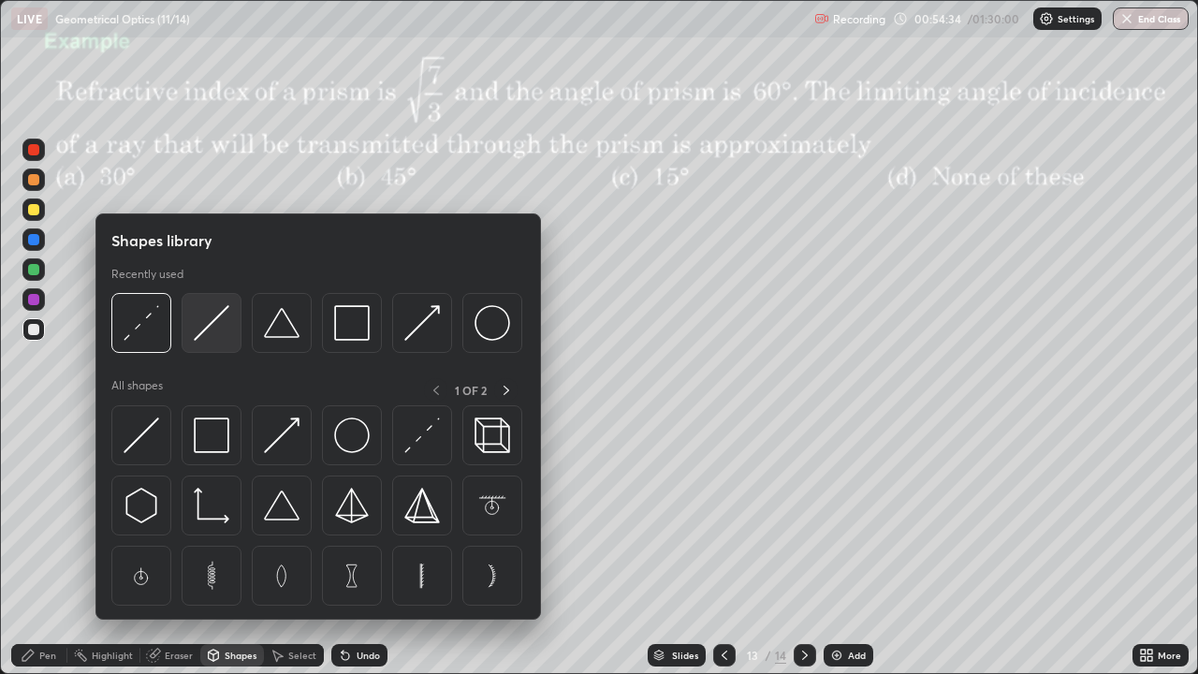
click at [213, 325] on img at bounding box center [212, 323] width 36 height 36
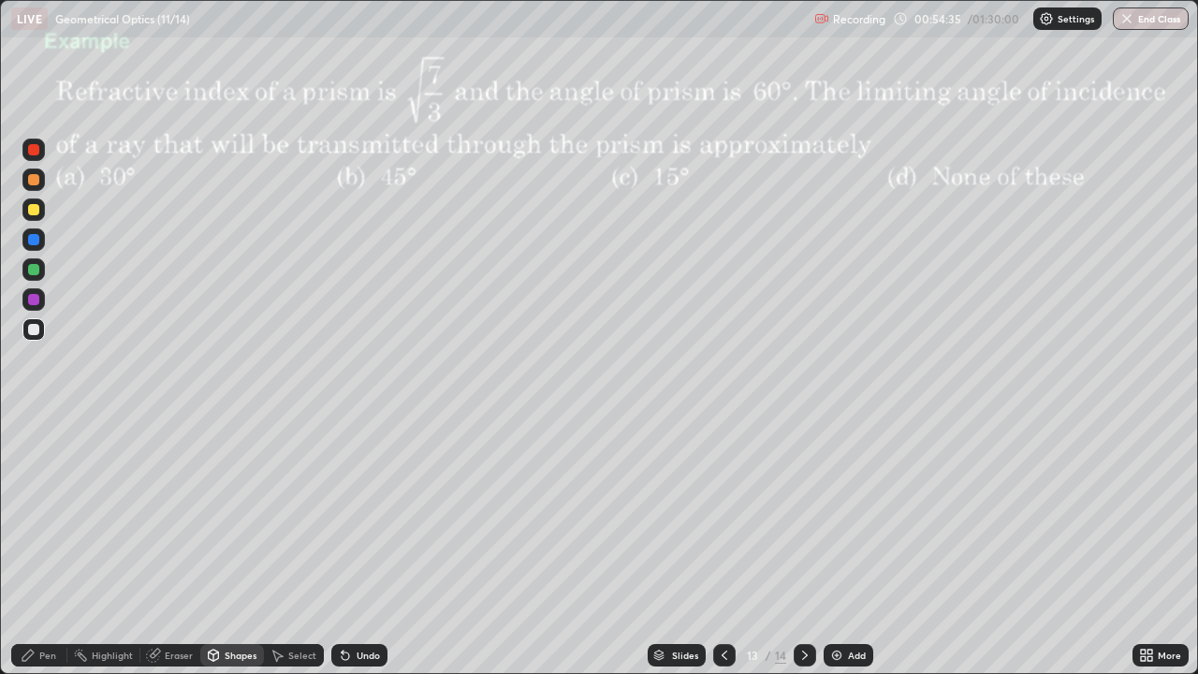
click at [38, 271] on div at bounding box center [33, 269] width 11 height 11
click at [52, 547] on div "Pen" at bounding box center [47, 655] width 17 height 9
click at [33, 212] on div at bounding box center [33, 209] width 11 height 11
click at [37, 328] on div at bounding box center [33, 329] width 11 height 11
click at [34, 181] on div at bounding box center [33, 179] width 11 height 11
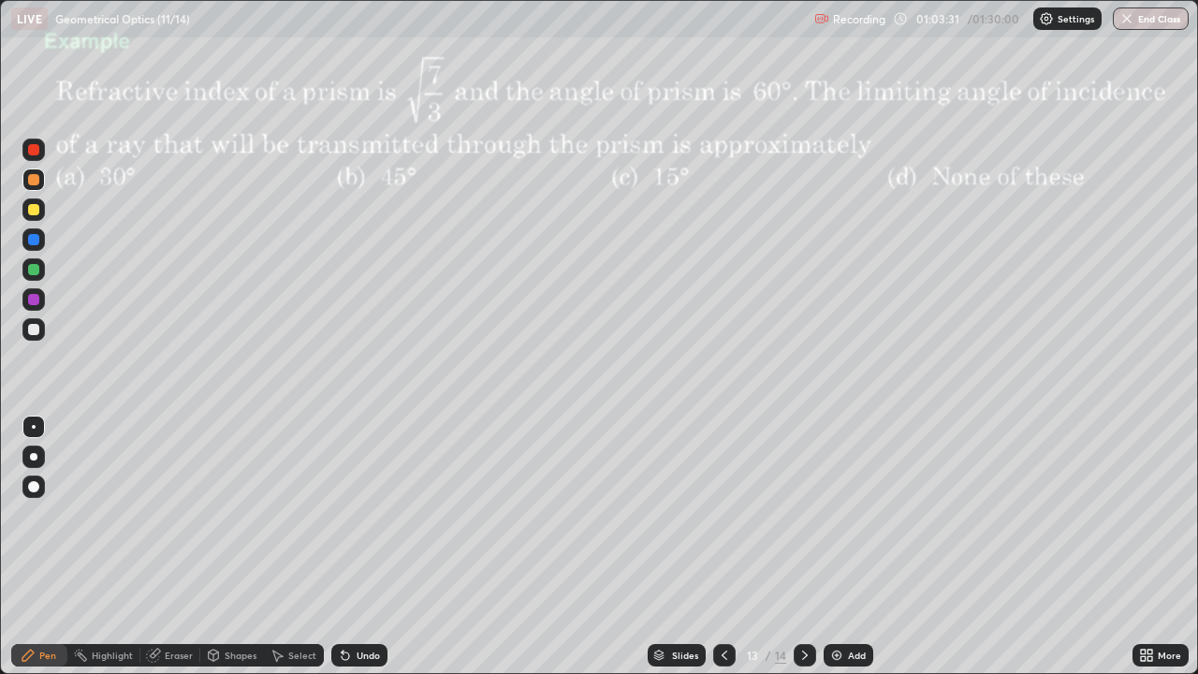
click at [805, 547] on icon at bounding box center [804, 655] width 15 height 15
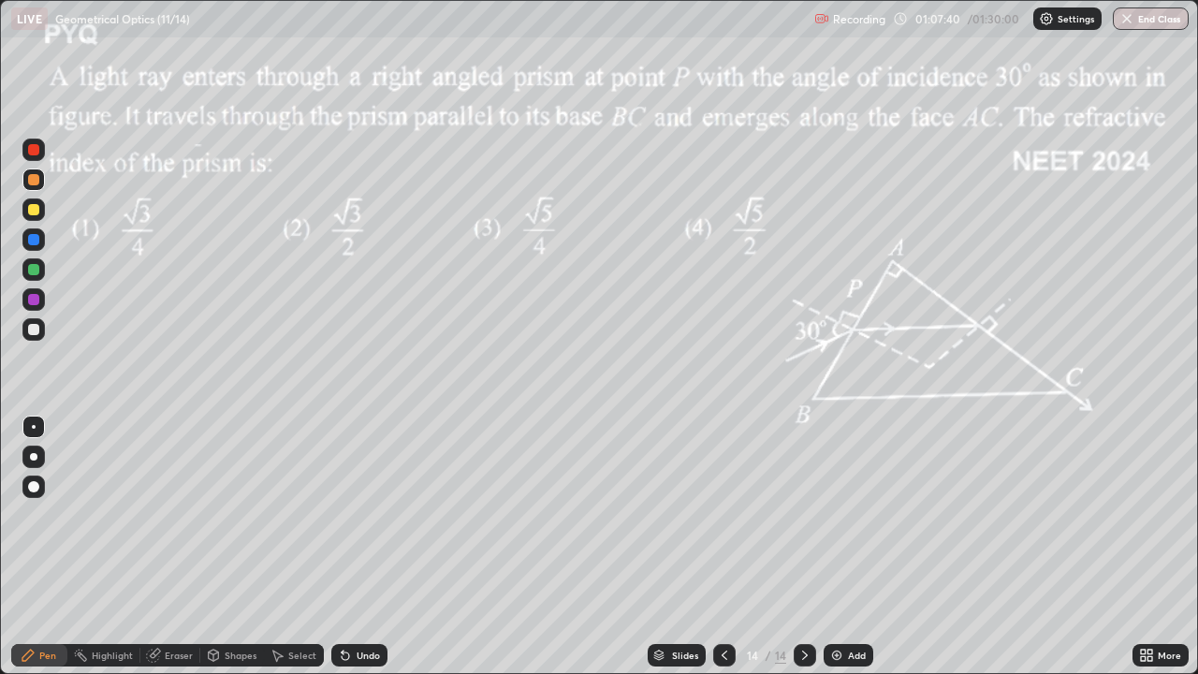
click at [172, 547] on div "Eraser" at bounding box center [179, 655] width 28 height 9
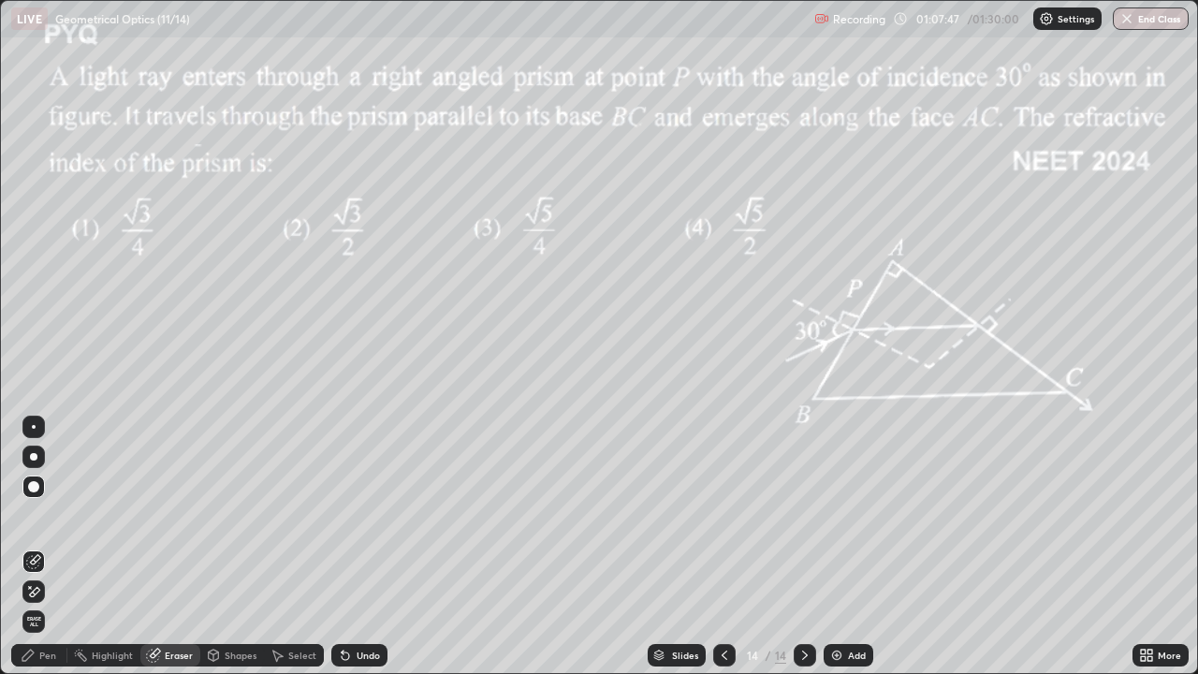
click at [35, 426] on div at bounding box center [34, 427] width 4 height 4
click at [40, 547] on div "Pen" at bounding box center [47, 655] width 17 height 9
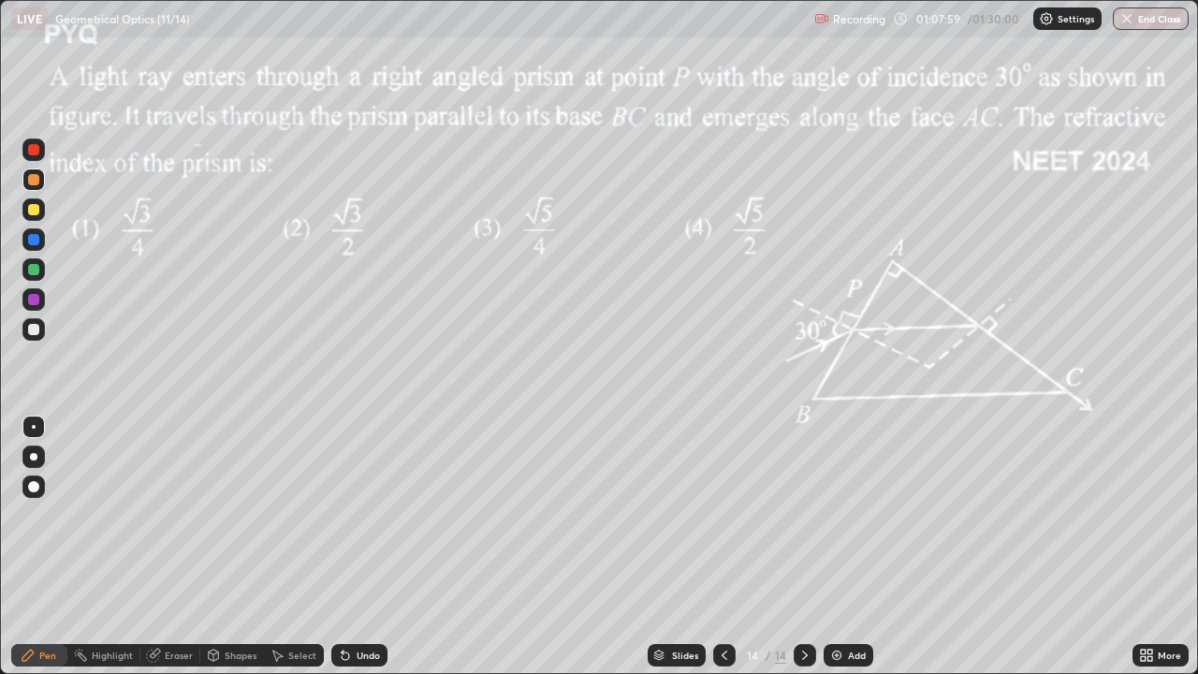
click at [173, 547] on div "Eraser" at bounding box center [179, 655] width 28 height 9
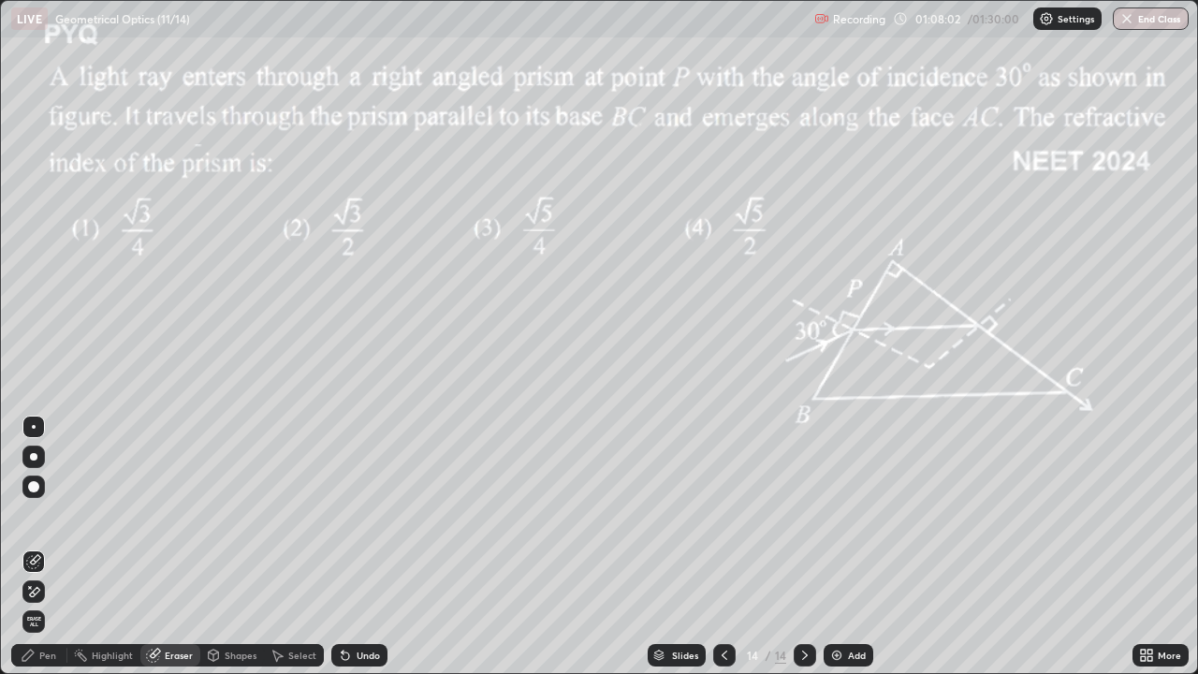
click at [43, 547] on div "Pen" at bounding box center [47, 655] width 17 height 9
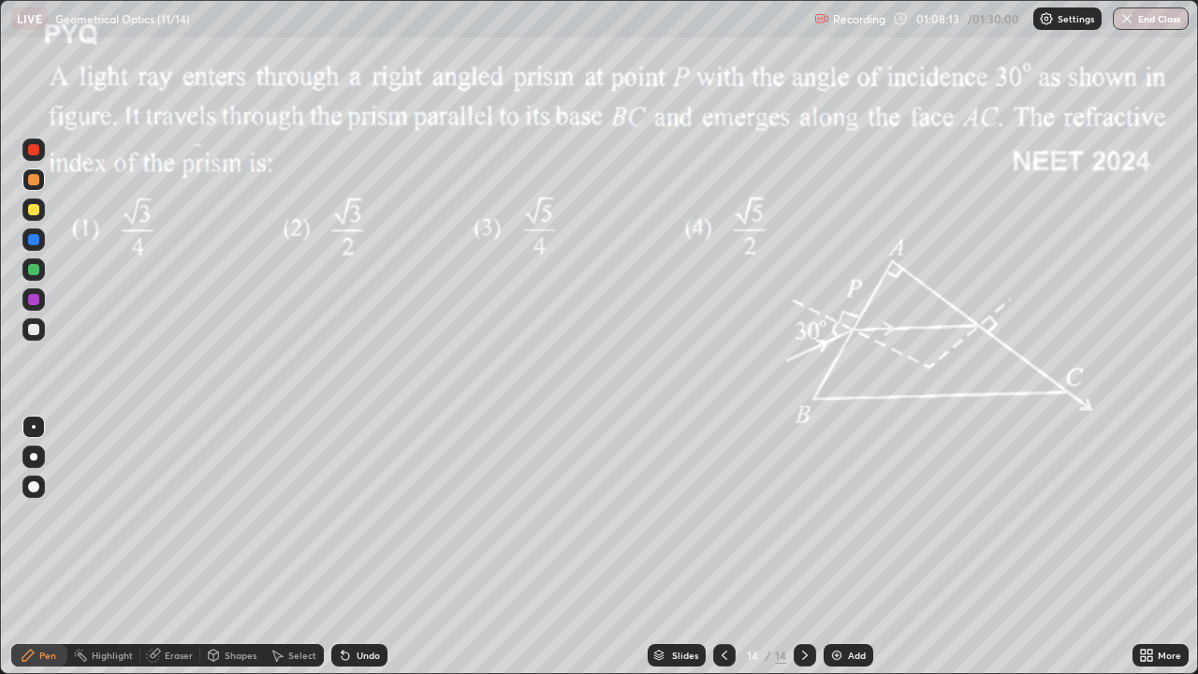
click at [358, 547] on div "Undo" at bounding box center [368, 655] width 23 height 9
click at [357, 547] on div "Undo" at bounding box center [359, 655] width 56 height 22
click at [359, 547] on div "Undo" at bounding box center [359, 655] width 56 height 22
click at [34, 333] on div at bounding box center [33, 329] width 11 height 11
click at [1156, 547] on div "More" at bounding box center [1161, 655] width 56 height 22
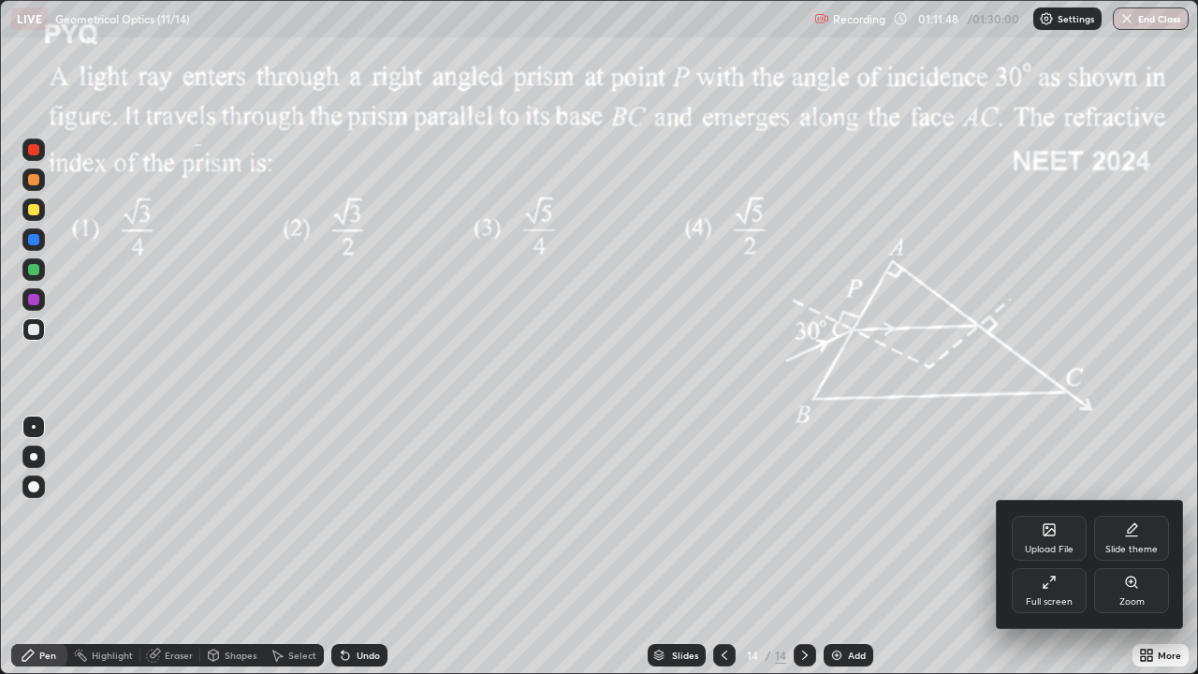
click at [1060, 542] on div "Upload File" at bounding box center [1049, 538] width 75 height 45
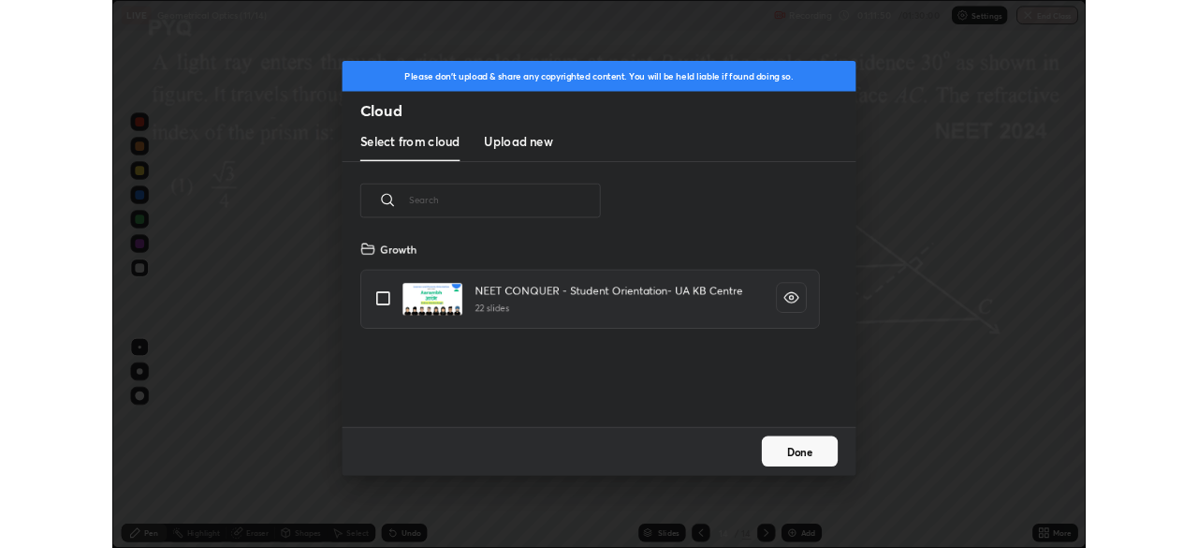
scroll to position [230, 601]
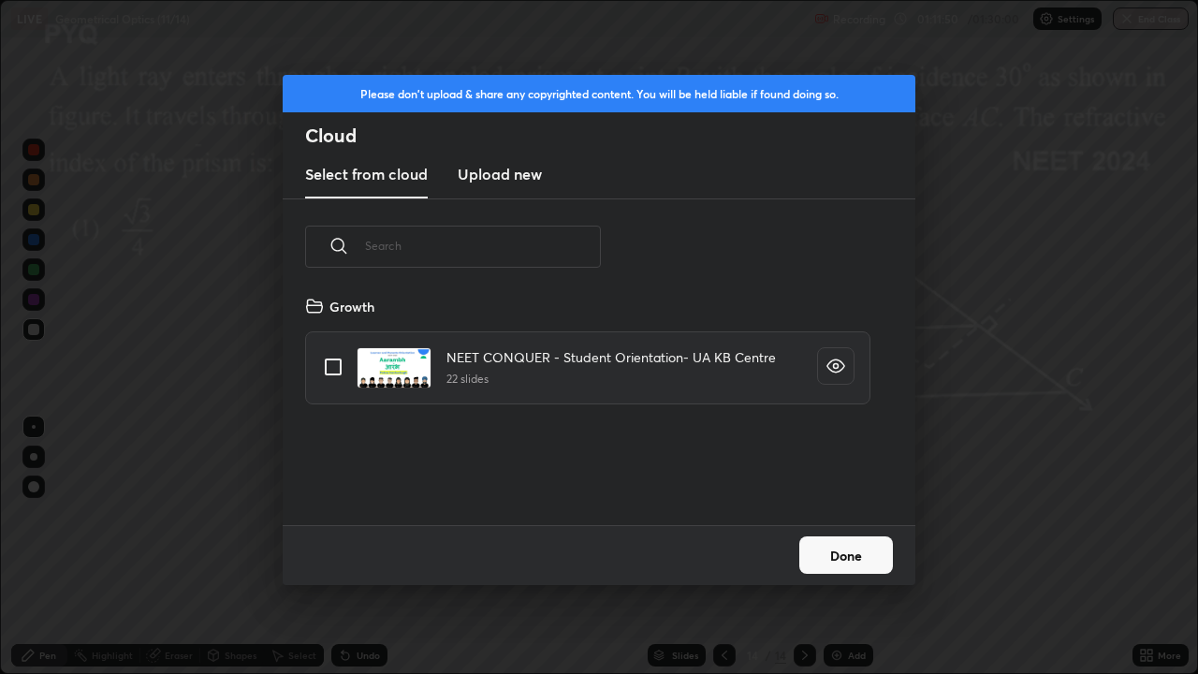
click at [487, 180] on h3 "Upload new" at bounding box center [500, 174] width 84 height 22
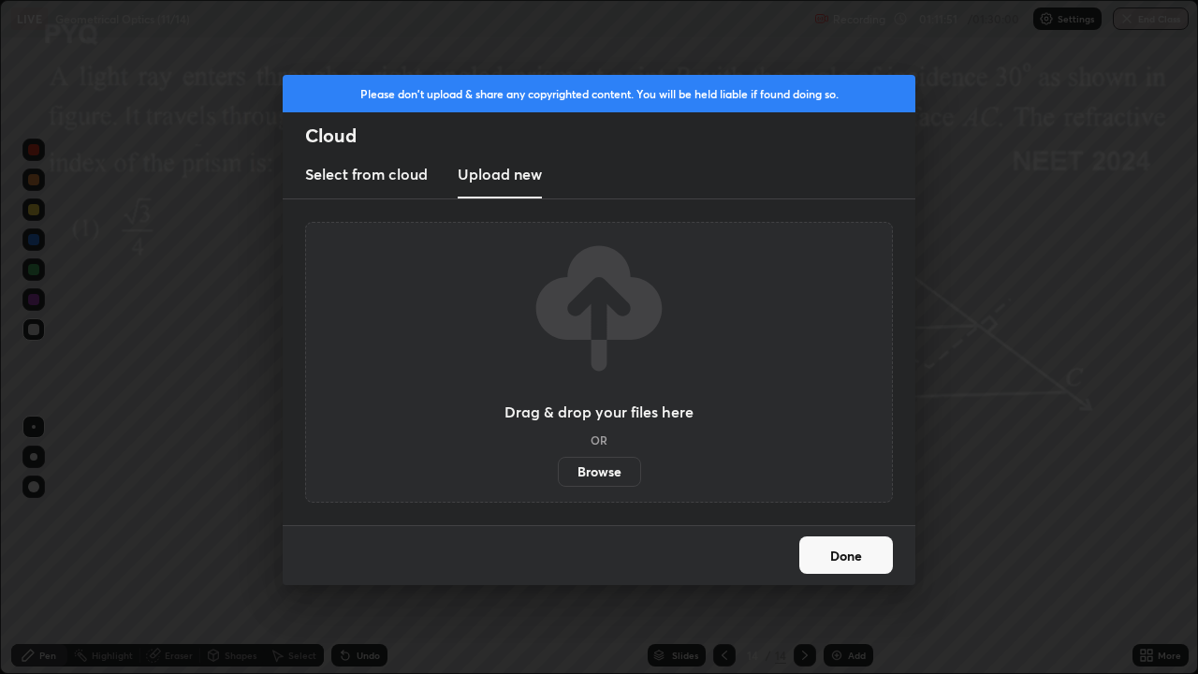
click at [581, 468] on label "Browse" at bounding box center [599, 472] width 83 height 30
click at [558, 468] on input "Browse" at bounding box center [558, 472] width 0 height 30
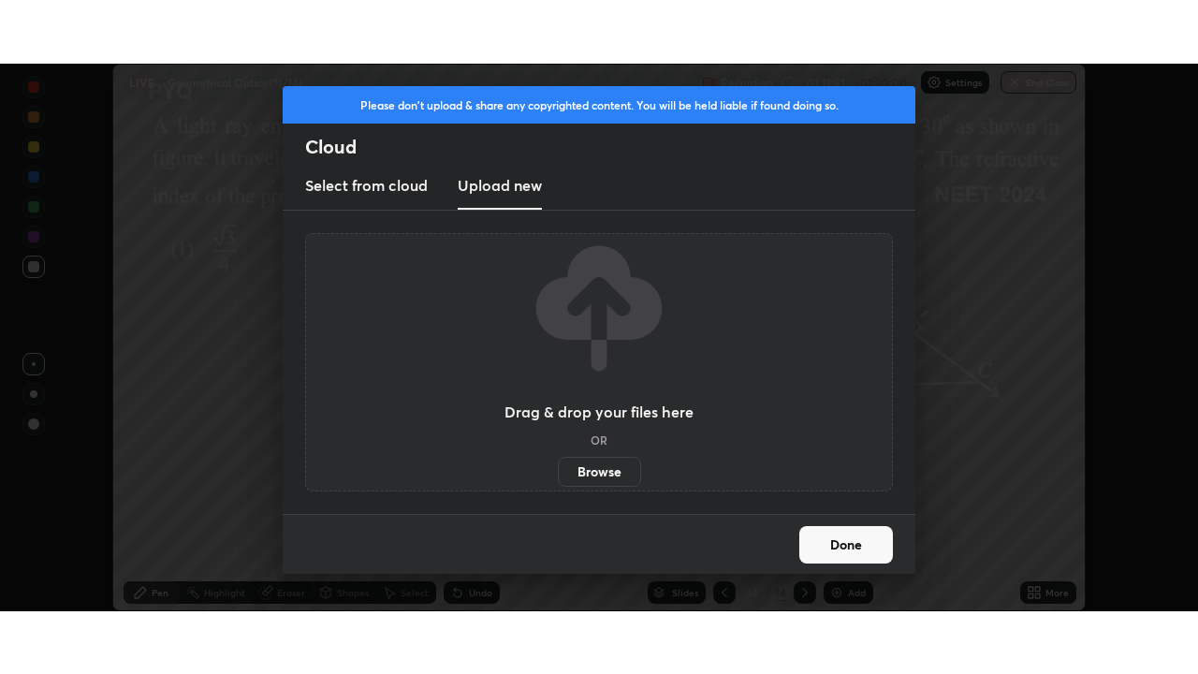
scroll to position [93052, 92401]
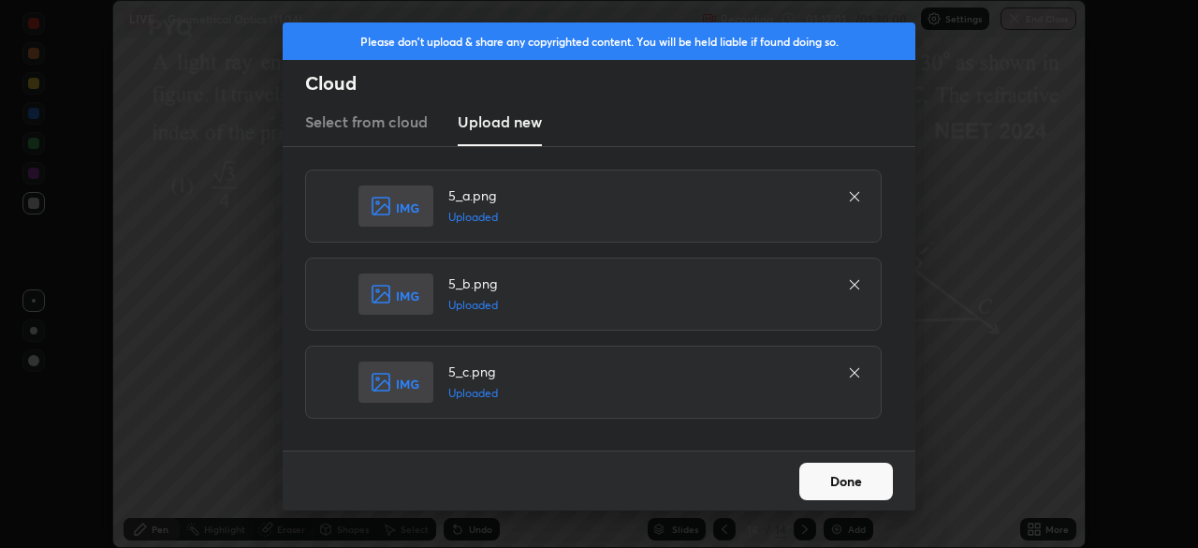
click at [842, 478] on button "Done" at bounding box center [846, 480] width 94 height 37
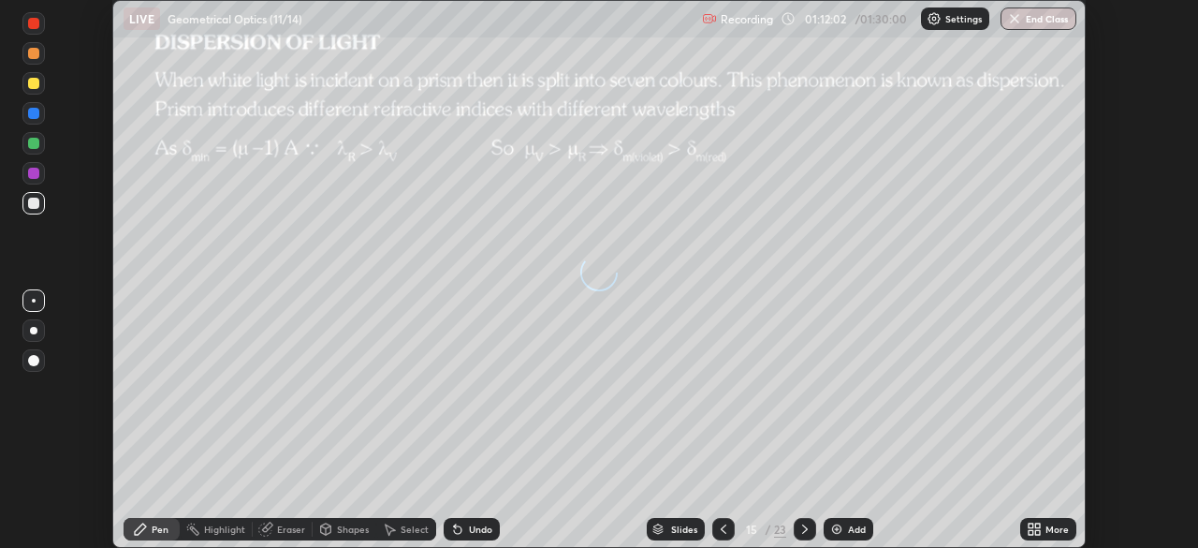
click at [1037, 529] on icon at bounding box center [1034, 528] width 15 height 15
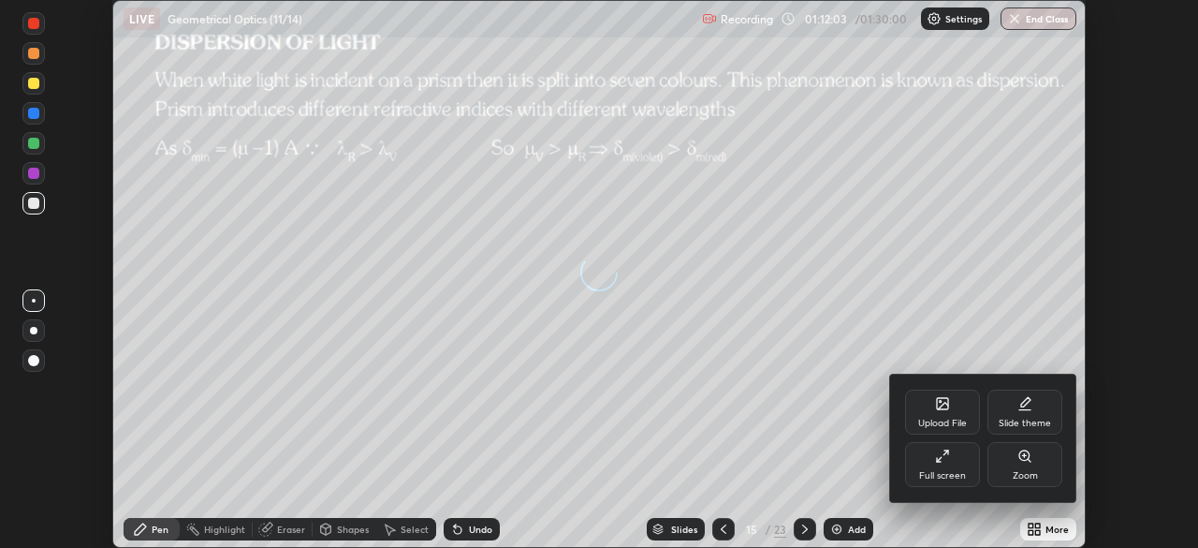
click at [943, 463] on div "Full screen" at bounding box center [942, 464] width 75 height 45
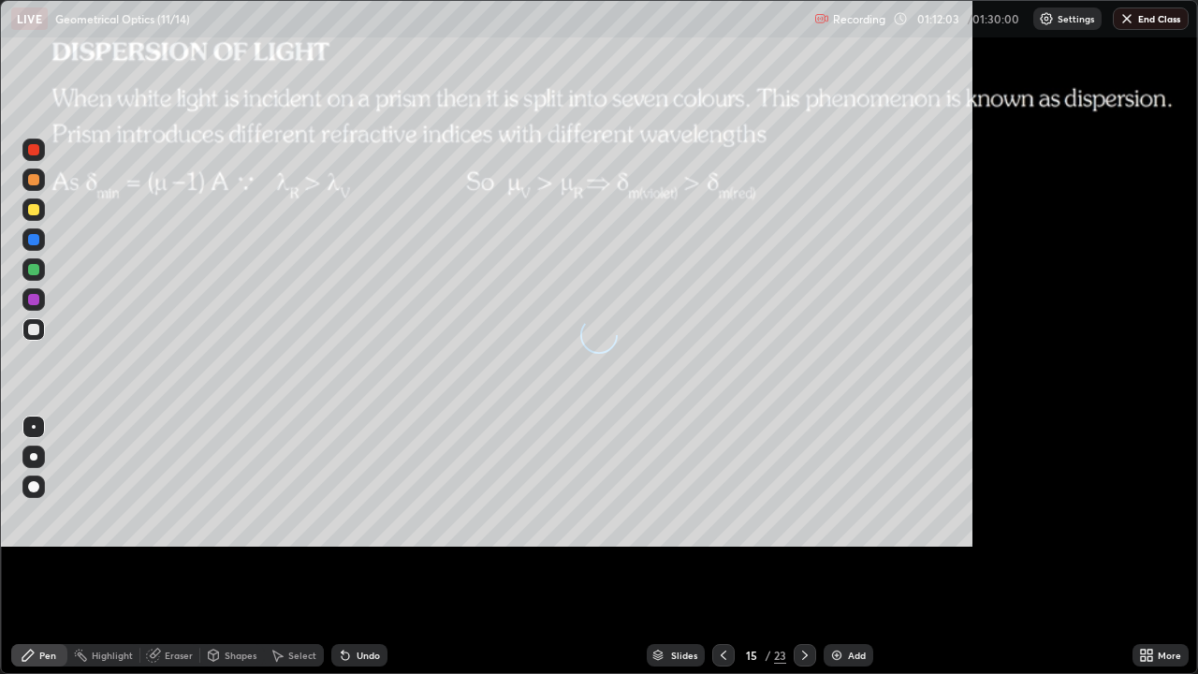
scroll to position [674, 1198]
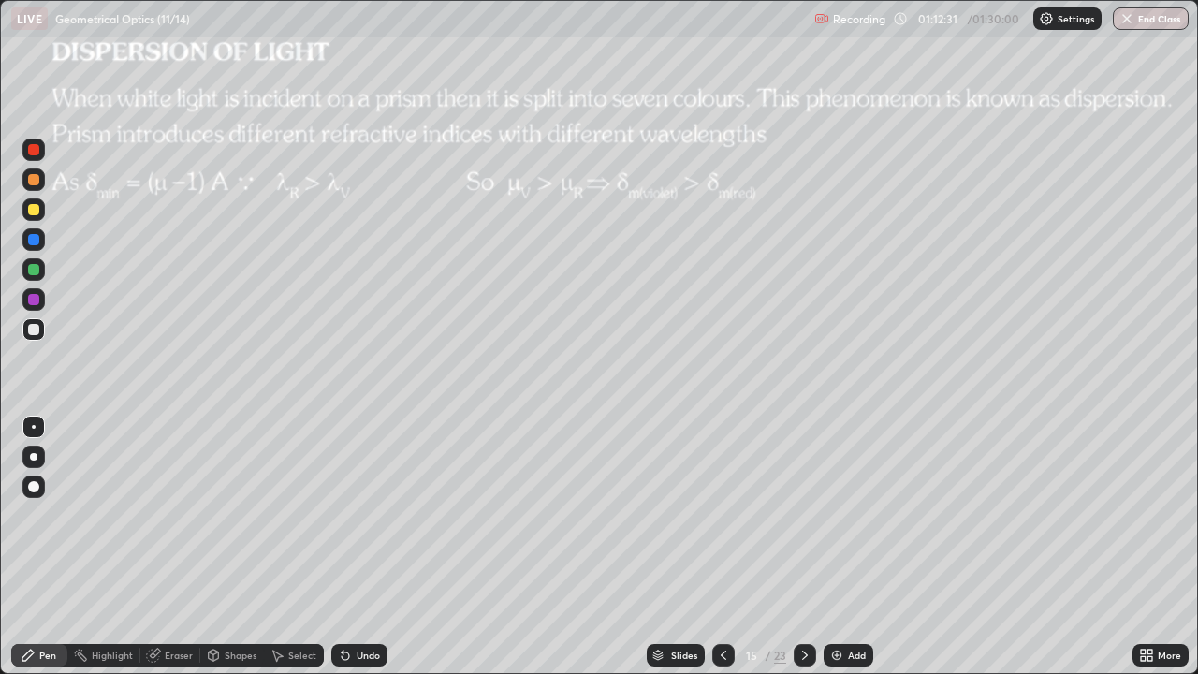
click at [722, 547] on icon at bounding box center [724, 655] width 6 height 9
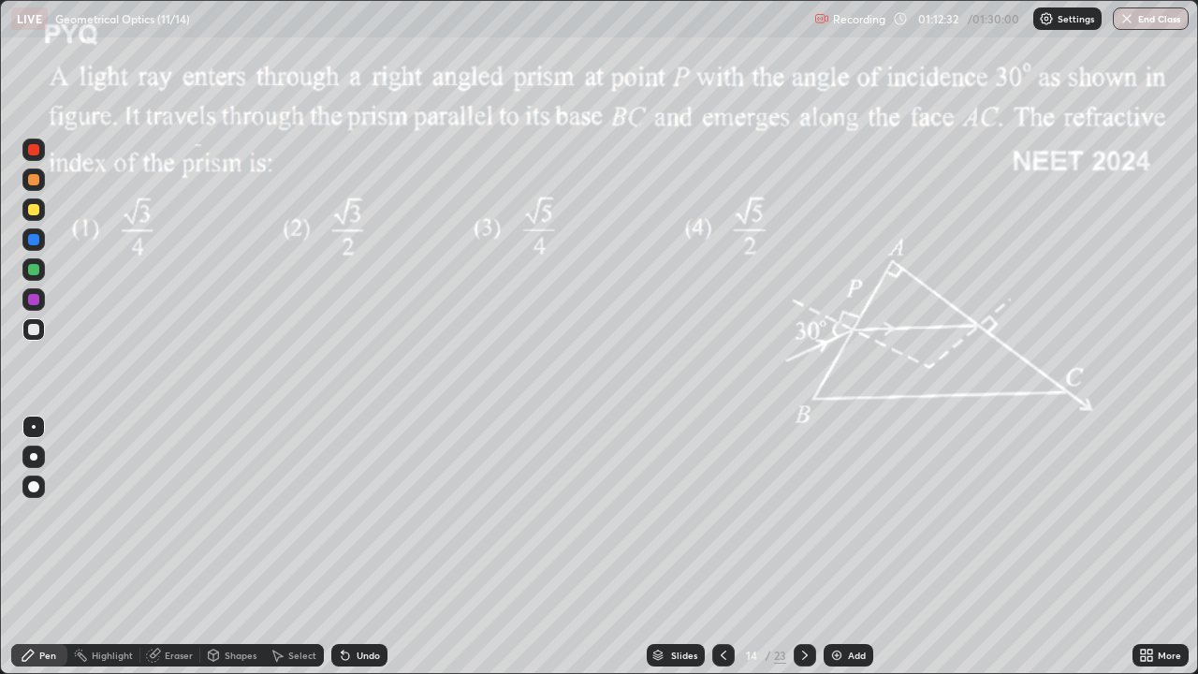
click at [850, 547] on div "Add" at bounding box center [857, 655] width 18 height 9
click at [34, 457] on div at bounding box center [33, 456] width 7 height 7
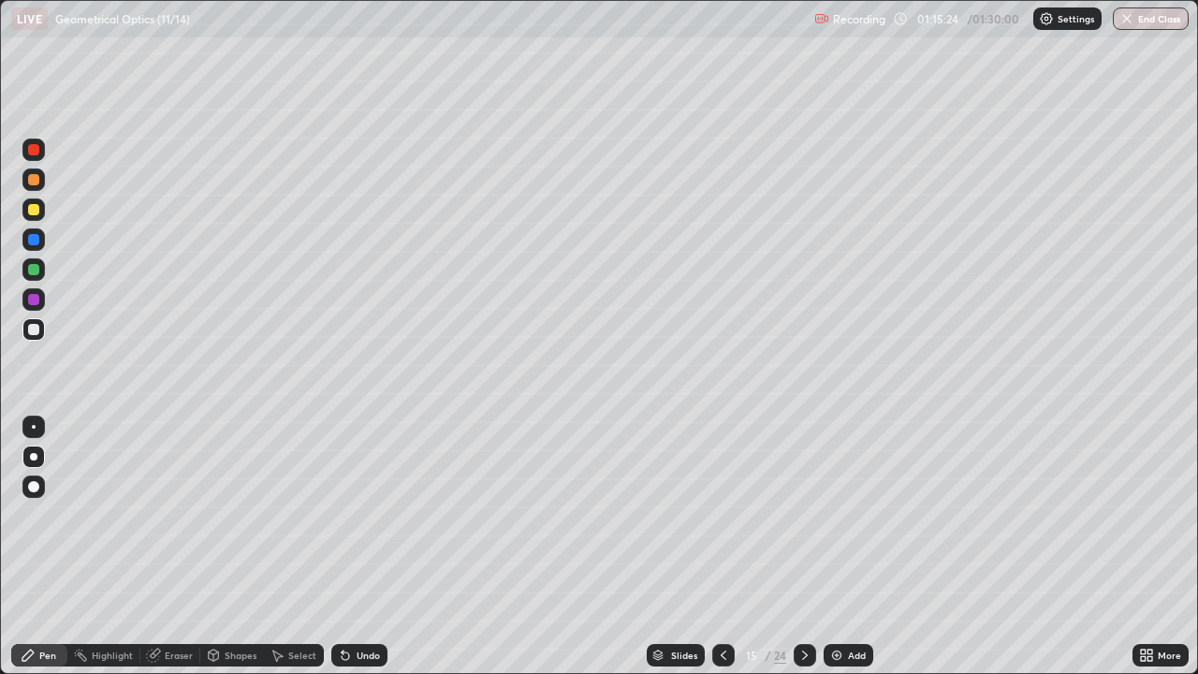
click at [235, 547] on div "Shapes" at bounding box center [241, 655] width 32 height 9
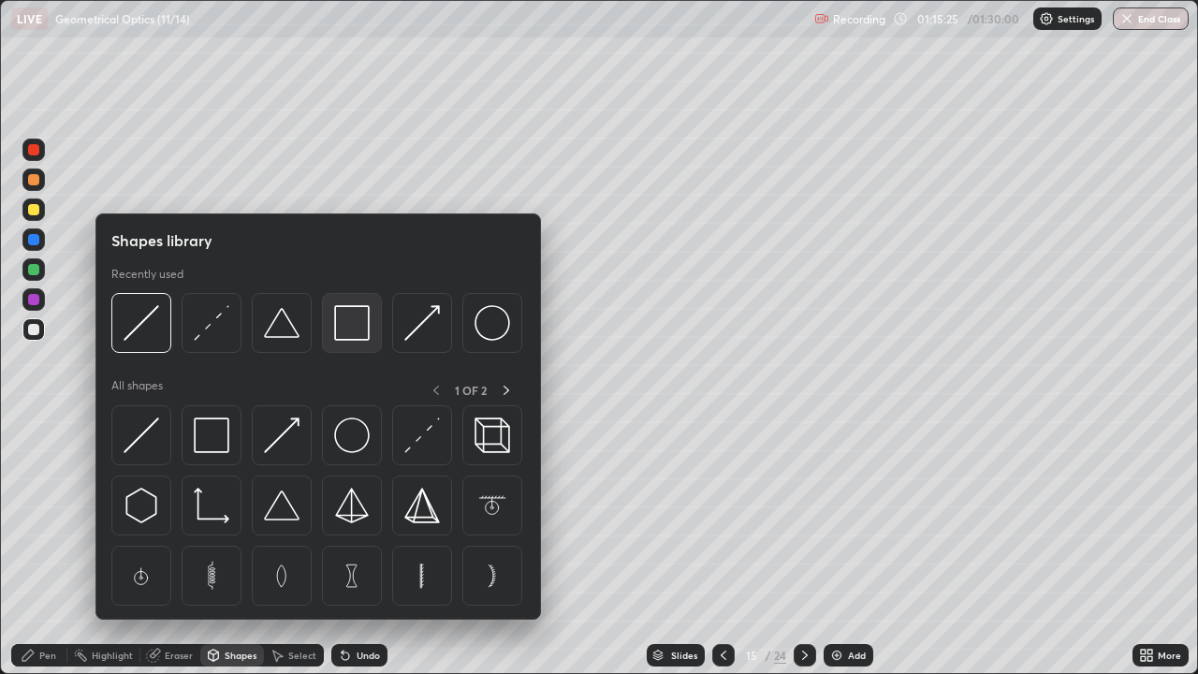
click at [339, 333] on img at bounding box center [352, 323] width 36 height 36
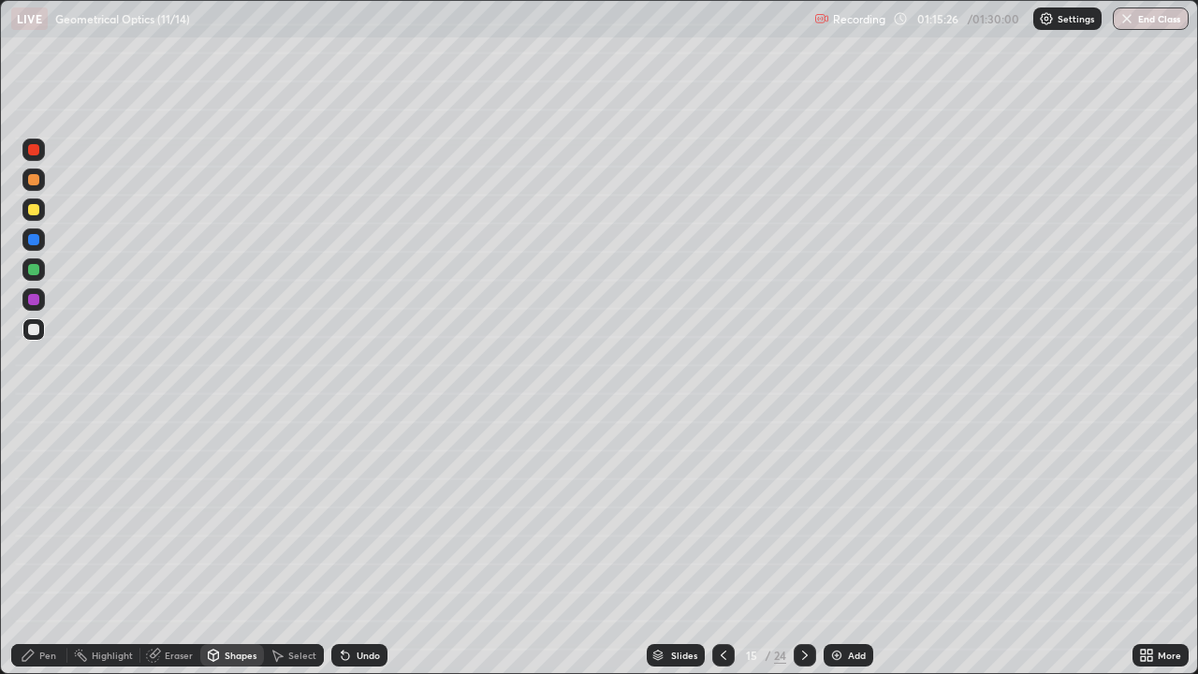
click at [35, 212] on div at bounding box center [33, 209] width 11 height 11
click at [35, 271] on div at bounding box center [33, 269] width 11 height 11
click at [360, 547] on div "Undo" at bounding box center [368, 655] width 23 height 9
click at [38, 547] on div "Pen" at bounding box center [39, 655] width 56 height 22
click at [35, 214] on div at bounding box center [33, 209] width 11 height 11
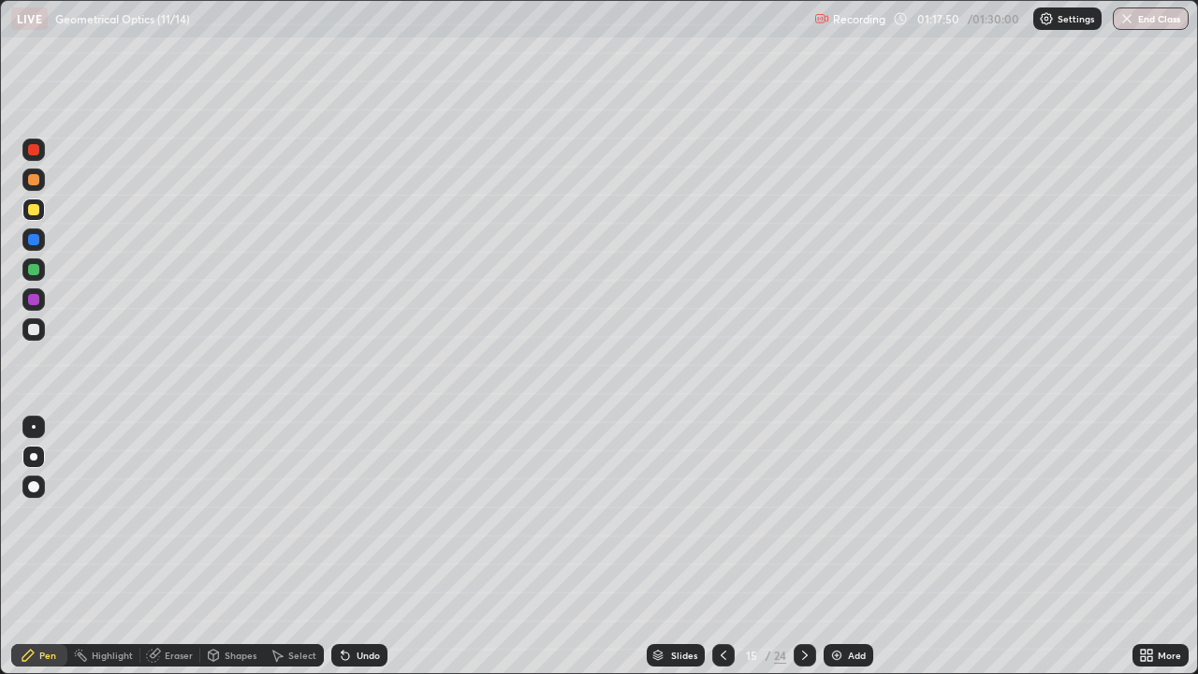
click at [169, 547] on div "Eraser" at bounding box center [179, 655] width 28 height 9
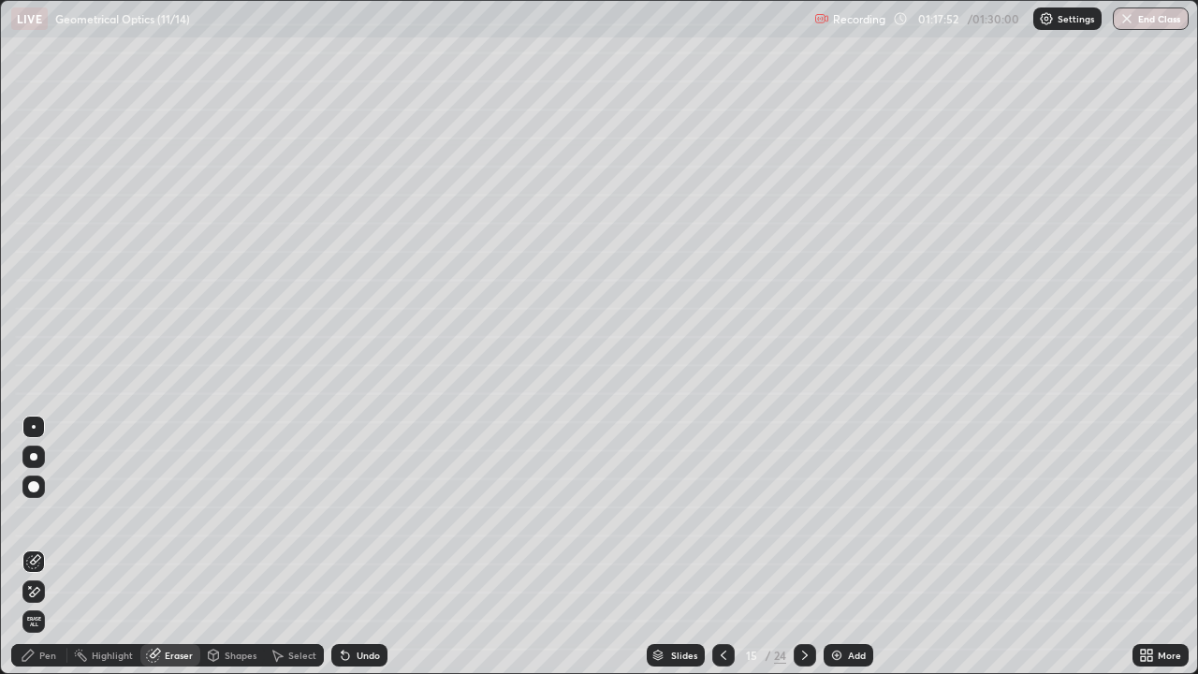
click at [37, 547] on div "Pen" at bounding box center [39, 655] width 56 height 22
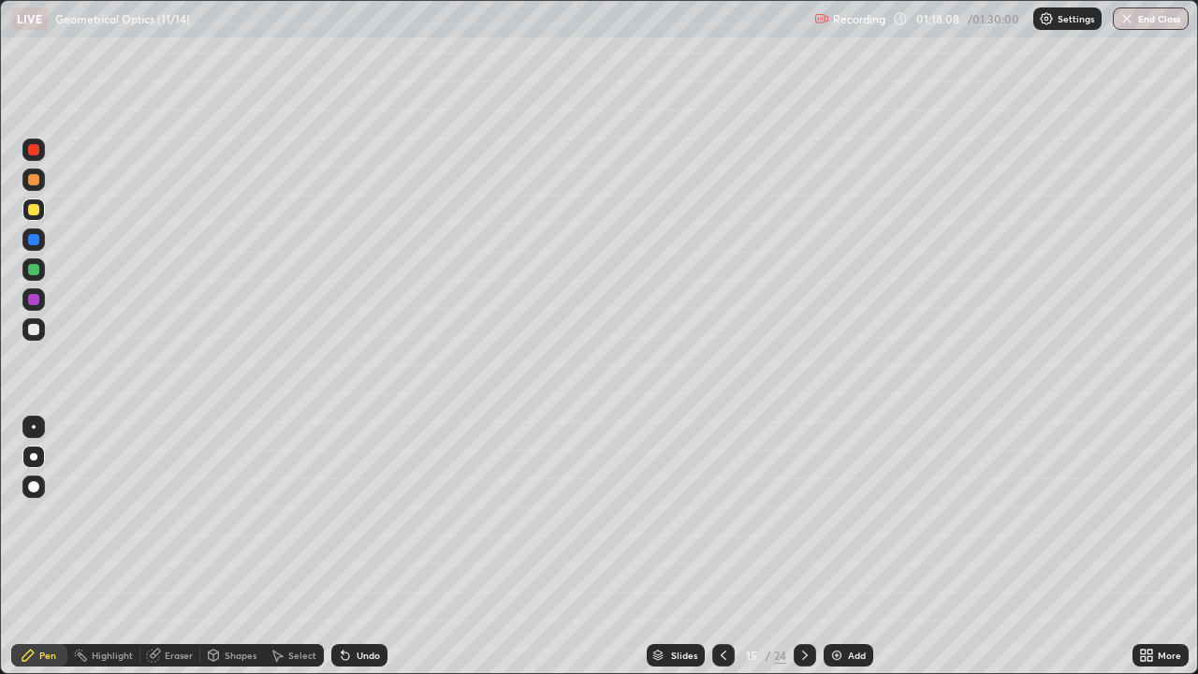
click at [167, 547] on div "Eraser" at bounding box center [179, 655] width 28 height 9
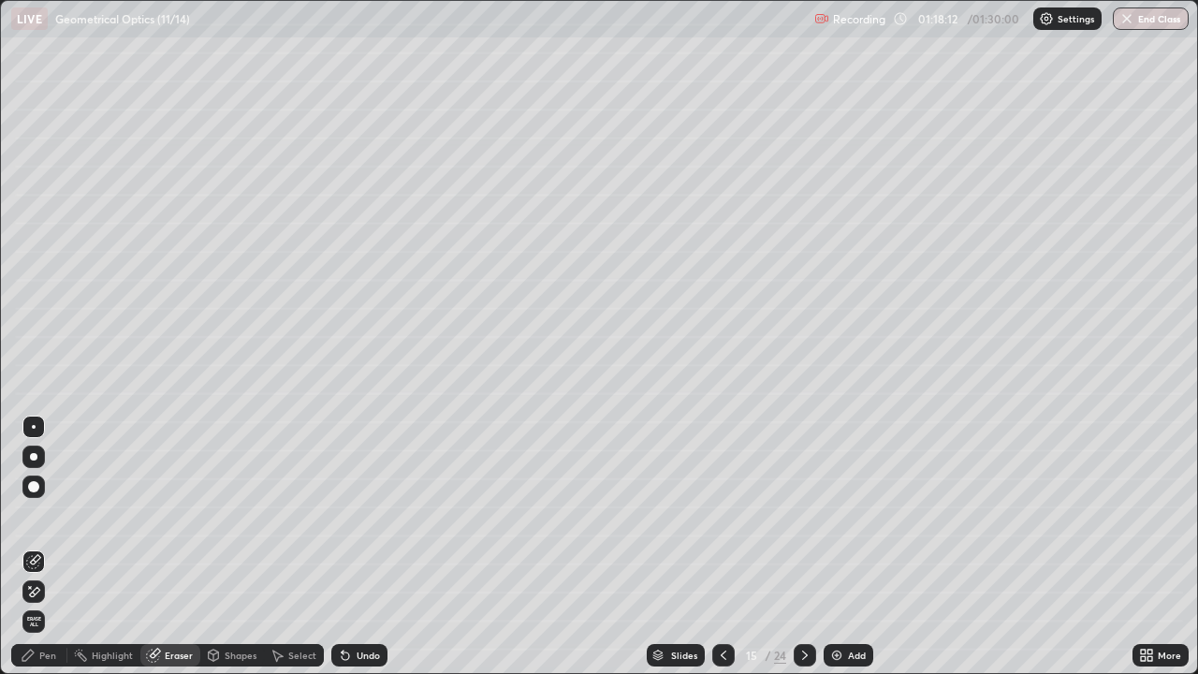
click at [44, 547] on div "Pen" at bounding box center [47, 655] width 17 height 9
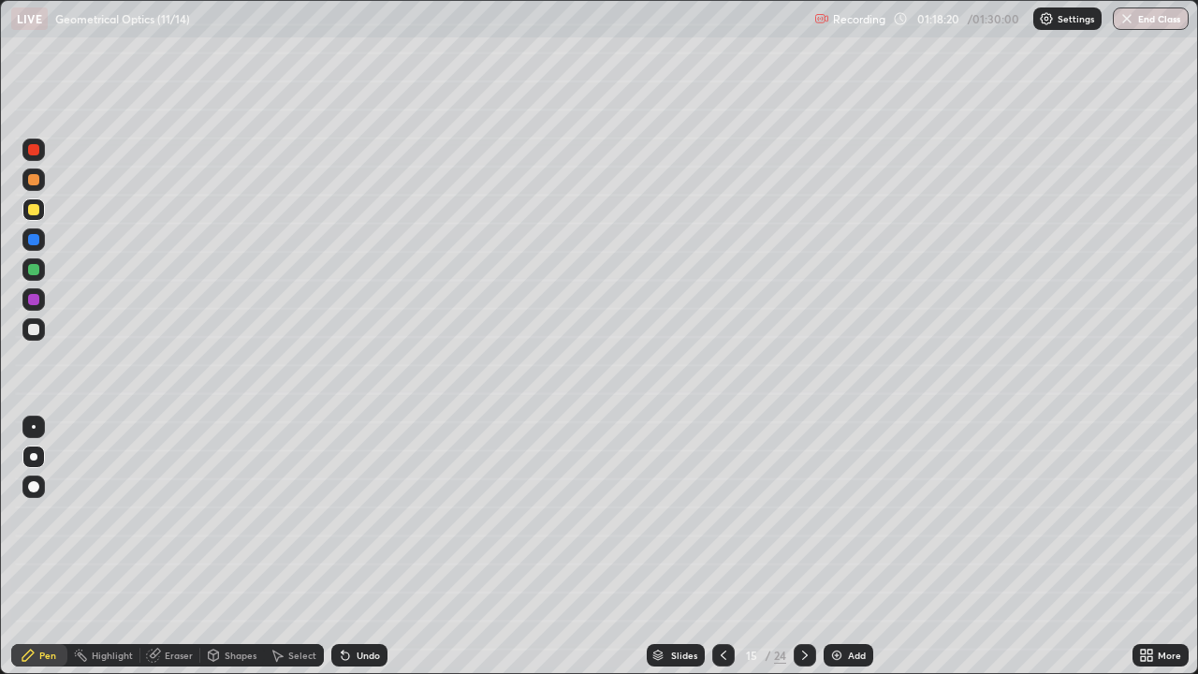
click at [161, 547] on div "Eraser" at bounding box center [170, 655] width 60 height 22
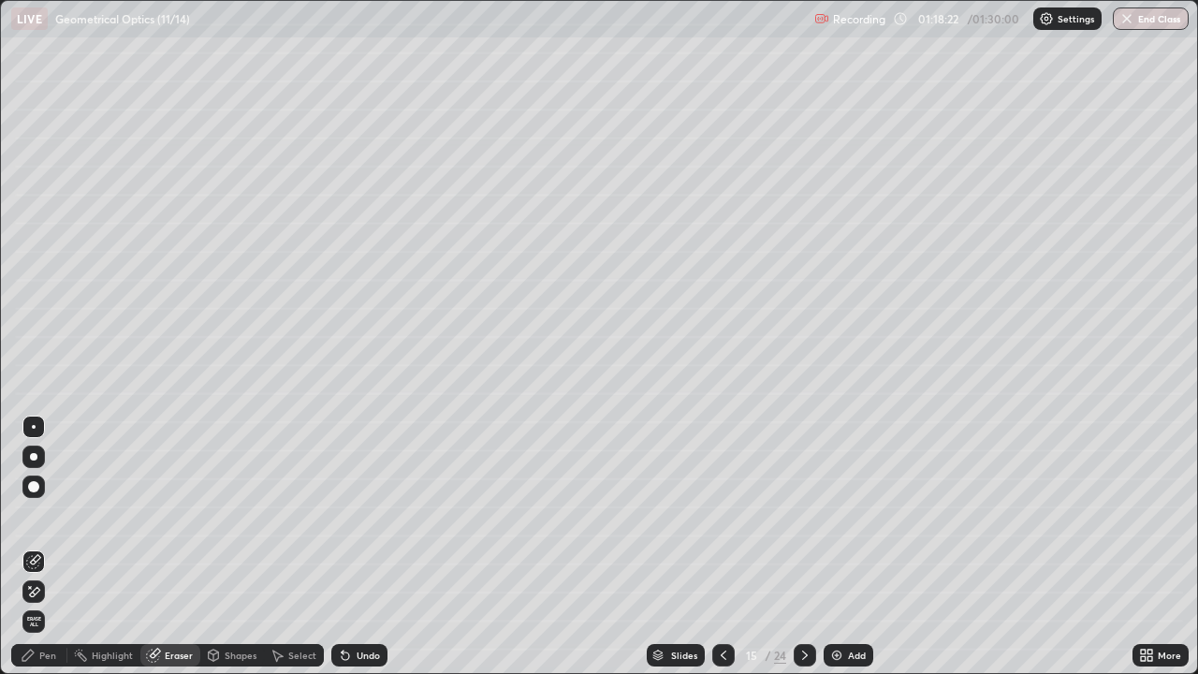
click at [41, 547] on div "Pen" at bounding box center [47, 655] width 17 height 9
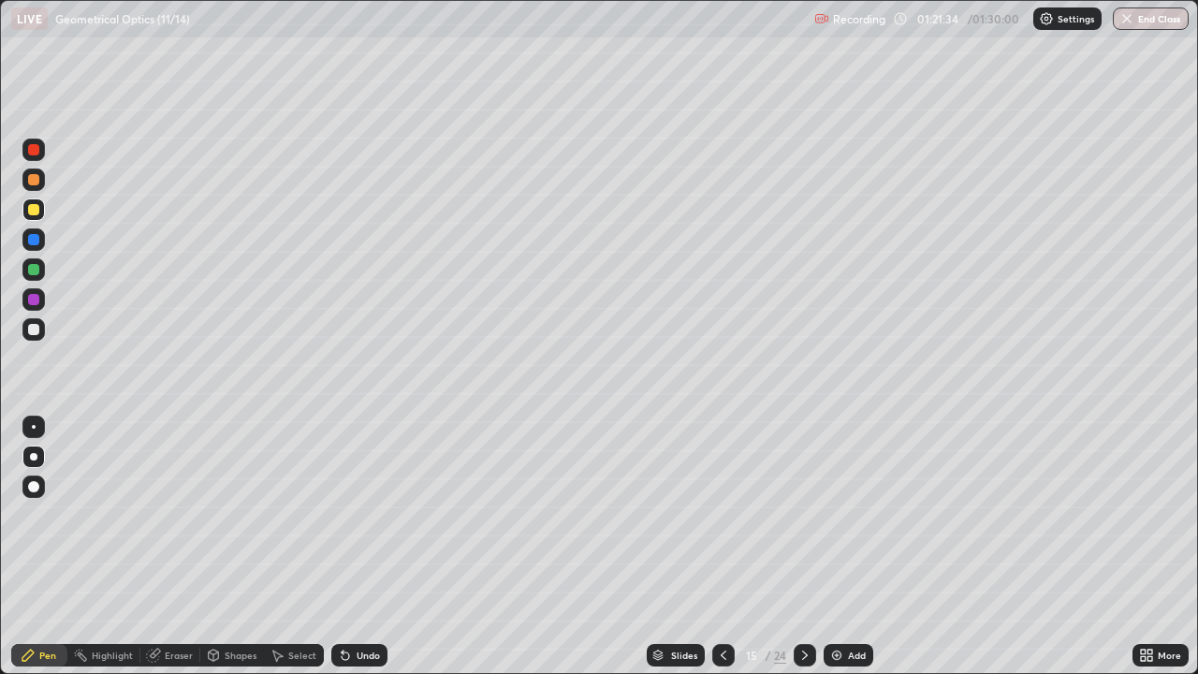
click at [803, 547] on icon at bounding box center [804, 655] width 15 height 15
click at [236, 547] on div "Shapes" at bounding box center [241, 655] width 32 height 9
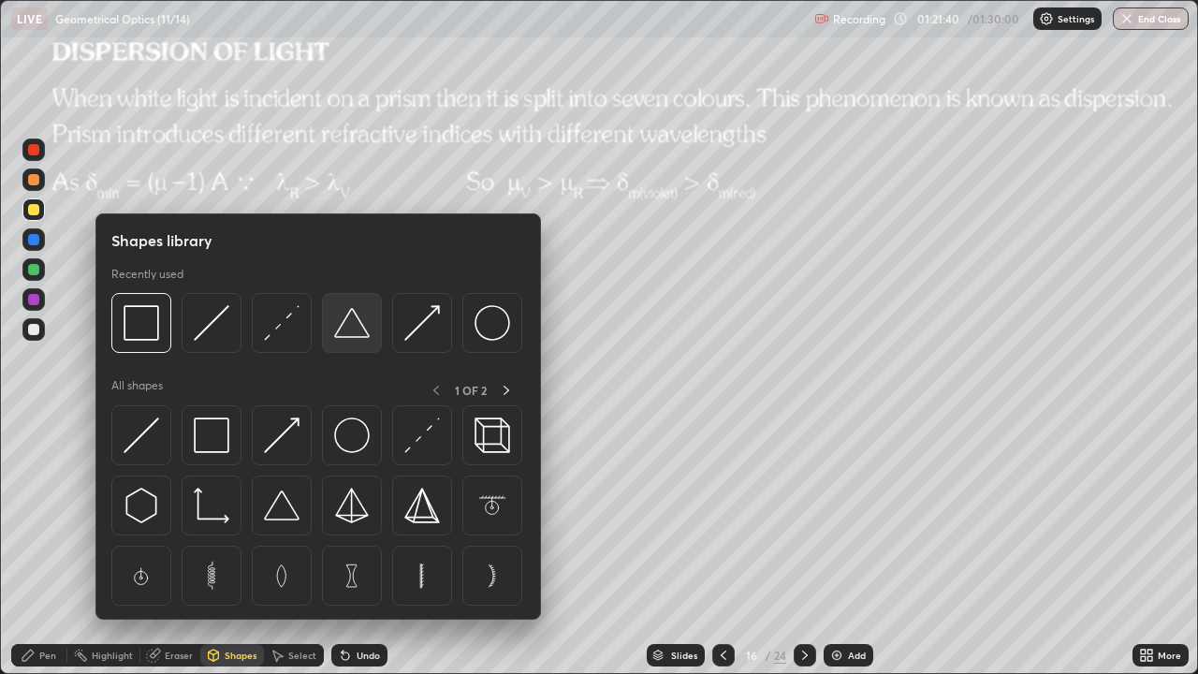
click at [345, 331] on img at bounding box center [352, 323] width 36 height 36
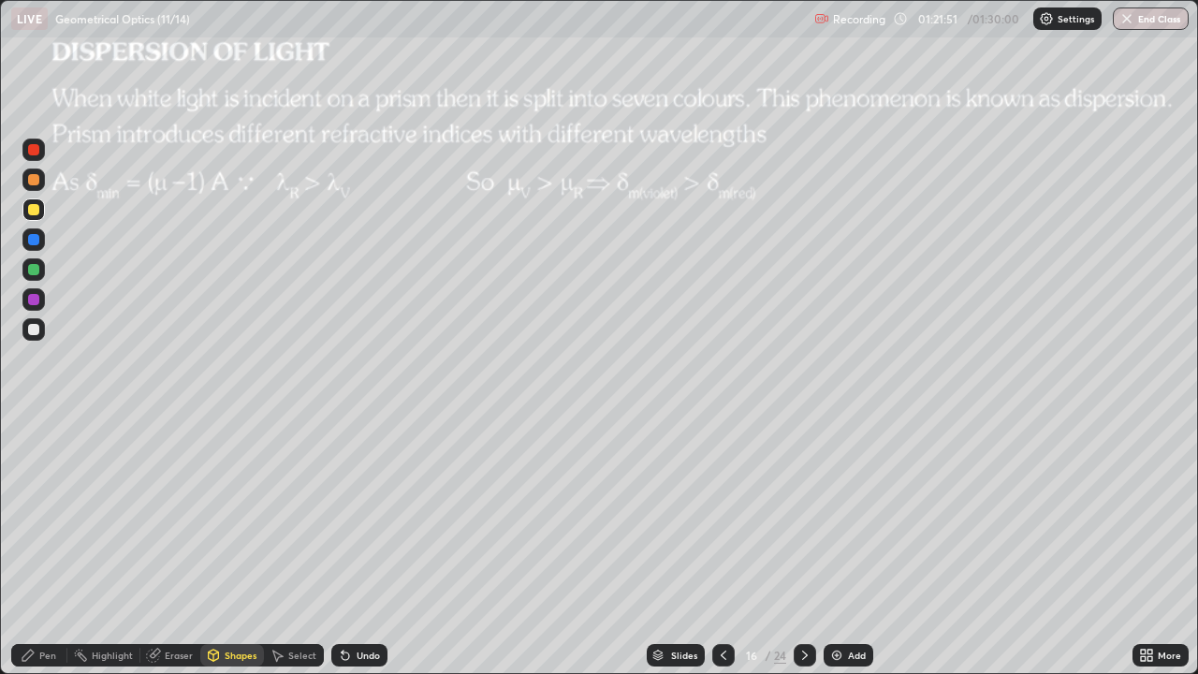
click at [1150, 18] on button "End Class" at bounding box center [1151, 18] width 76 height 22
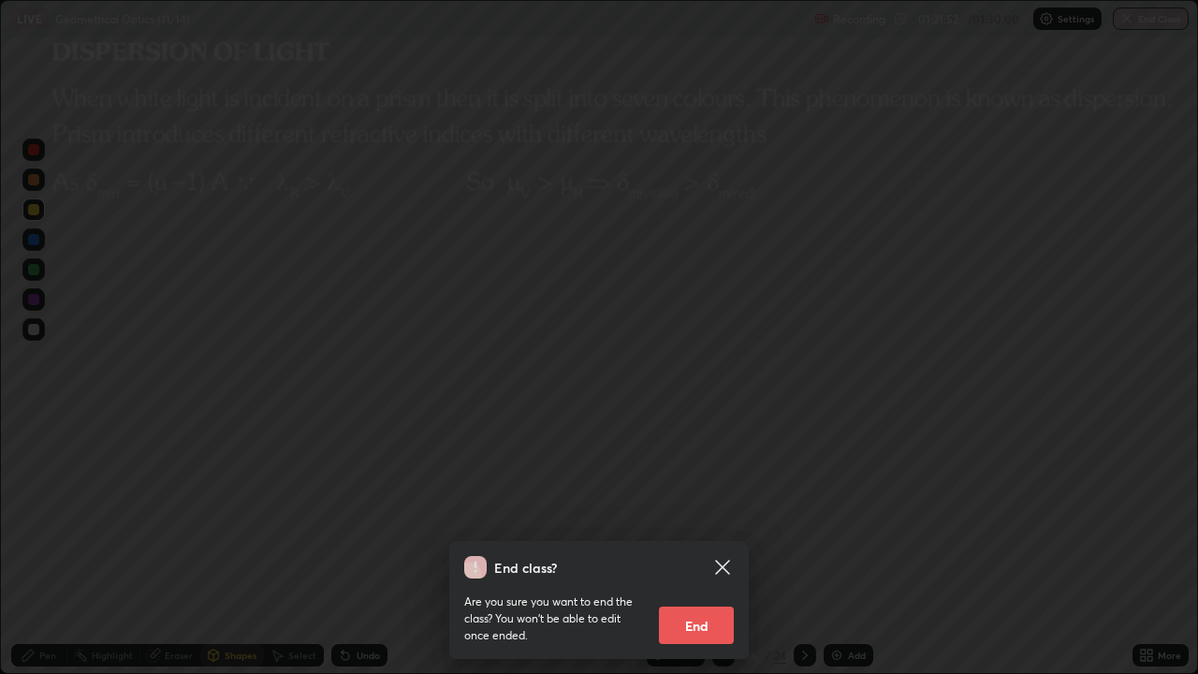
click at [704, 547] on button "End" at bounding box center [696, 625] width 75 height 37
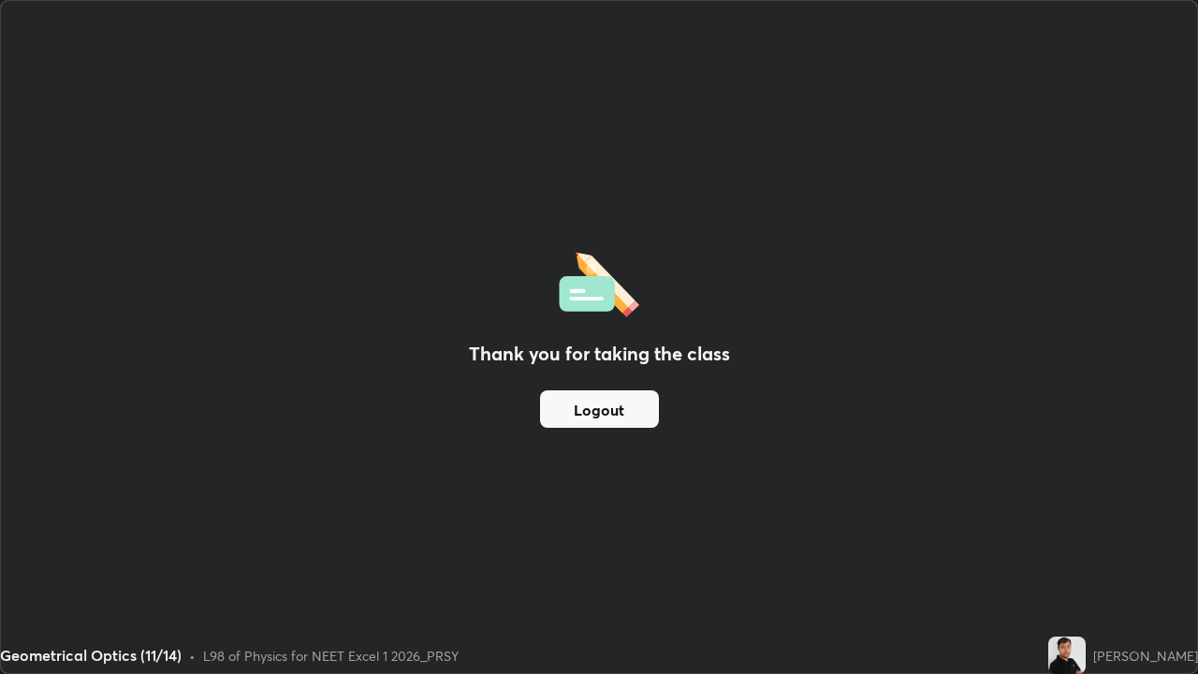
click at [619, 405] on button "Logout" at bounding box center [599, 408] width 119 height 37
